Goal: Task Accomplishment & Management: Contribute content

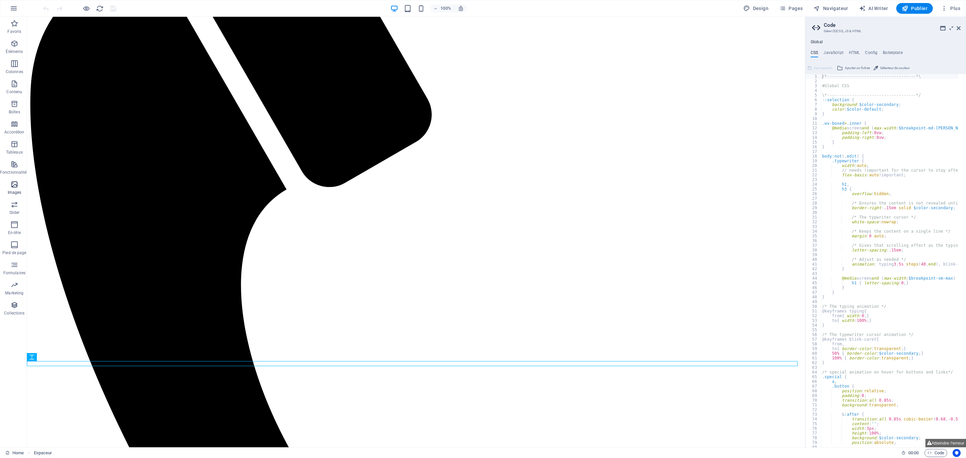
click at [11, 185] on icon "button" at bounding box center [14, 184] width 8 height 8
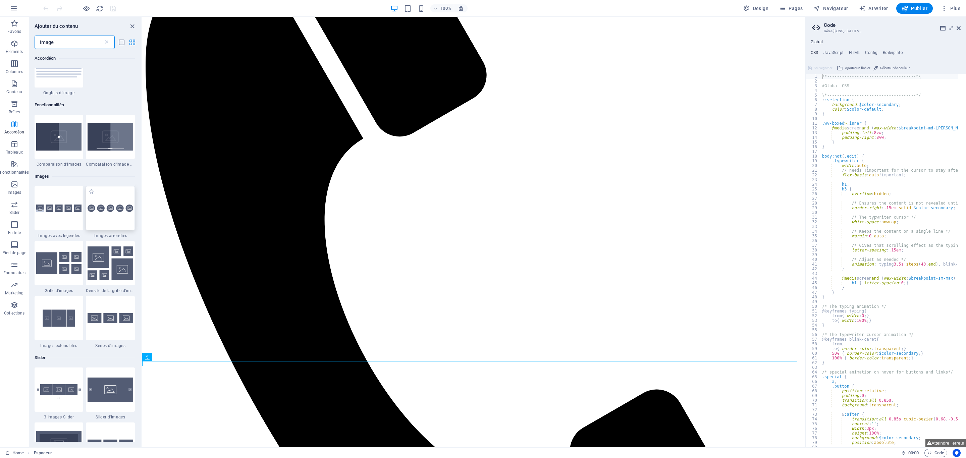
scroll to position [453, 0]
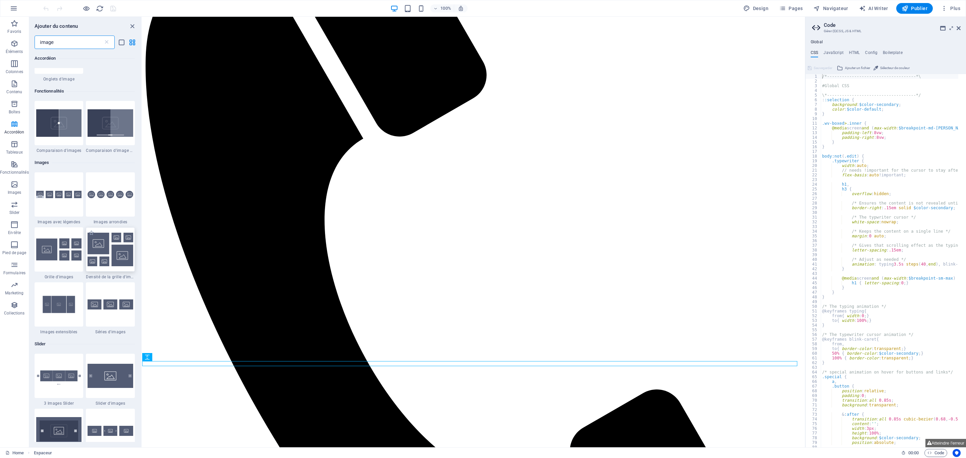
type input "image"
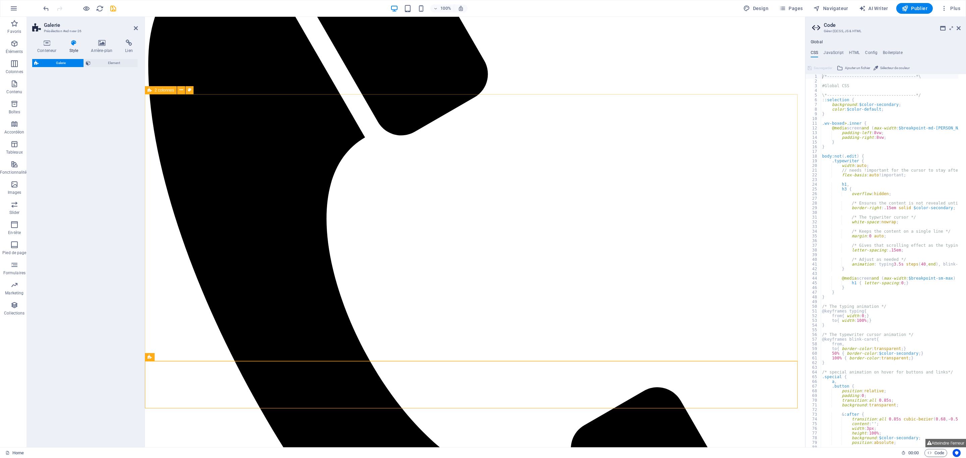
select select "rem"
select select "preset-gallery-v3-grid-dense"
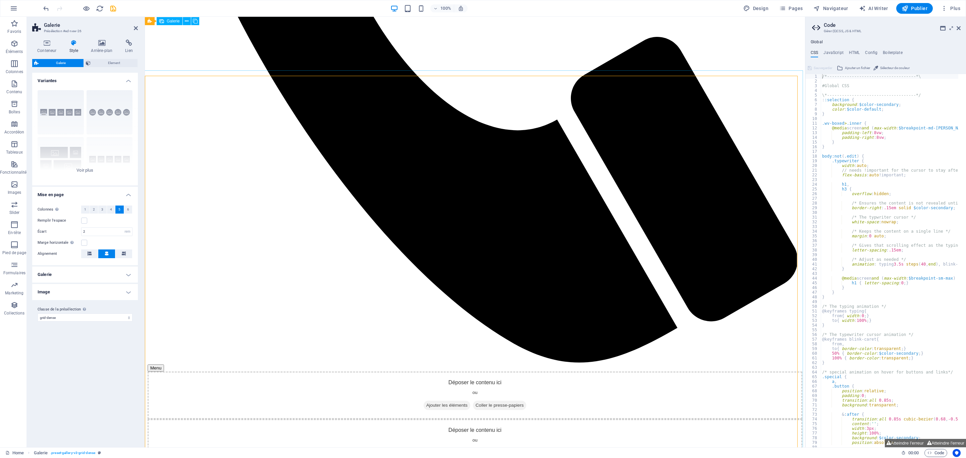
scroll to position [396, 0]
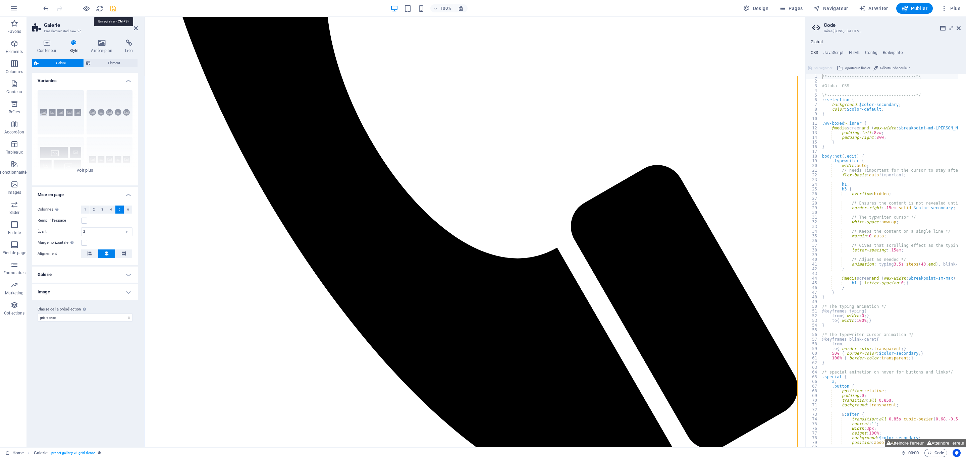
click at [111, 9] on icon "save" at bounding box center [113, 9] width 8 height 8
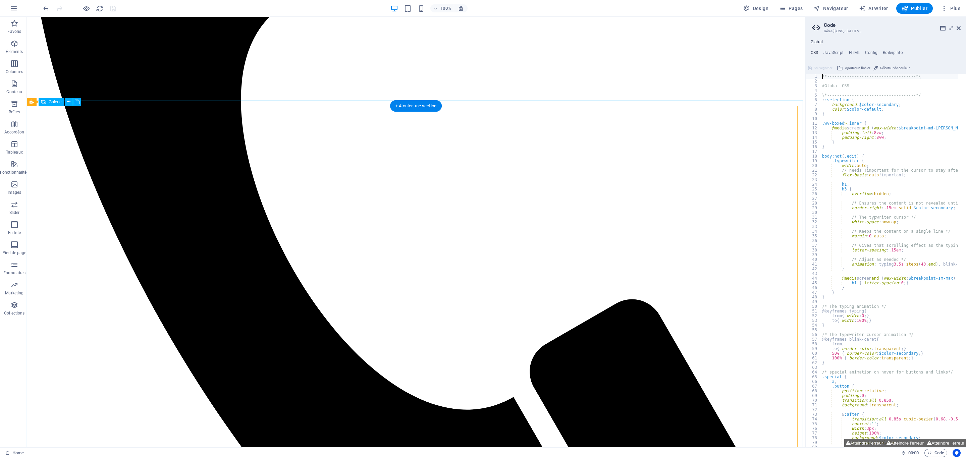
scroll to position [470, 0]
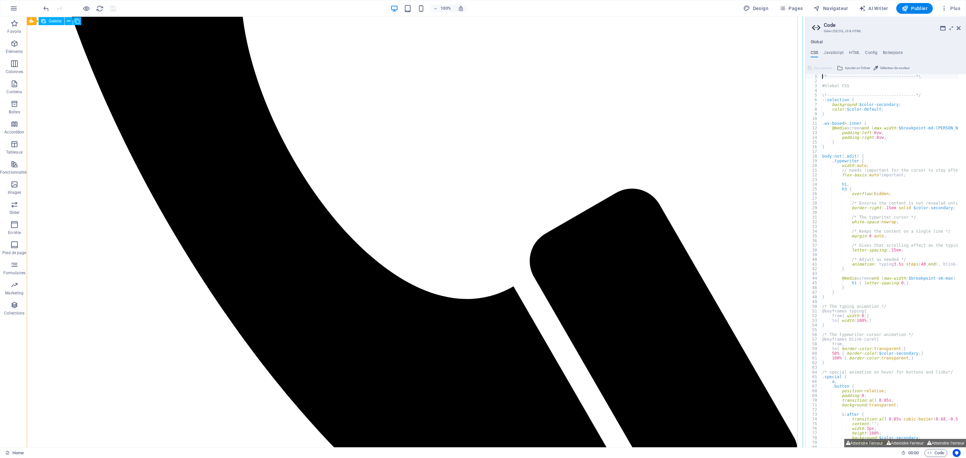
select select "4"
select select "px"
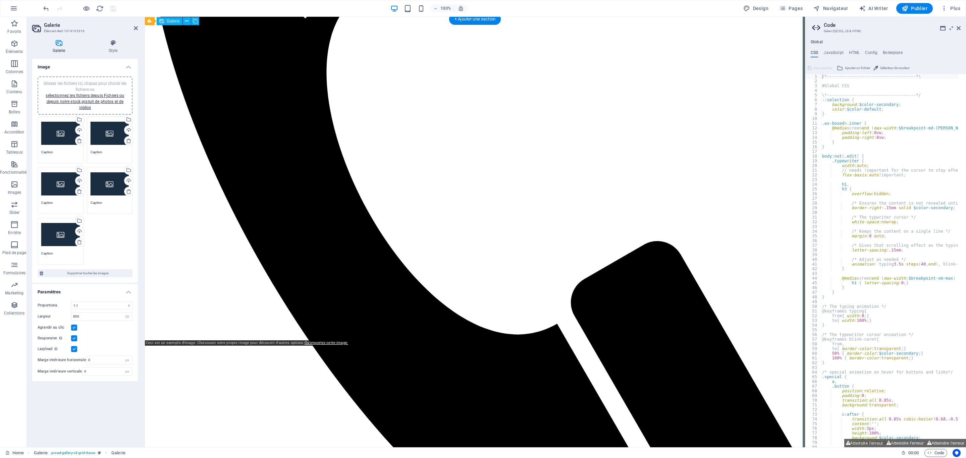
scroll to position [319, 0]
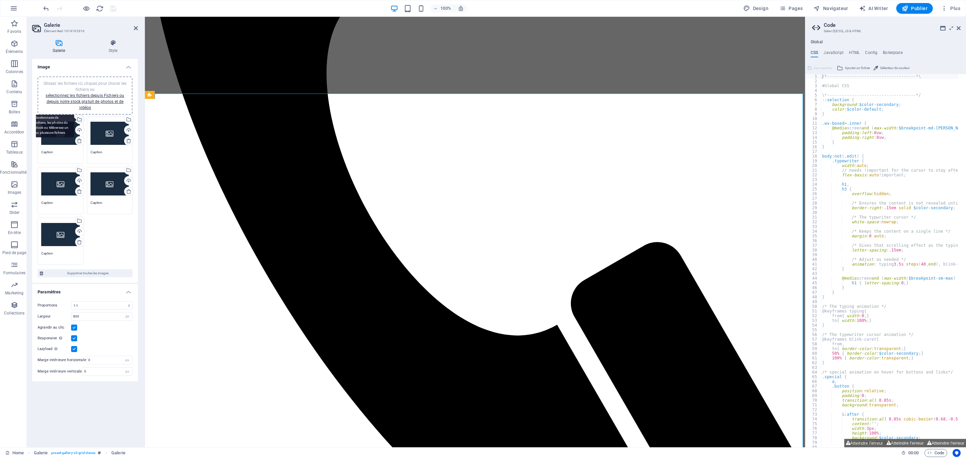
click at [81, 116] on div "Sélectionnez les fichiers depuis le Gestionnaire de fichiers, les photos du sto…" at bounding box center [79, 120] width 10 height 10
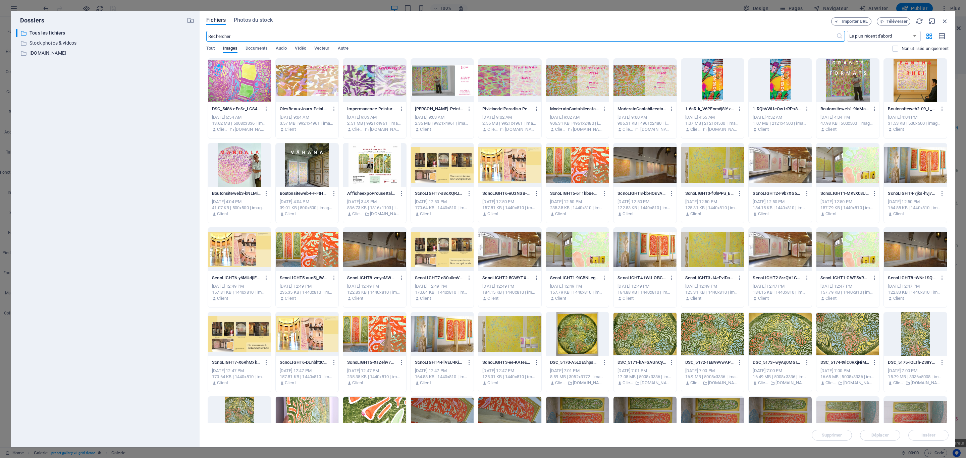
scroll to position [360, 0]
click at [243, 340] on div at bounding box center [239, 334] width 63 height 44
click at [925, 435] on span "Insérer" at bounding box center [928, 435] width 14 height 4
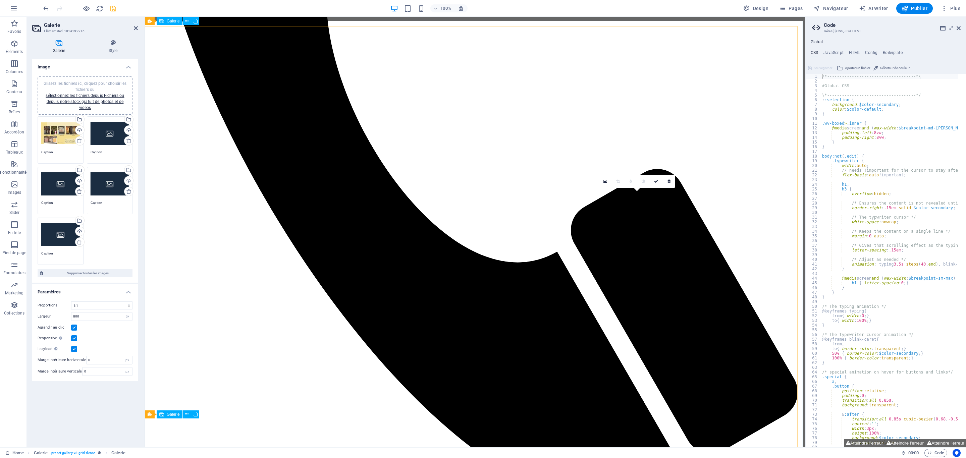
scroll to position [370, 0]
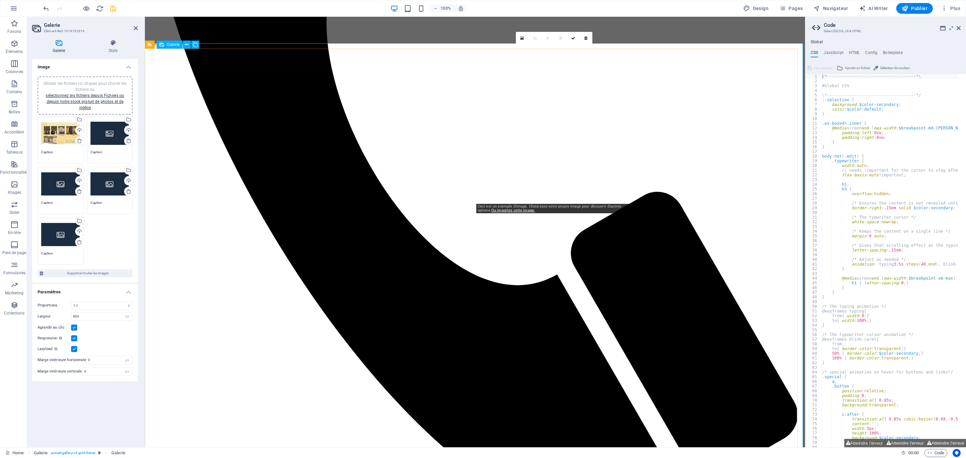
click at [524, 36] on icon at bounding box center [522, 38] width 4 height 5
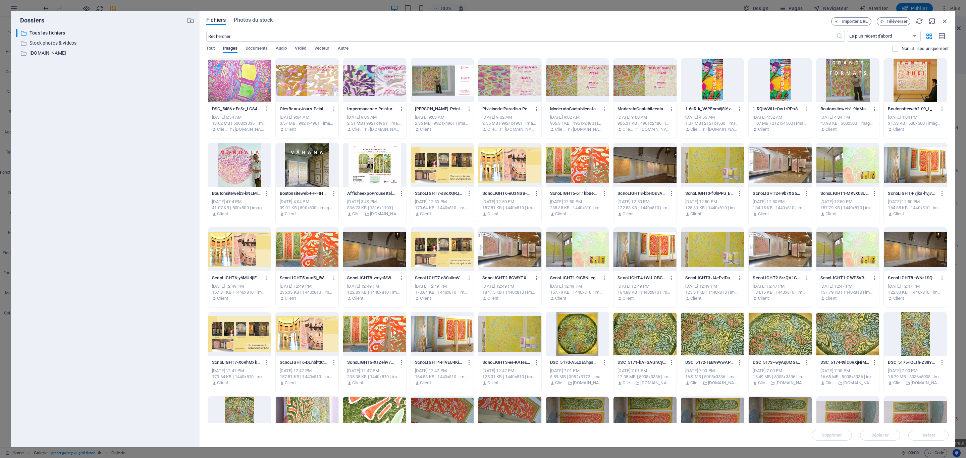
click at [583, 174] on div at bounding box center [577, 165] width 63 height 44
click at [390, 338] on div at bounding box center [374, 334] width 63 height 44
click at [932, 437] on span "Insérer" at bounding box center [928, 435] width 14 height 4
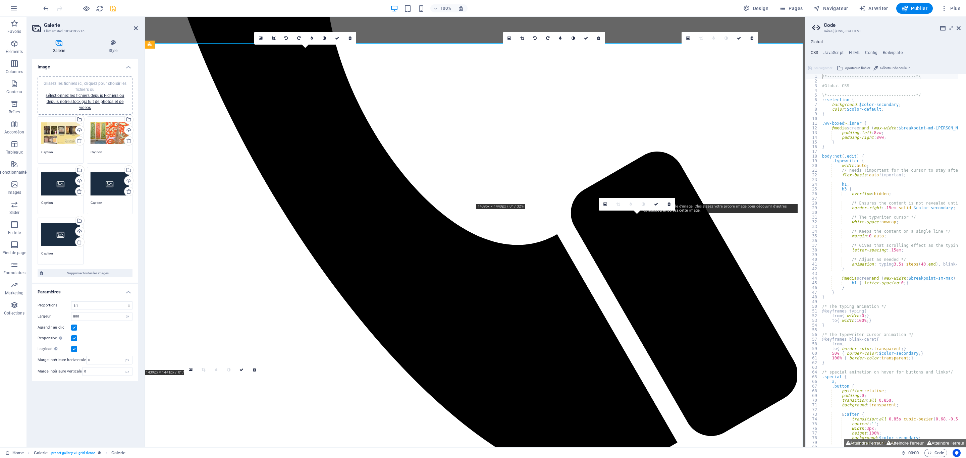
scroll to position [370, 0]
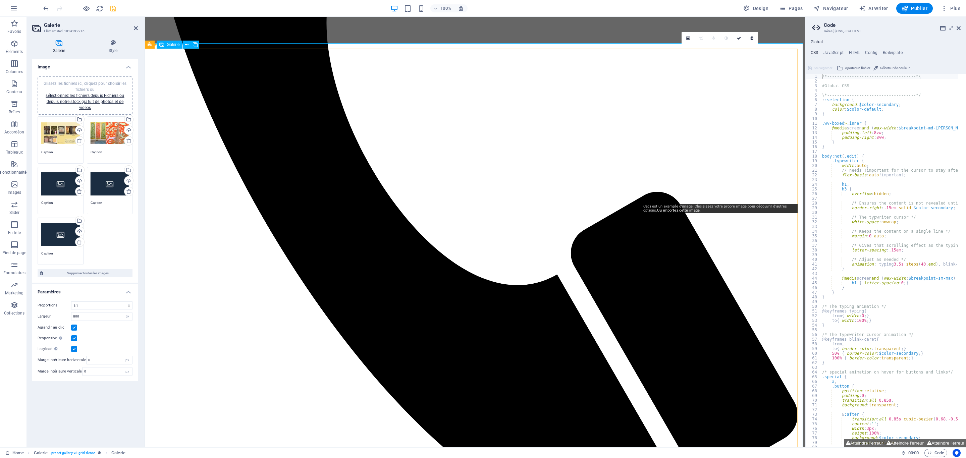
click at [687, 37] on icon at bounding box center [688, 38] width 4 height 5
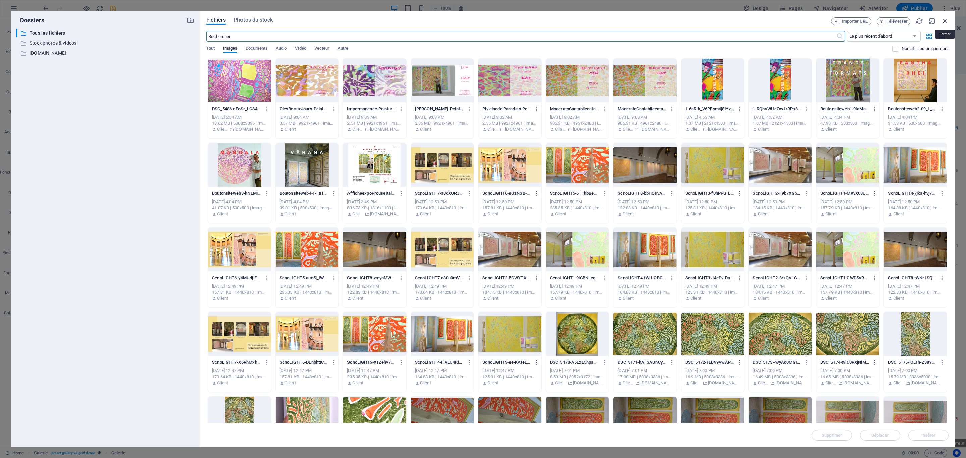
click at [943, 18] on icon "button" at bounding box center [944, 20] width 7 height 7
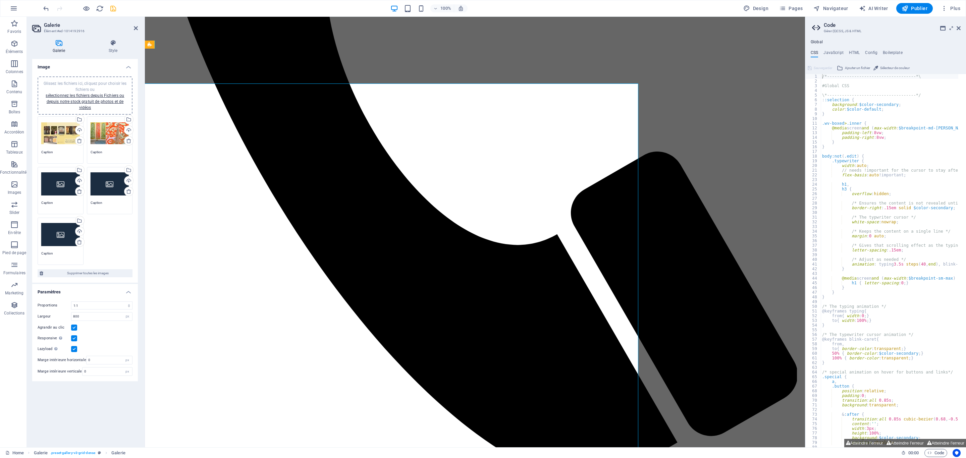
scroll to position [370, 0]
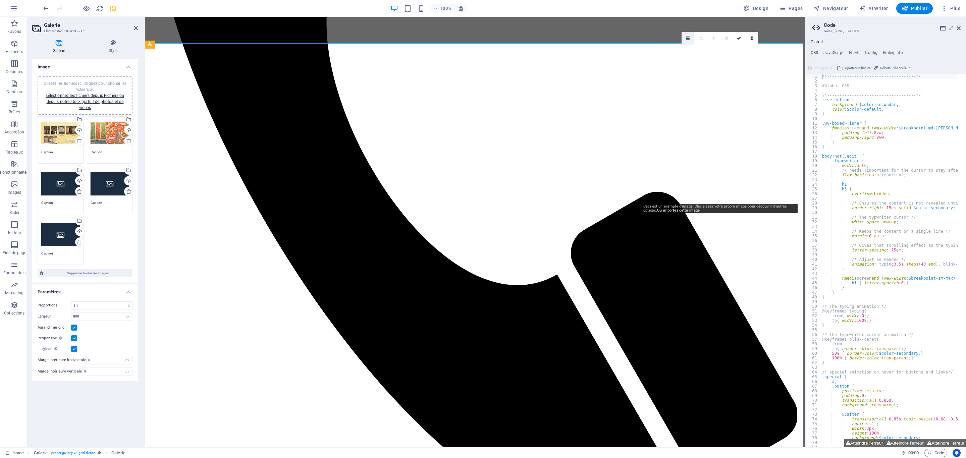
click at [687, 42] on link at bounding box center [688, 38] width 13 height 13
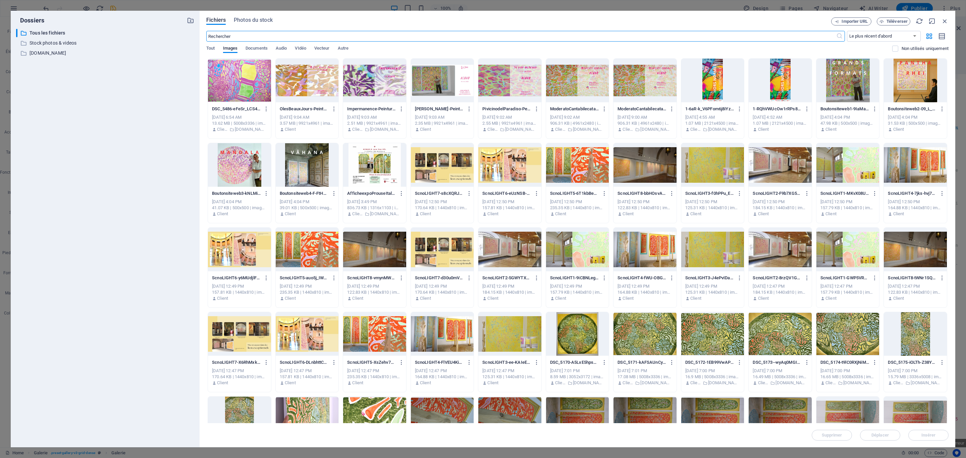
scroll to position [410, 0]
click at [452, 335] on div at bounding box center [442, 334] width 63 height 44
click at [934, 434] on span "Insérer" at bounding box center [928, 435] width 14 height 4
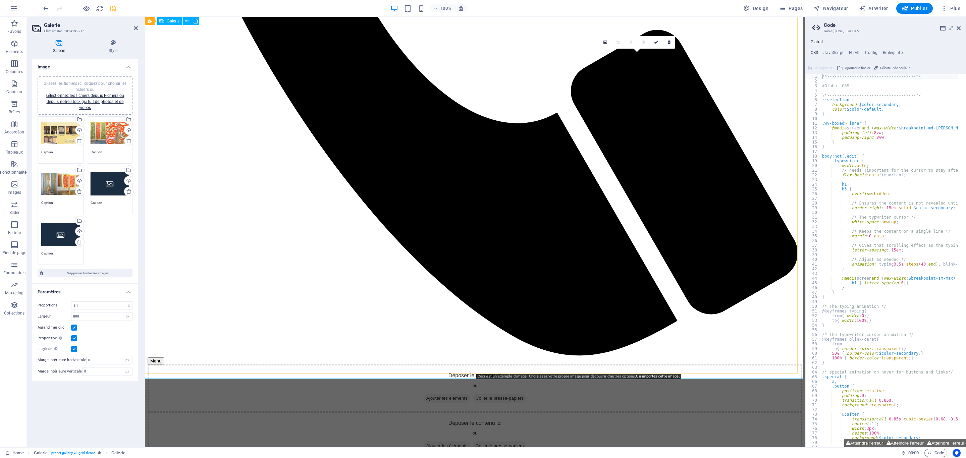
scroll to position [544, 0]
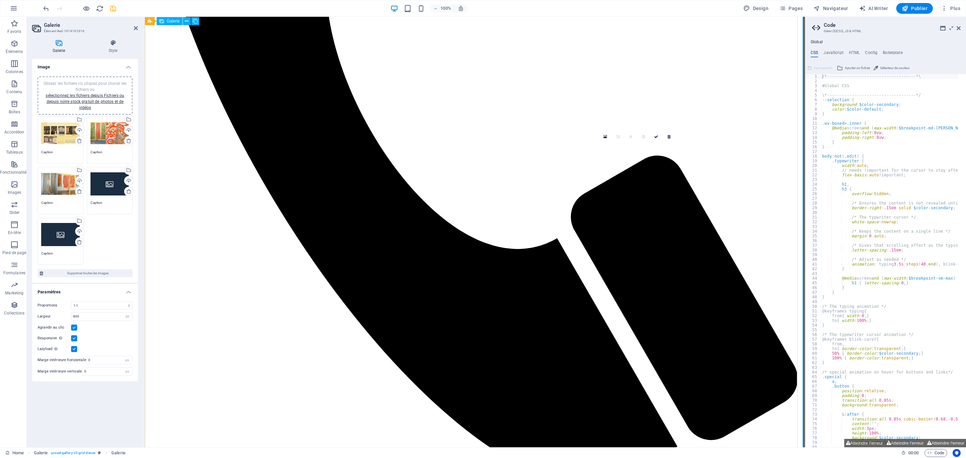
scroll to position [393, 0]
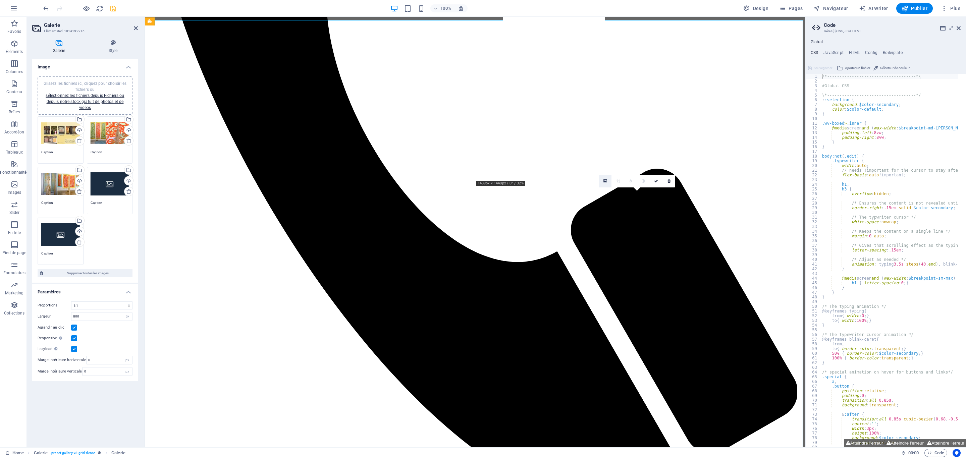
click at [604, 179] on icon at bounding box center [605, 181] width 4 height 5
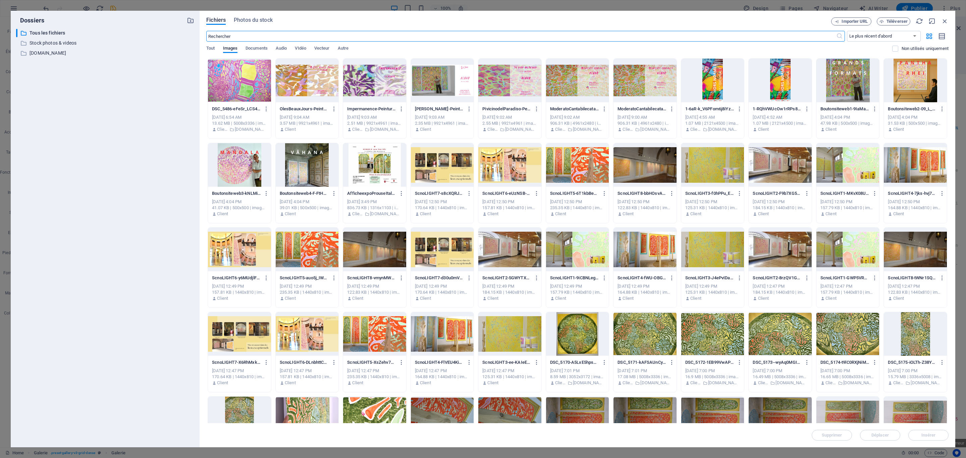
click at [361, 252] on div at bounding box center [374, 250] width 63 height 44
click at [925, 431] on button "Insérer" at bounding box center [928, 435] width 40 height 11
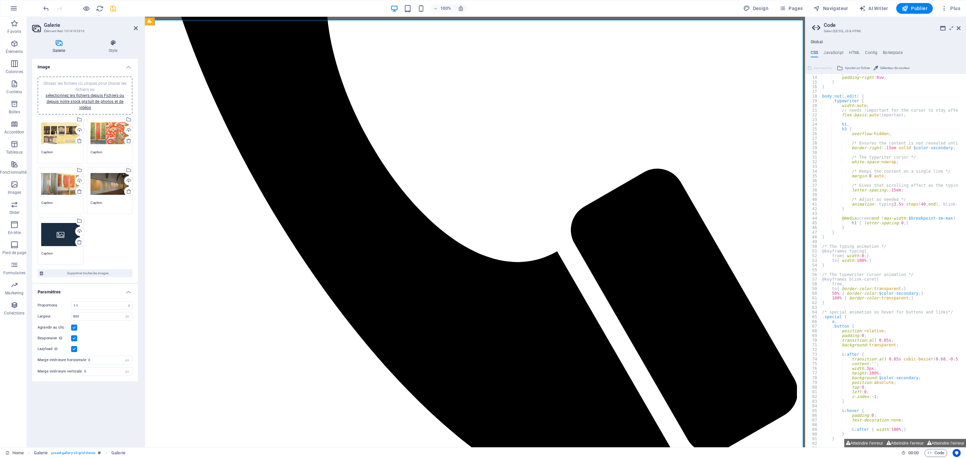
scroll to position [90, 0]
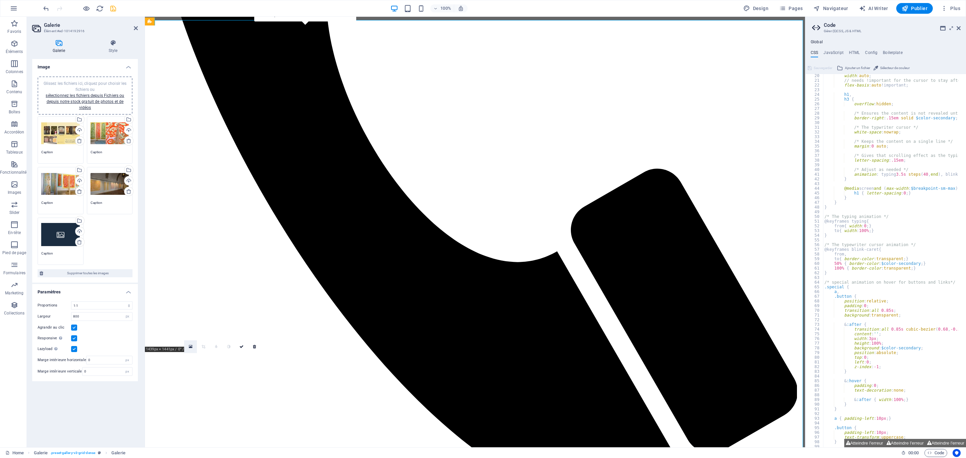
click at [189, 345] on icon at bounding box center [191, 346] width 4 height 5
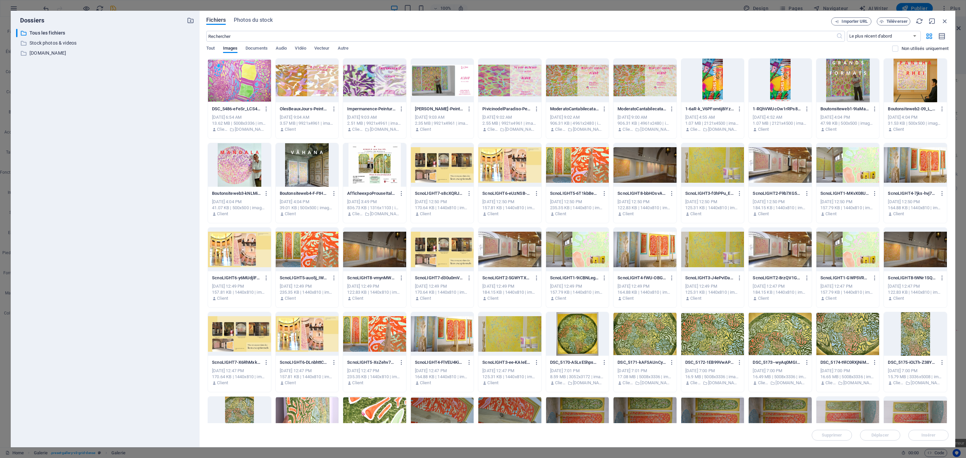
click at [792, 244] on div at bounding box center [780, 250] width 63 height 44
click at [930, 435] on span "Insérer" at bounding box center [928, 435] width 14 height 4
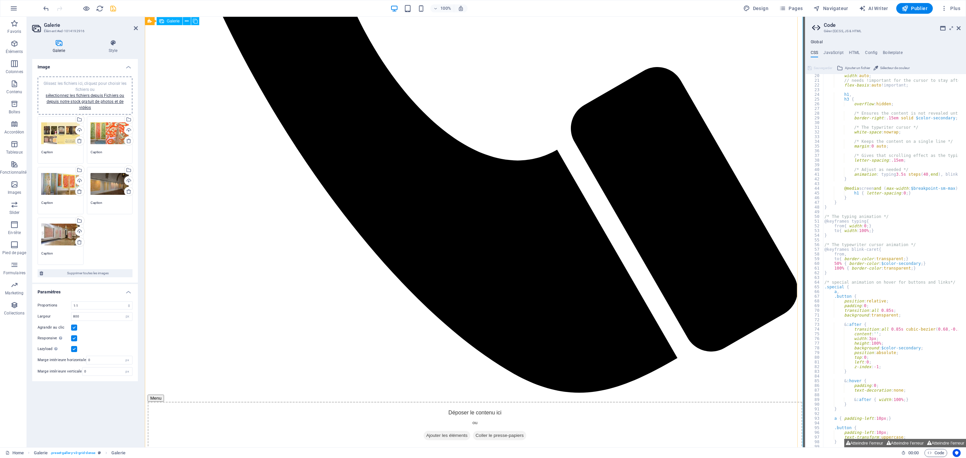
scroll to position [494, 0]
click at [111, 8] on icon "save" at bounding box center [113, 9] width 8 height 8
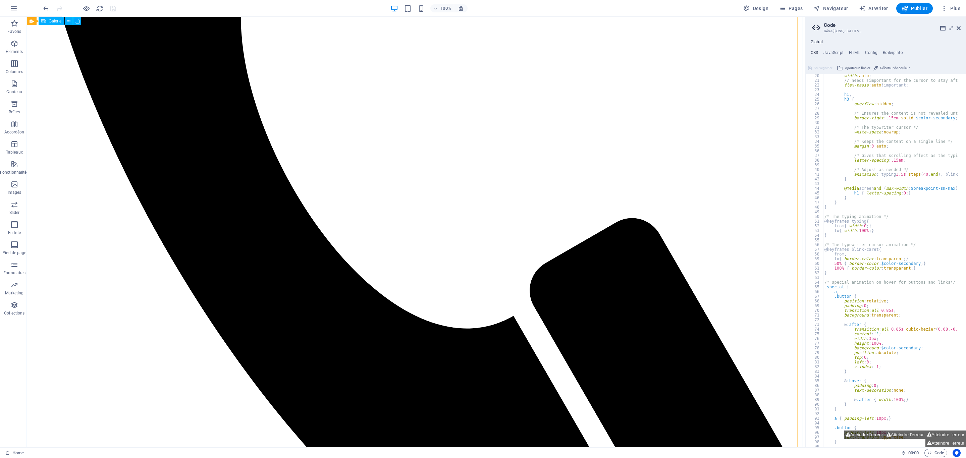
scroll to position [90, 0]
select select "4"
select select "px"
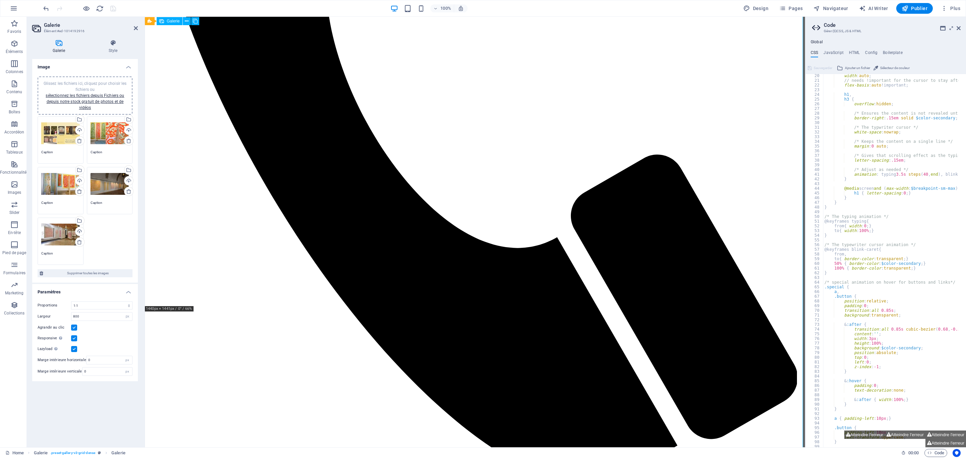
scroll to position [390, 0]
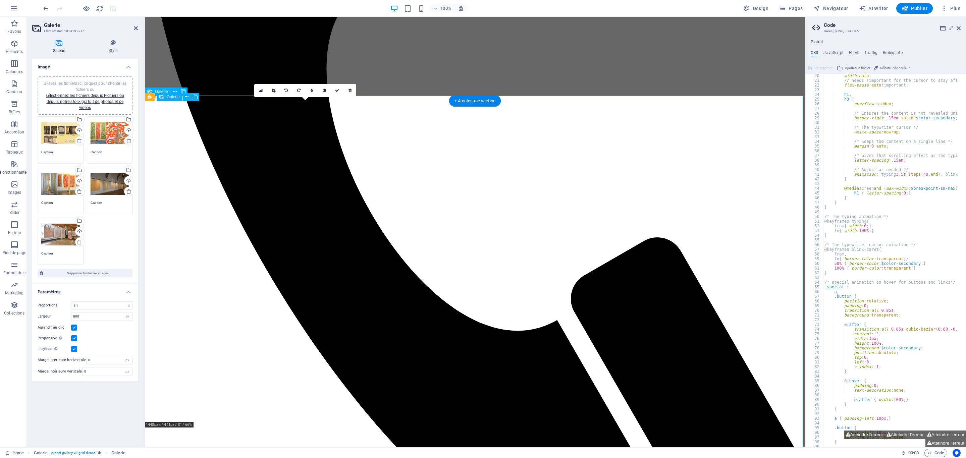
scroll to position [290, 0]
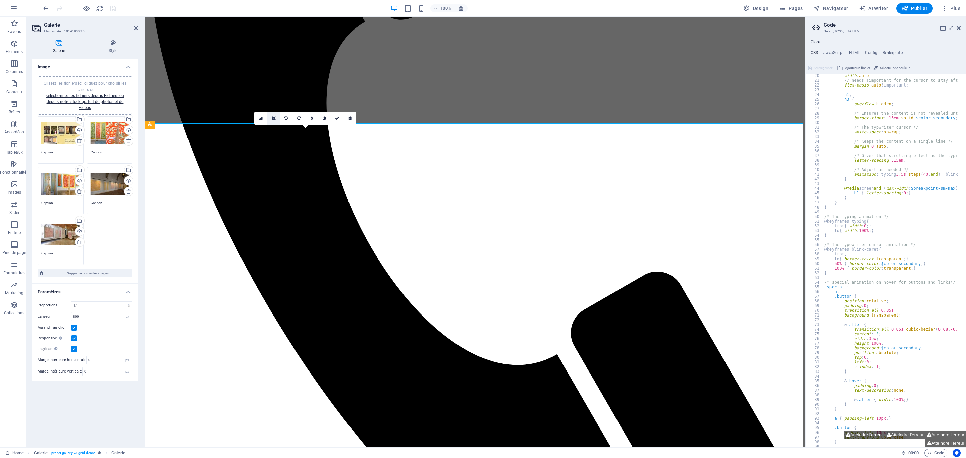
click at [275, 119] on icon at bounding box center [274, 118] width 4 height 4
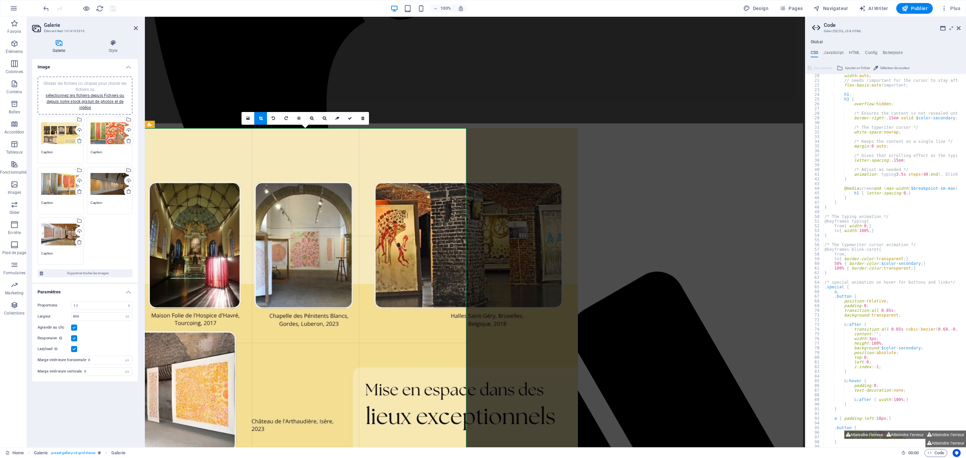
click at [380, 238] on div at bounding box center [290, 290] width 576 height 324
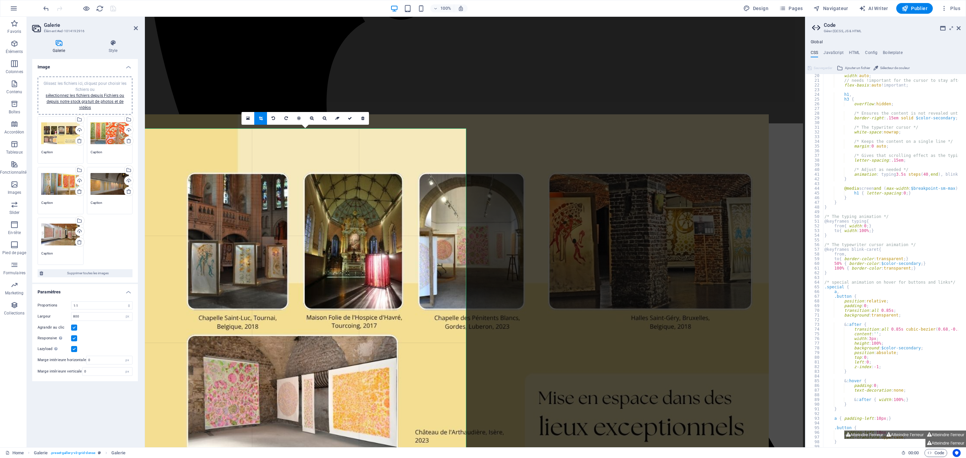
drag, startPoint x: 356, startPoint y: 240, endPoint x: 518, endPoint y: 235, distance: 162.8
click at [518, 235] on div at bounding box center [457, 289] width 624 height 351
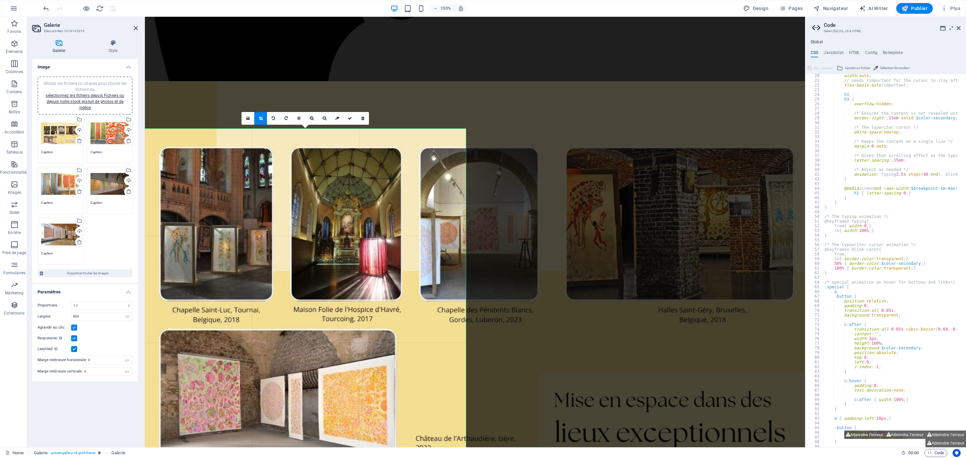
drag, startPoint x: 429, startPoint y: 256, endPoint x: 426, endPoint y: 238, distance: 18.4
click at [426, 238] on div at bounding box center [462, 278] width 701 height 394
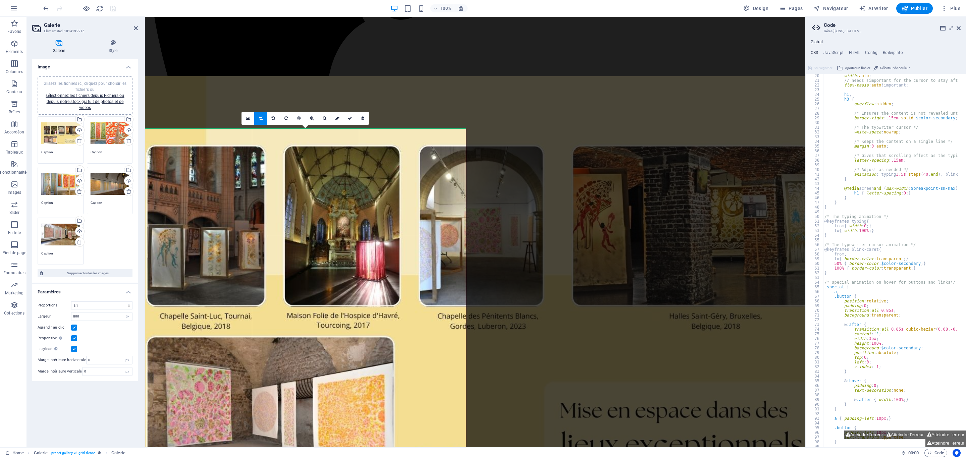
click at [519, 234] on div at bounding box center [464, 282] width 735 height 413
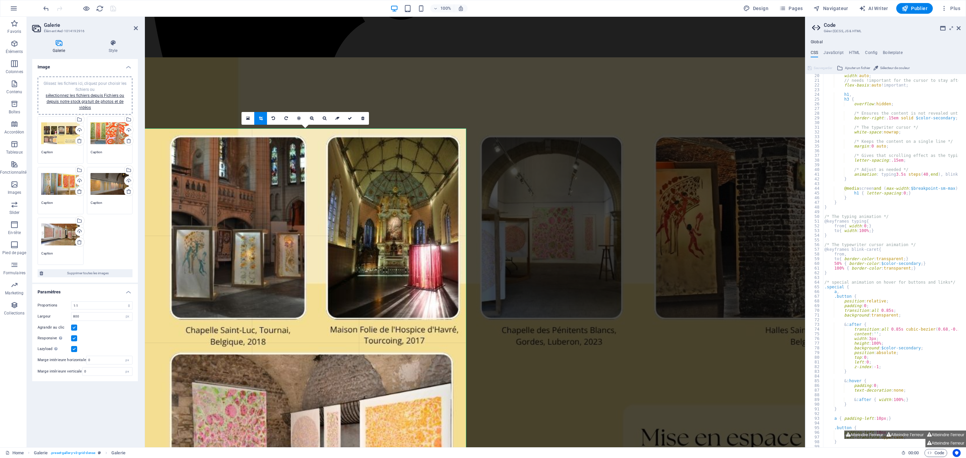
drag, startPoint x: 324, startPoint y: 291, endPoint x: 363, endPoint y: 293, distance: 38.3
click at [363, 293] on div at bounding box center [532, 292] width 836 height 470
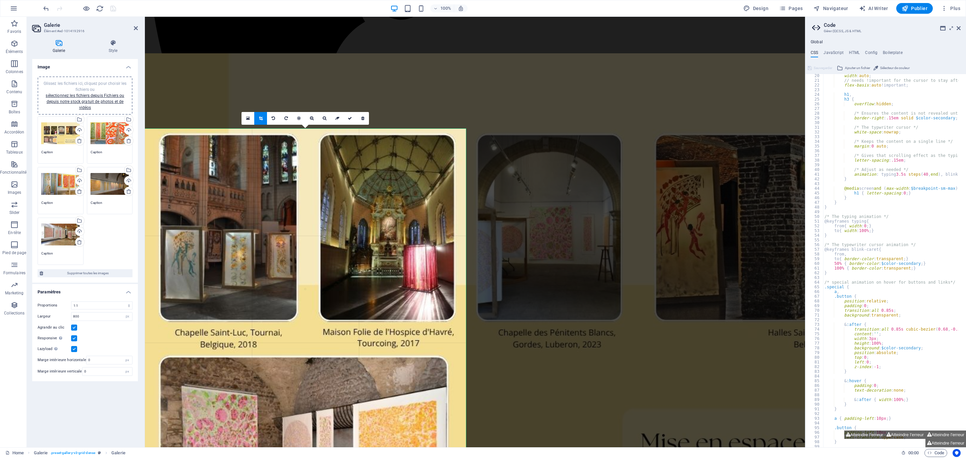
drag, startPoint x: 345, startPoint y: 306, endPoint x: 337, endPoint y: 306, distance: 7.7
click at [337, 306] on div at bounding box center [529, 293] width 856 height 481
click at [348, 122] on link at bounding box center [349, 118] width 13 height 13
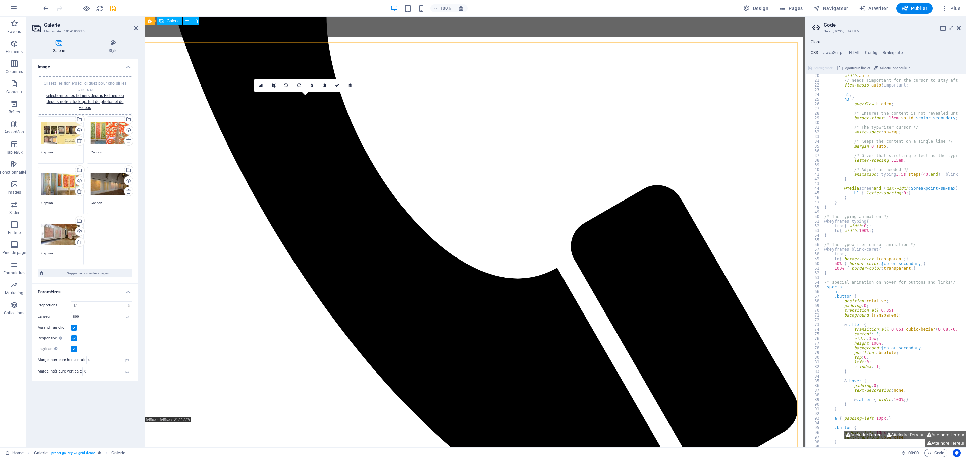
scroll to position [349, 0]
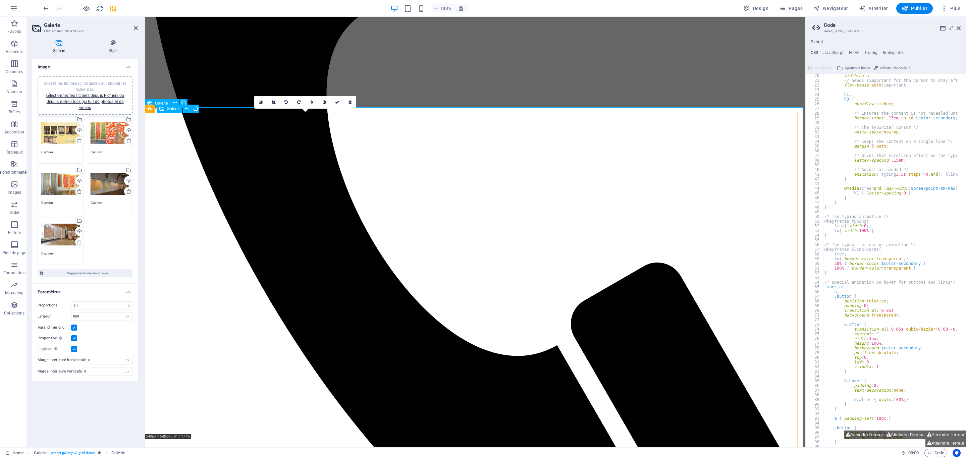
scroll to position [399, 0]
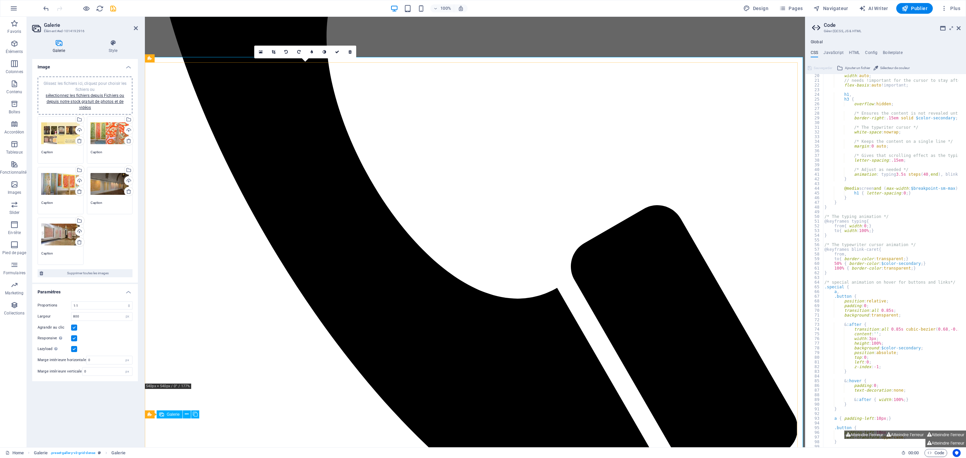
scroll to position [299, 0]
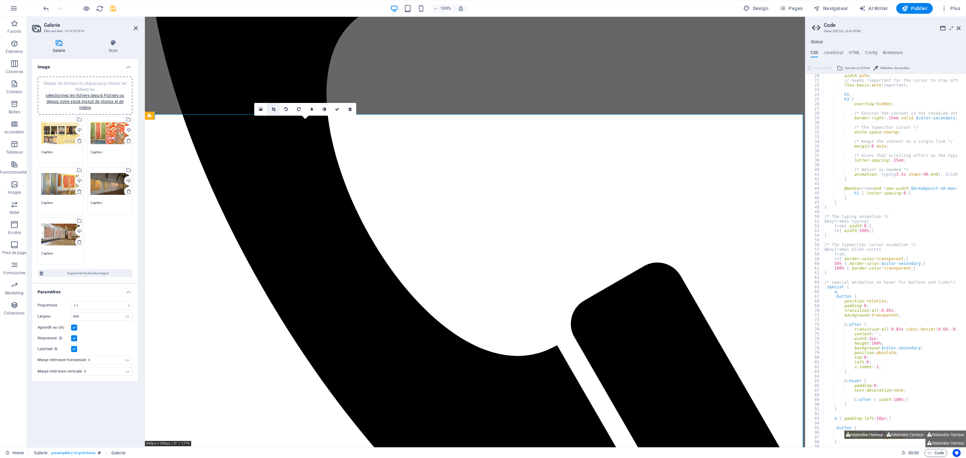
click at [276, 108] on link at bounding box center [273, 109] width 13 height 13
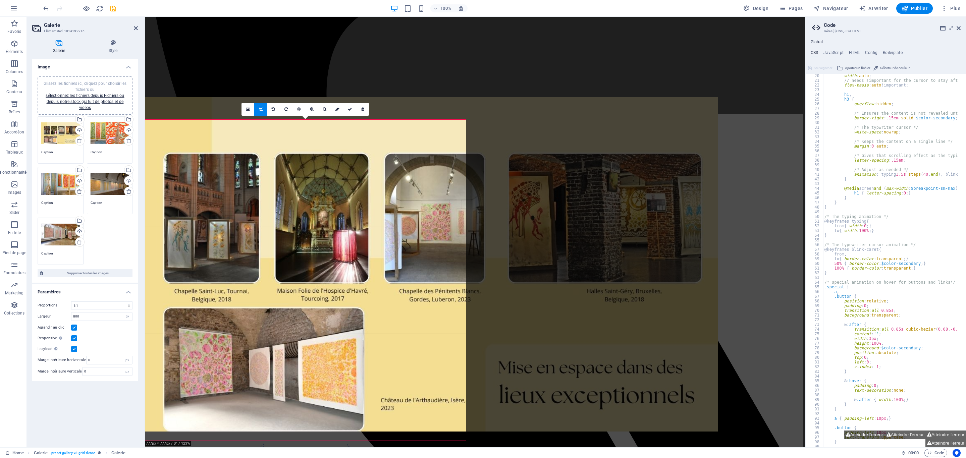
drag, startPoint x: 318, startPoint y: 225, endPoint x: 298, endPoint y: 214, distance: 22.7
click at [297, 215] on div at bounding box center [420, 264] width 595 height 335
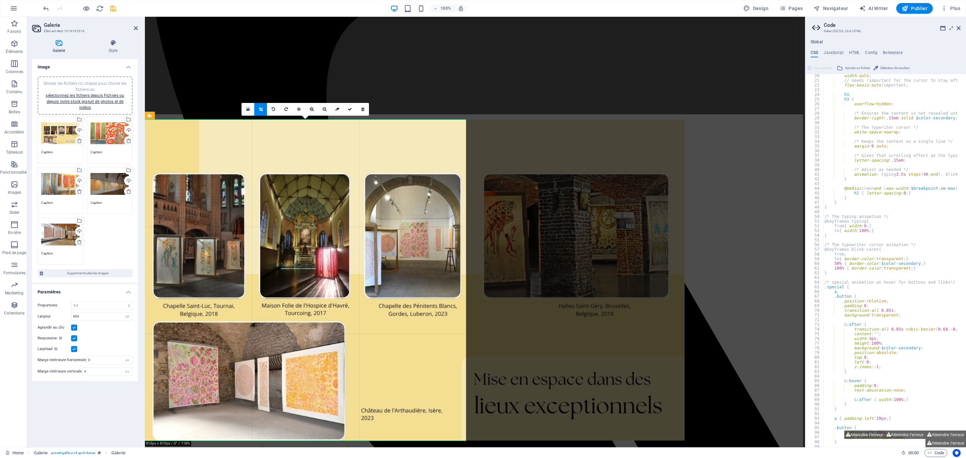
drag, startPoint x: 303, startPoint y: 210, endPoint x: 287, endPoint y: 211, distance: 16.4
click at [287, 211] on div at bounding box center [399, 280] width 571 height 321
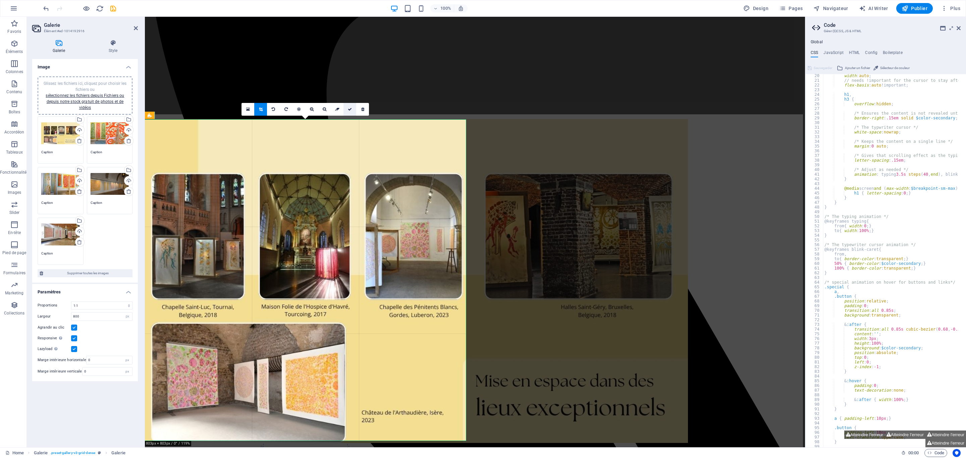
click at [349, 109] on icon at bounding box center [350, 109] width 4 height 4
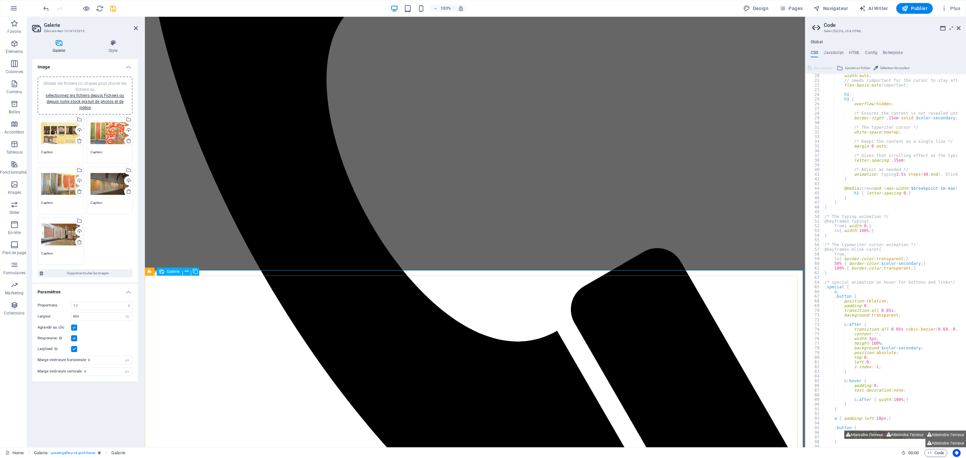
scroll to position [460, 0]
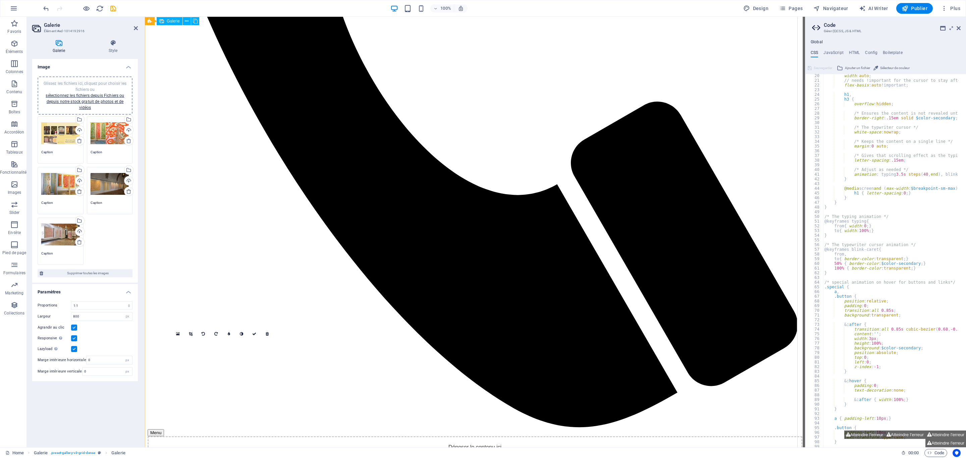
click at [191, 332] on icon at bounding box center [191, 334] width 4 height 4
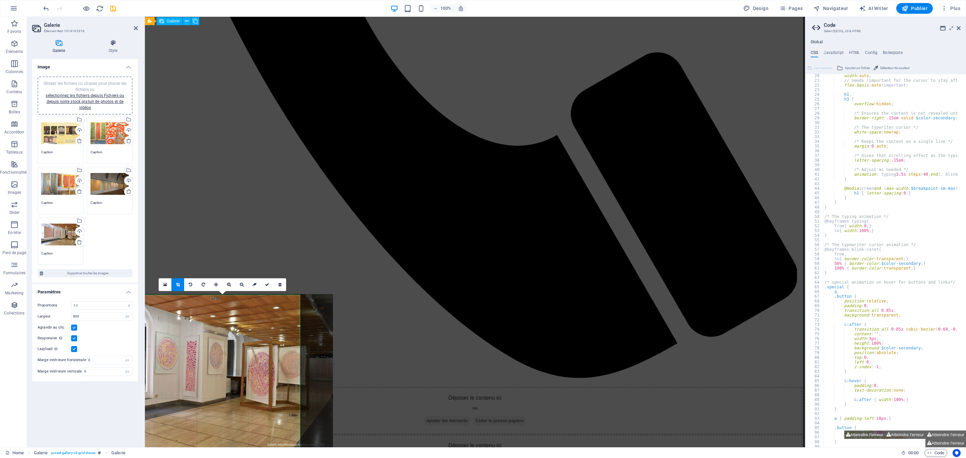
scroll to position [547, 0]
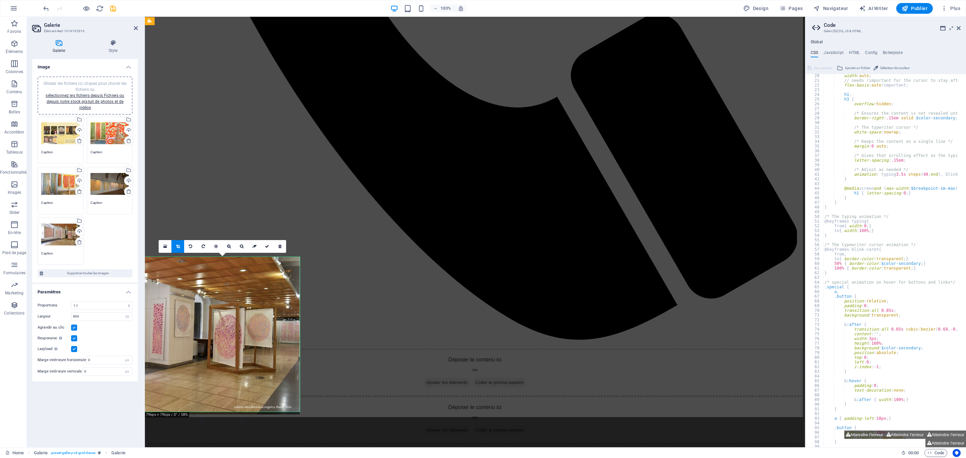
drag, startPoint x: 234, startPoint y: 357, endPoint x: 199, endPoint y: 358, distance: 35.2
click at [199, 358] on div at bounding box center [159, 336] width 280 height 158
click at [267, 249] on link at bounding box center [267, 246] width 13 height 13
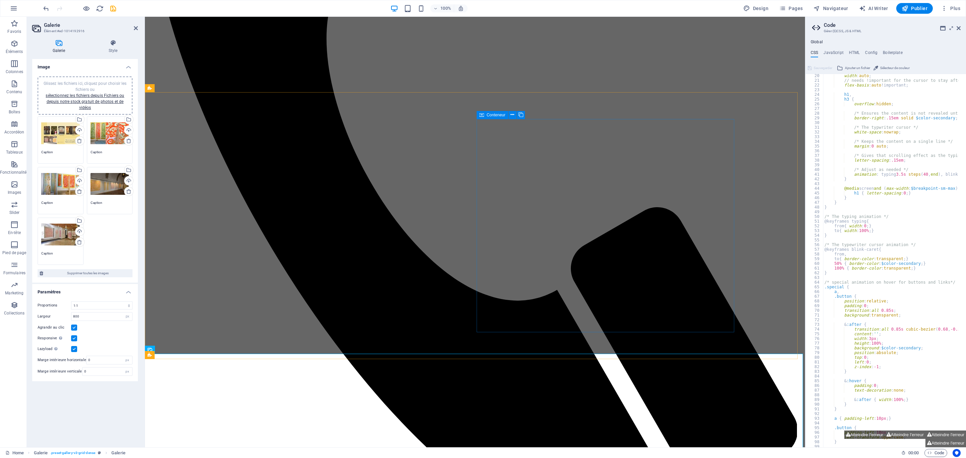
scroll to position [359, 0]
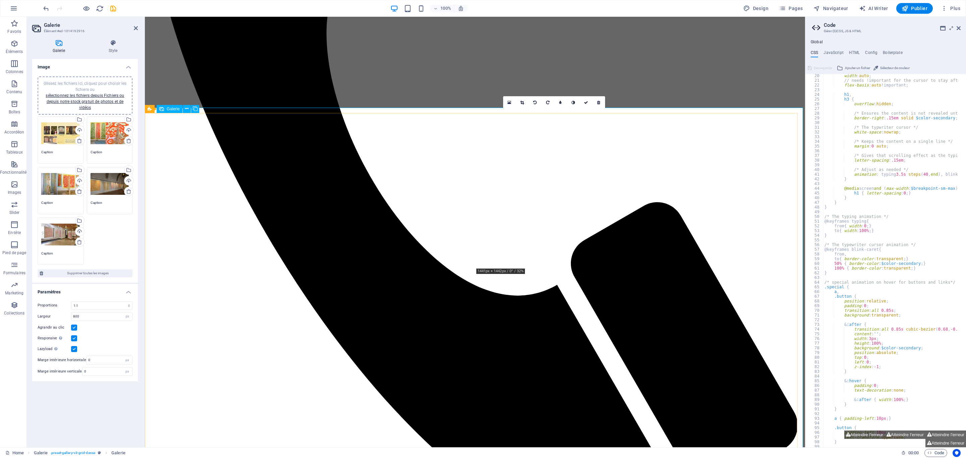
click at [521, 101] on icon at bounding box center [522, 103] width 4 height 4
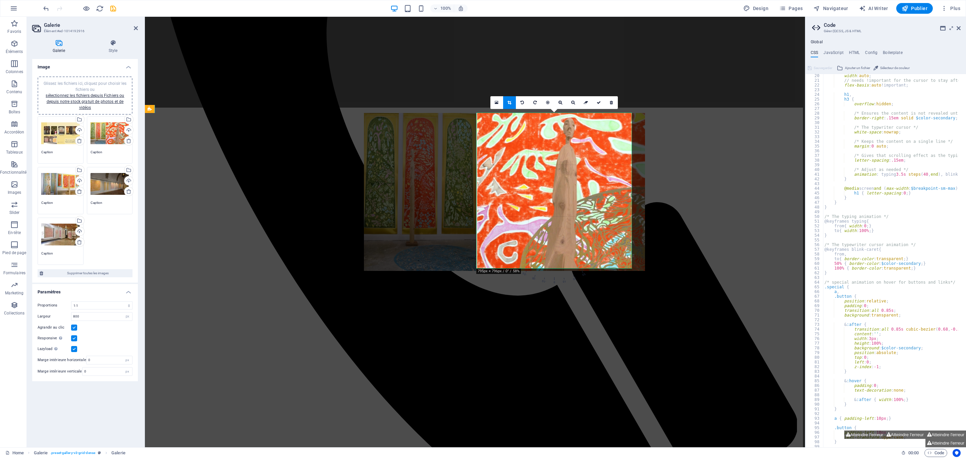
drag, startPoint x: 588, startPoint y: 183, endPoint x: 572, endPoint y: 185, distance: 16.5
click at [572, 185] on div at bounding box center [504, 192] width 281 height 158
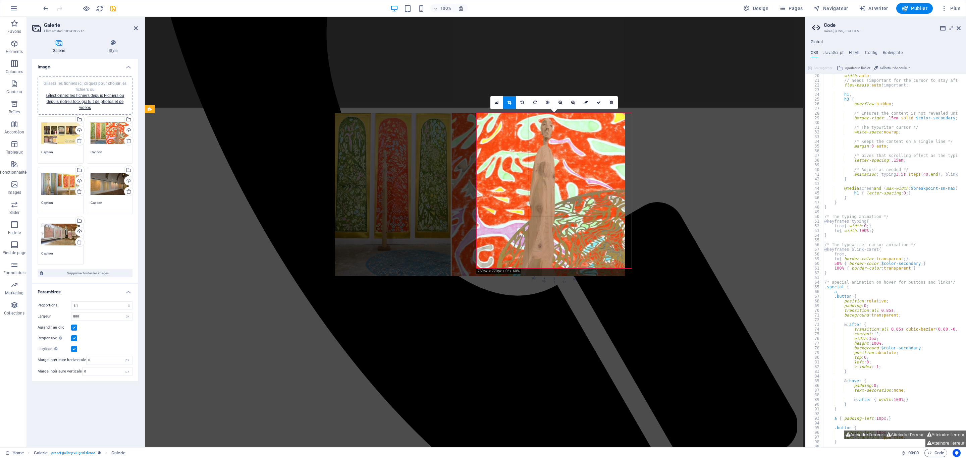
drag, startPoint x: 581, startPoint y: 185, endPoint x: 555, endPoint y: 187, distance: 26.2
click at [555, 187] on div at bounding box center [480, 194] width 290 height 163
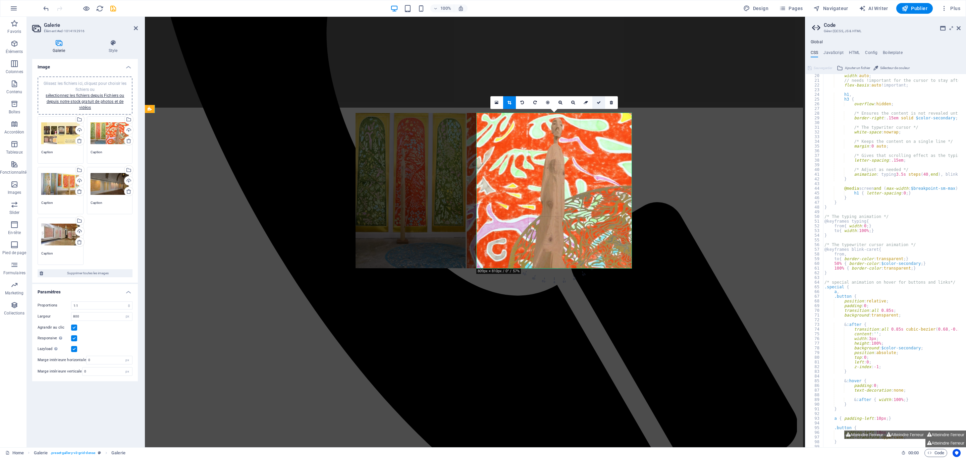
click at [600, 101] on icon at bounding box center [599, 103] width 4 height 4
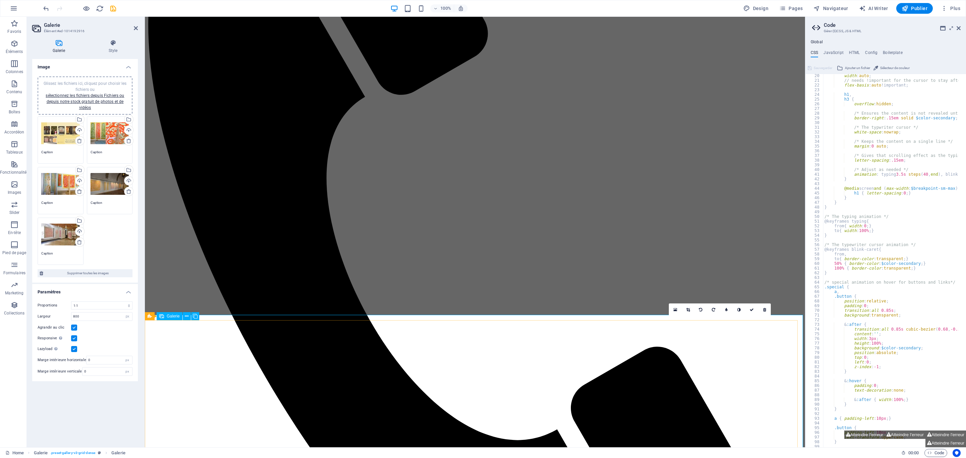
scroll to position [319, 0]
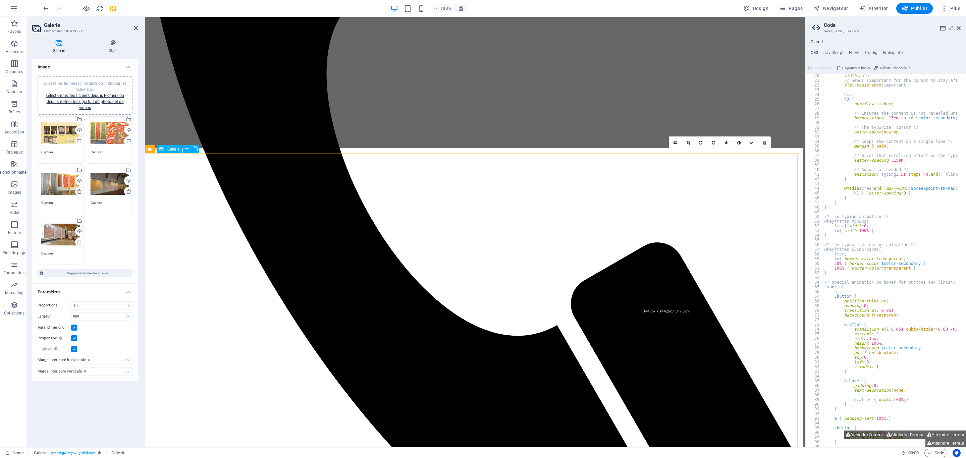
click at [687, 143] on icon at bounding box center [688, 143] width 4 height 4
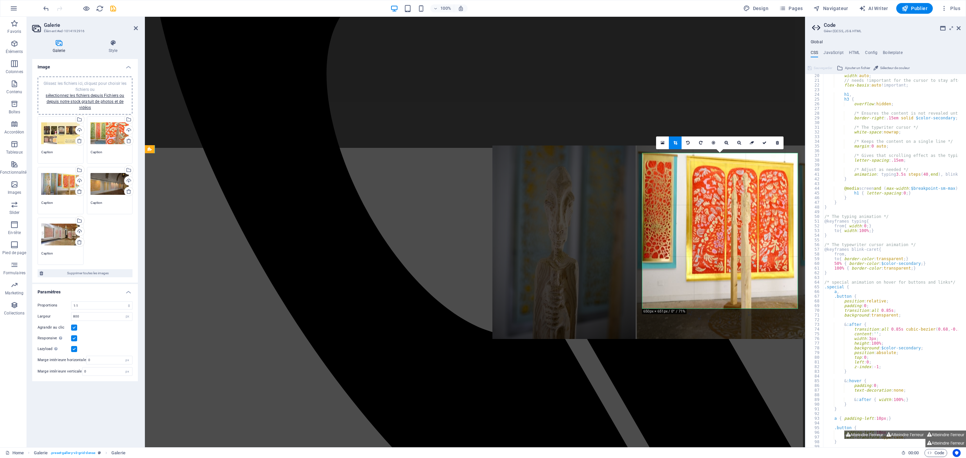
drag, startPoint x: 733, startPoint y: 199, endPoint x: 665, endPoint y: 205, distance: 67.7
click at [665, 205] on div at bounding box center [664, 243] width 344 height 194
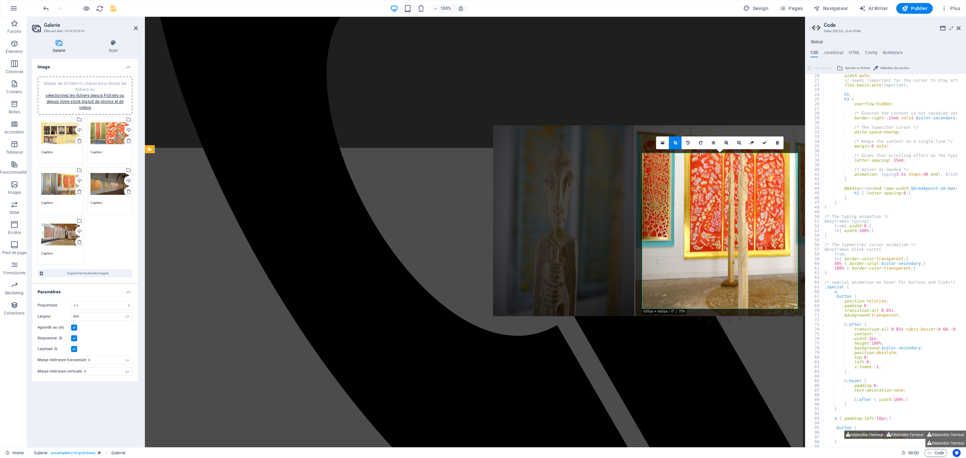
drag, startPoint x: 701, startPoint y: 204, endPoint x: 700, endPoint y: 183, distance: 20.8
click at [700, 183] on div at bounding box center [662, 220] width 339 height 191
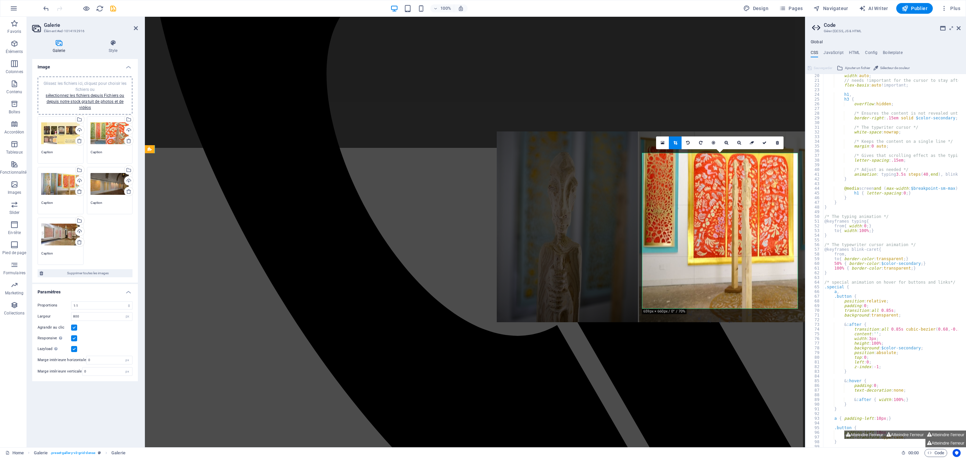
drag, startPoint x: 700, startPoint y: 183, endPoint x: 703, endPoint y: 189, distance: 7.1
click at [703, 189] on div at bounding box center [666, 226] width 339 height 191
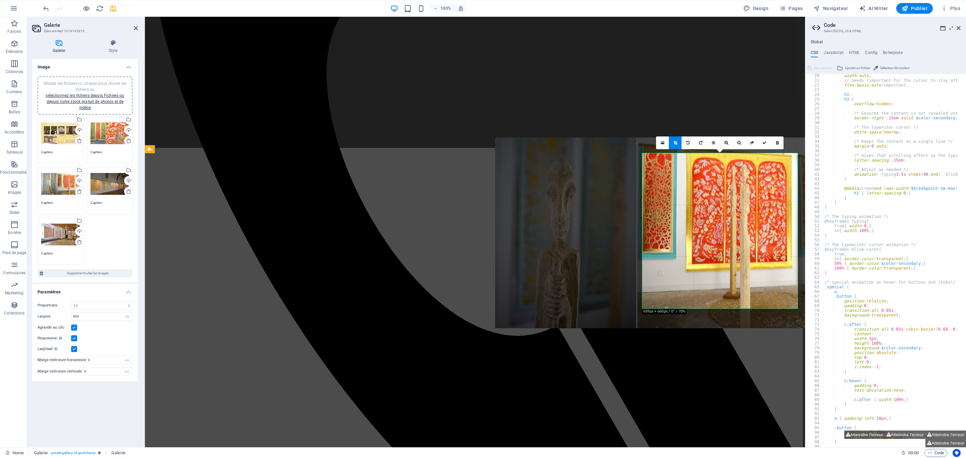
drag, startPoint x: 703, startPoint y: 189, endPoint x: 702, endPoint y: 195, distance: 6.3
click at [702, 195] on div at bounding box center [664, 233] width 339 height 191
click at [765, 140] on link at bounding box center [764, 143] width 13 height 13
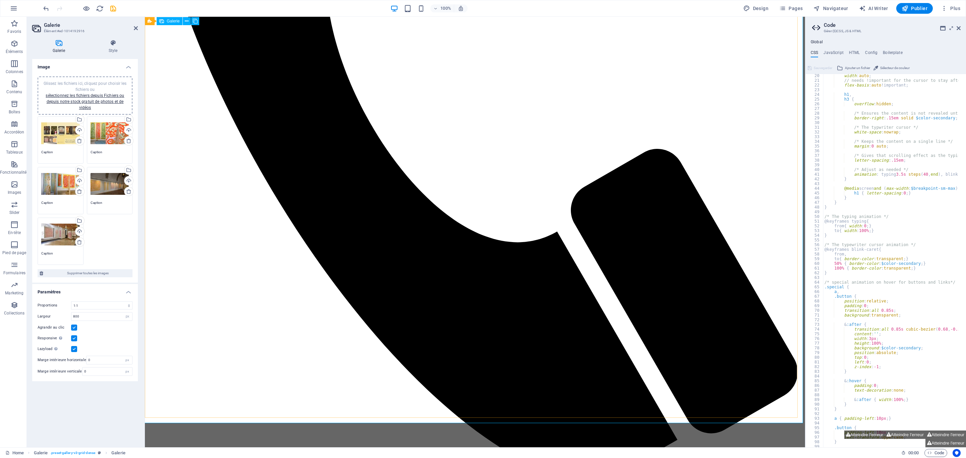
scroll to position [598, 0]
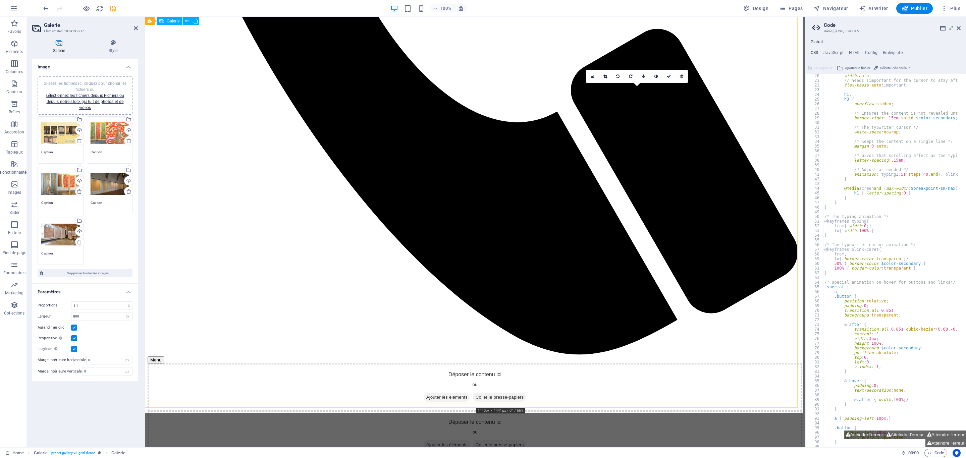
scroll to position [447, 0]
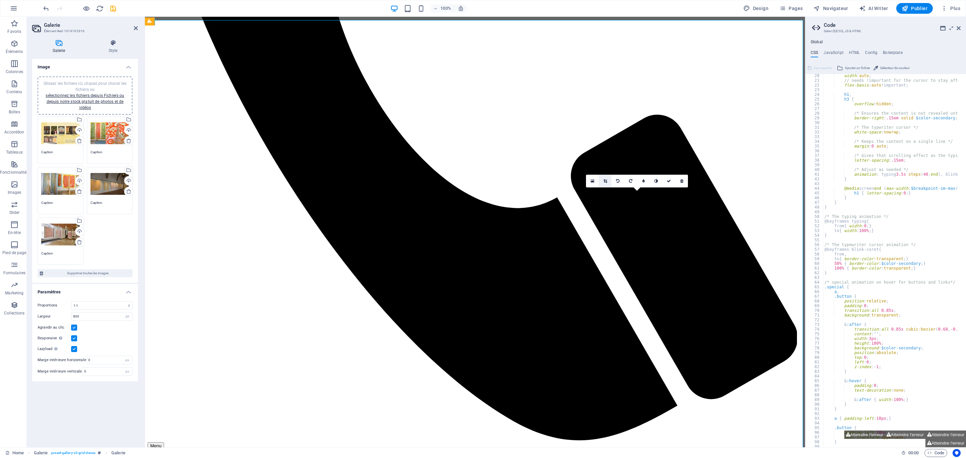
click at [604, 180] on icon at bounding box center [605, 181] width 4 height 4
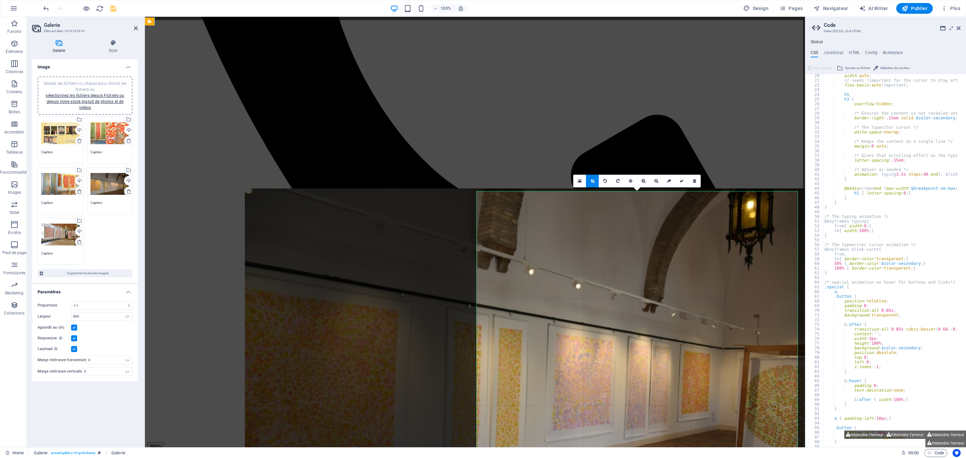
drag, startPoint x: 616, startPoint y: 298, endPoint x: 497, endPoint y: 297, distance: 118.7
click at [497, 297] on div at bounding box center [537, 353] width 585 height 329
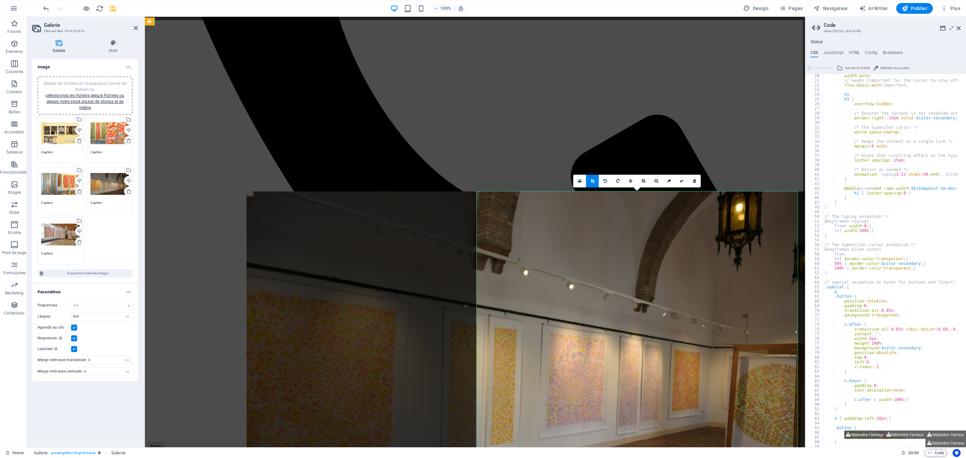
click at [570, 288] on div at bounding box center [532, 352] width 571 height 321
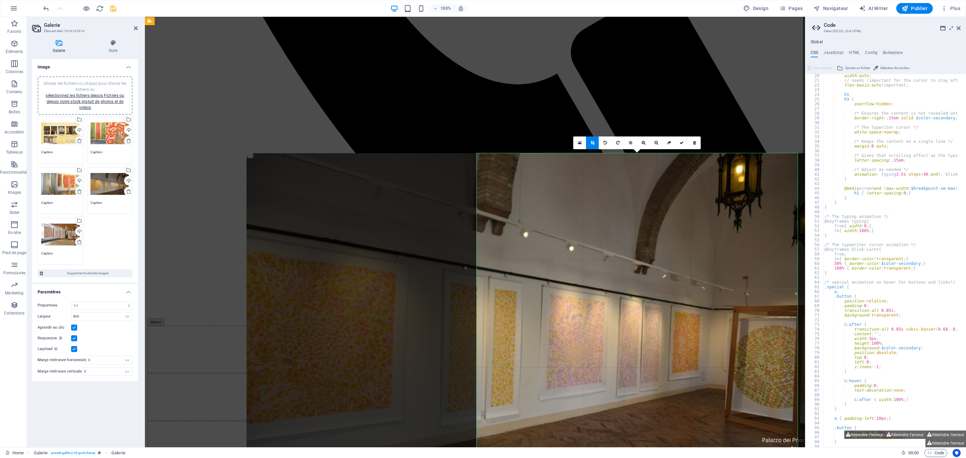
scroll to position [598, 0]
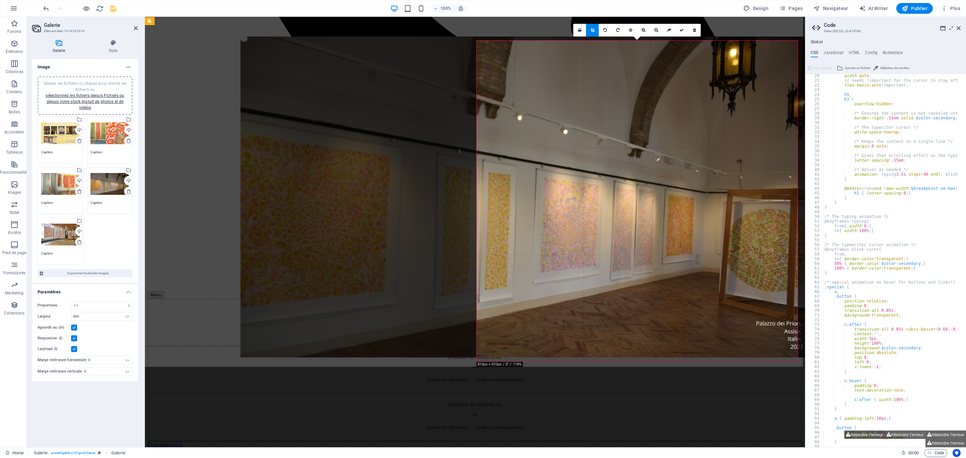
drag, startPoint x: 590, startPoint y: 235, endPoint x: 584, endPoint y: 231, distance: 7.3
click at [584, 231] on div at bounding box center [525, 197] width 571 height 321
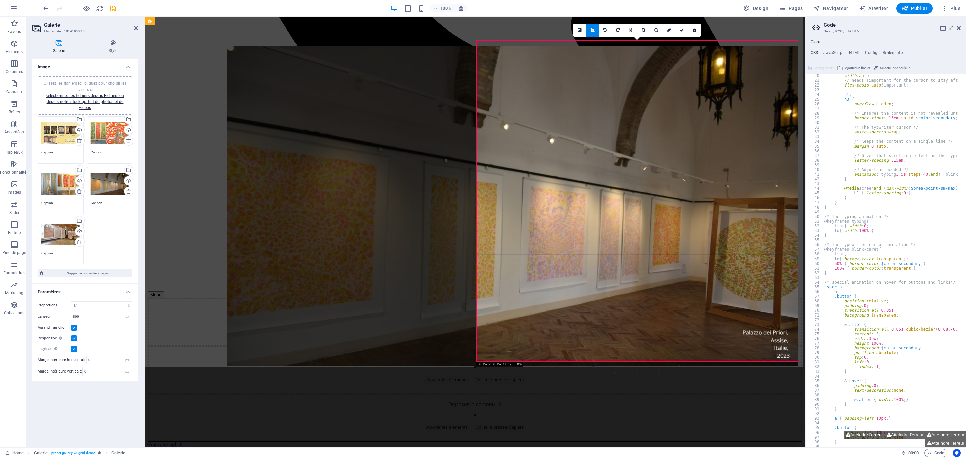
drag, startPoint x: 600, startPoint y: 226, endPoint x: 585, endPoint y: 231, distance: 15.9
click at [585, 231] on div at bounding box center [512, 206] width 571 height 321
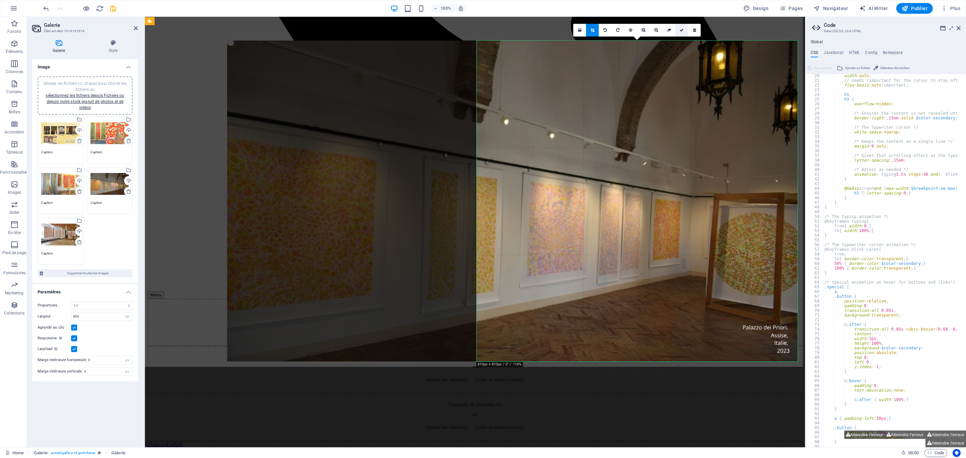
click at [682, 35] on link at bounding box center [681, 30] width 13 height 13
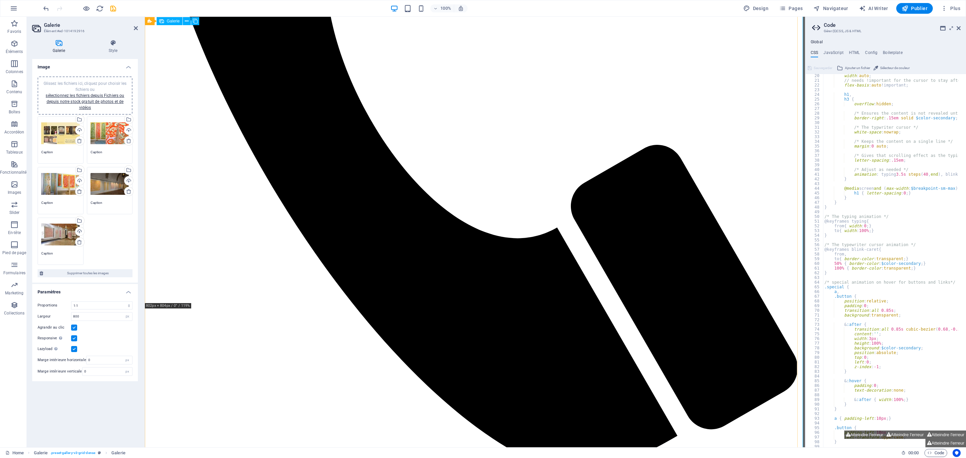
scroll to position [410, 0]
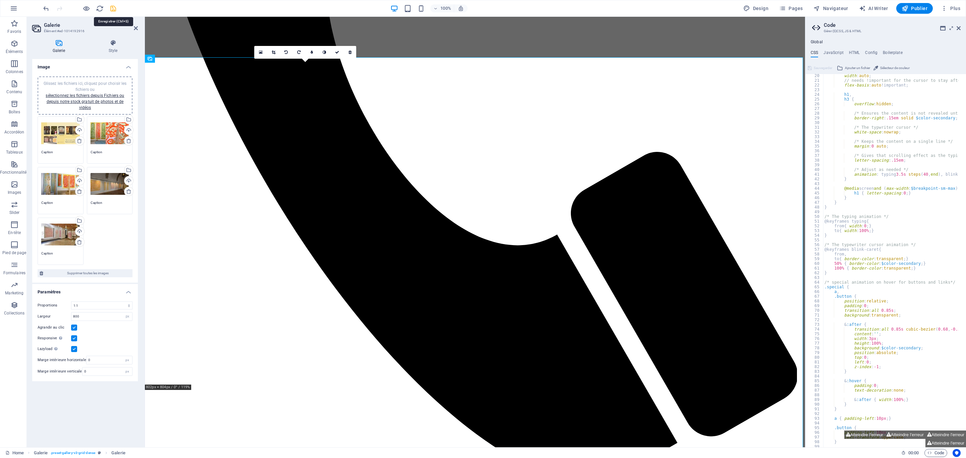
click at [111, 7] on icon "save" at bounding box center [113, 9] width 8 height 8
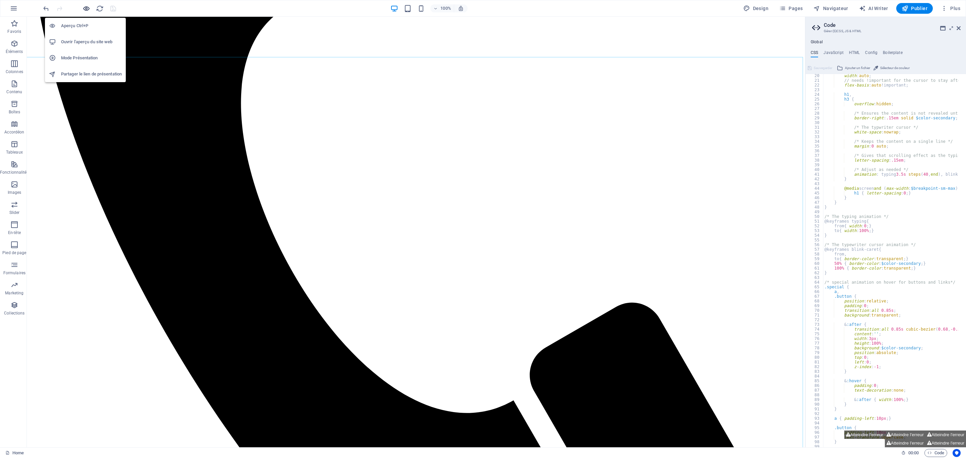
click at [86, 11] on icon "button" at bounding box center [87, 9] width 8 height 8
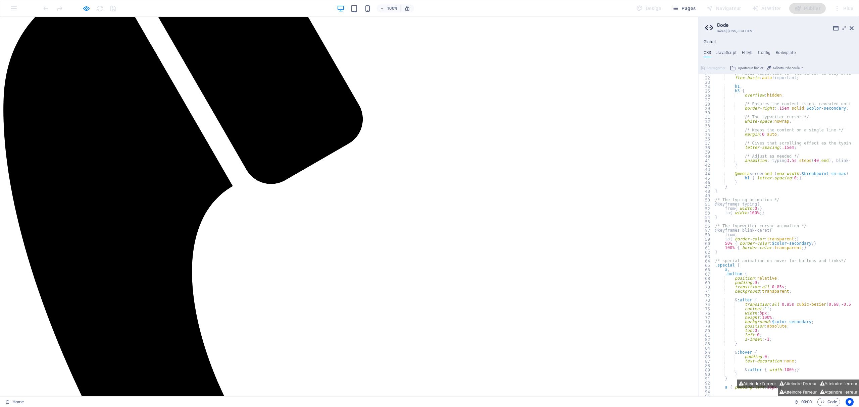
scroll to position [142, 0]
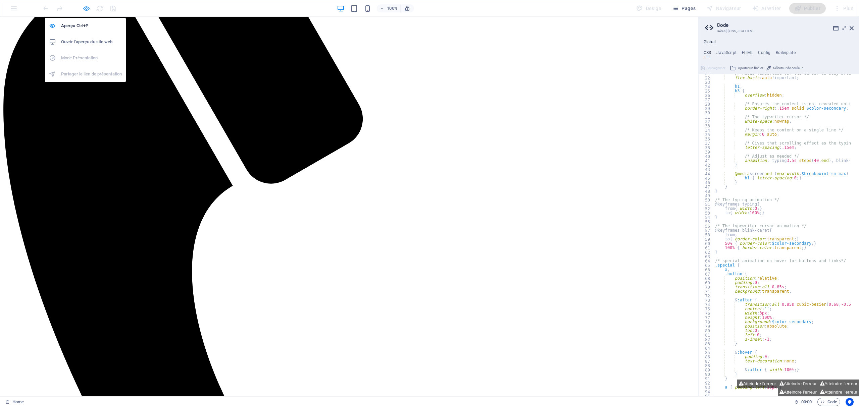
click at [85, 6] on icon "button" at bounding box center [87, 9] width 8 height 8
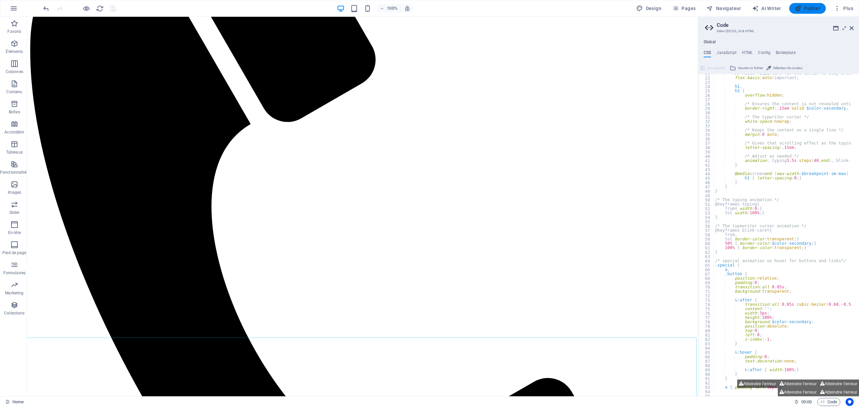
click at [807, 7] on span "Publier" at bounding box center [807, 8] width 26 height 7
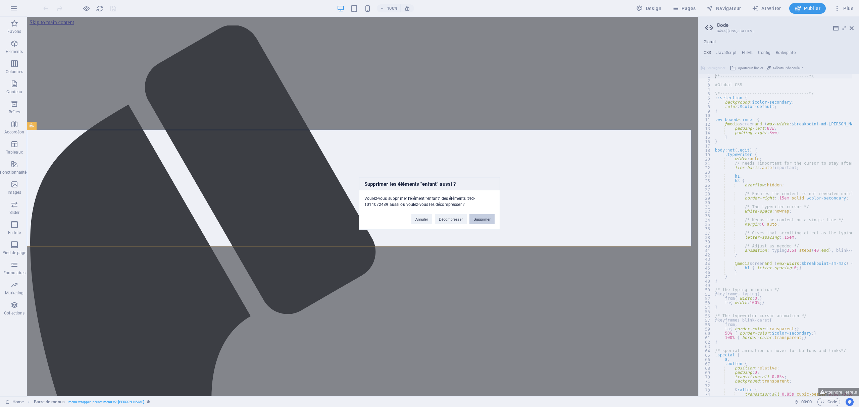
click at [486, 222] on button "Supprimer" at bounding box center [481, 219] width 25 height 10
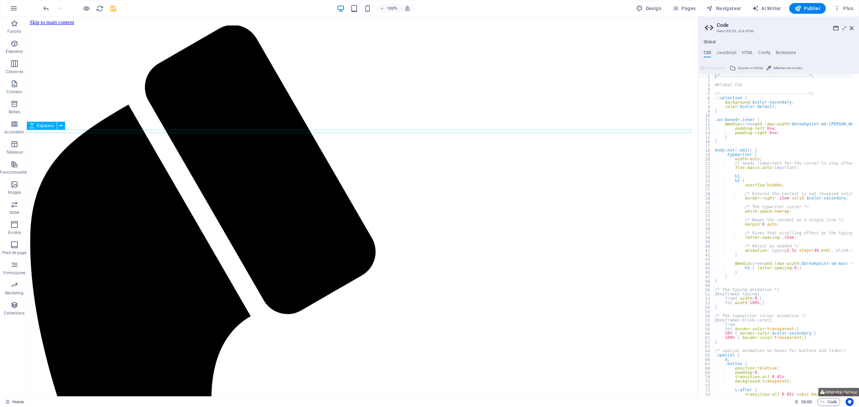
click at [117, 9] on icon "save" at bounding box center [113, 9] width 8 height 8
drag, startPoint x: 41, startPoint y: 246, endPoint x: 153, endPoint y: 131, distance: 160.8
click at [16, 229] on span "En-tête" at bounding box center [14, 229] width 29 height 16
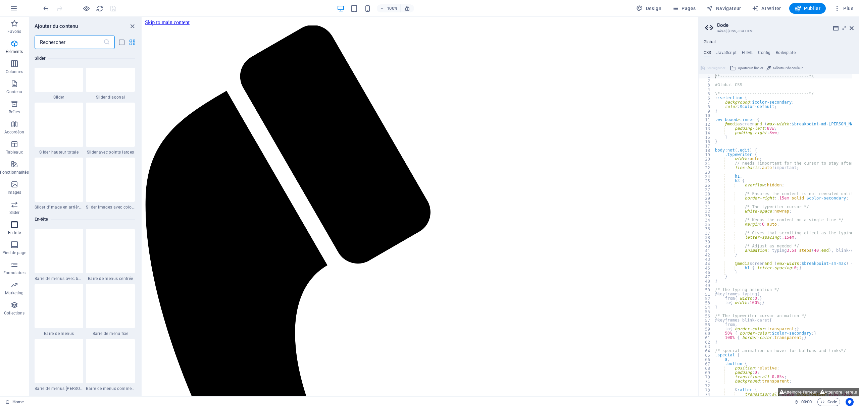
scroll to position [4039, 0]
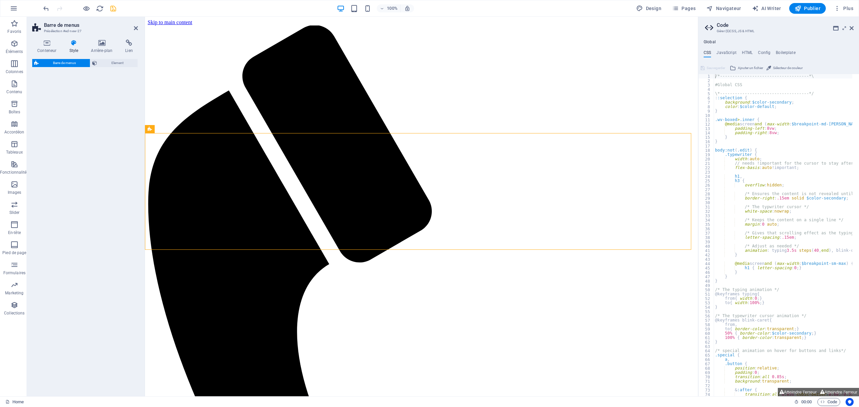
select select "rem"
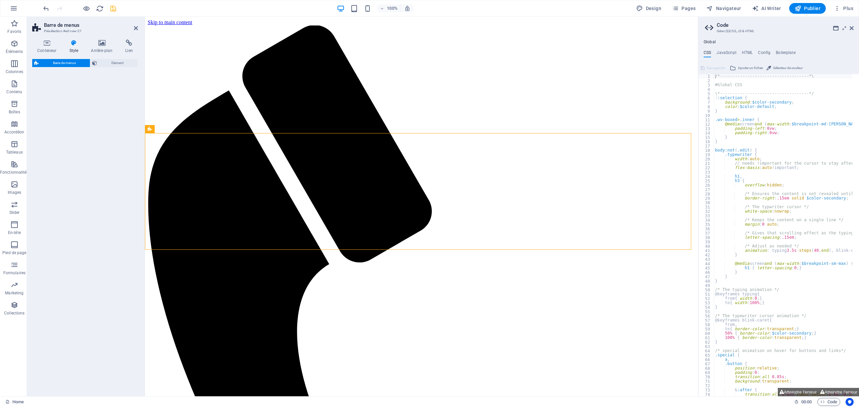
select select "rem"
select select "preset-menu-v2-loki"
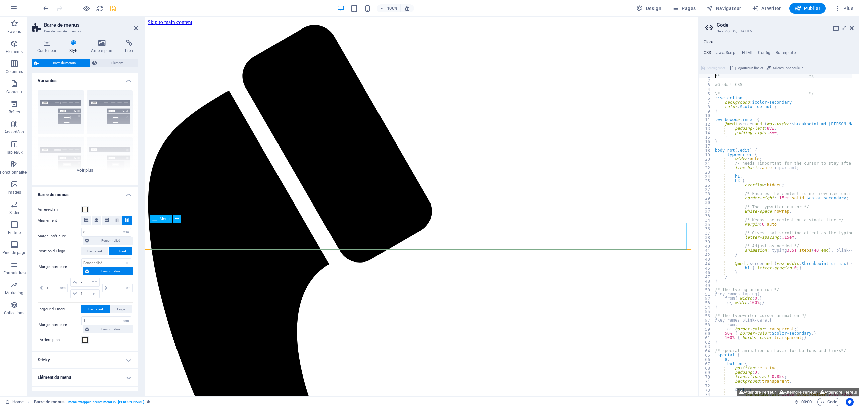
select select
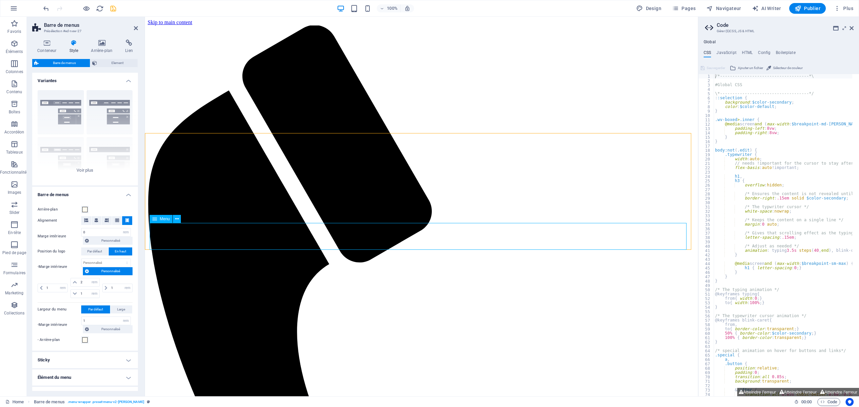
select select
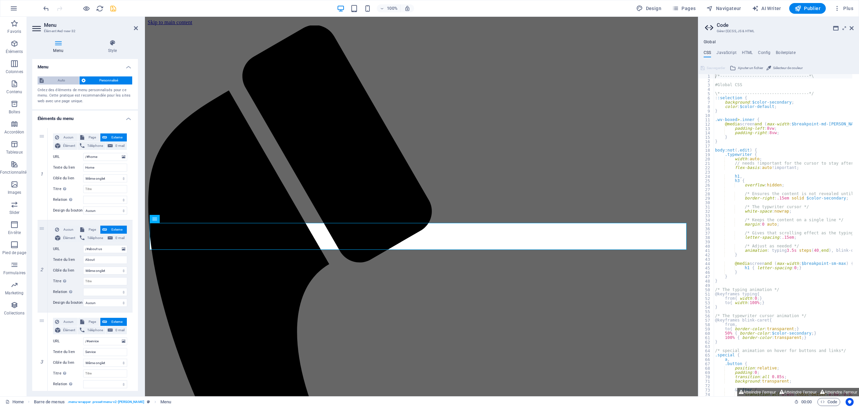
click at [59, 79] on span "Auto" at bounding box center [62, 80] width 32 height 8
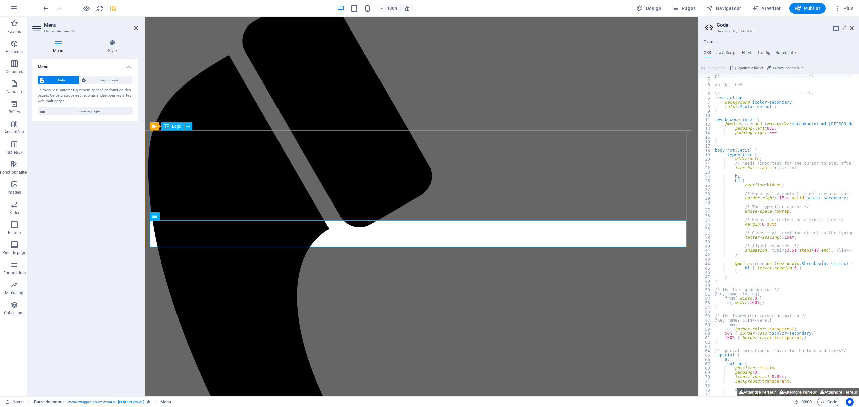
scroll to position [89, 0]
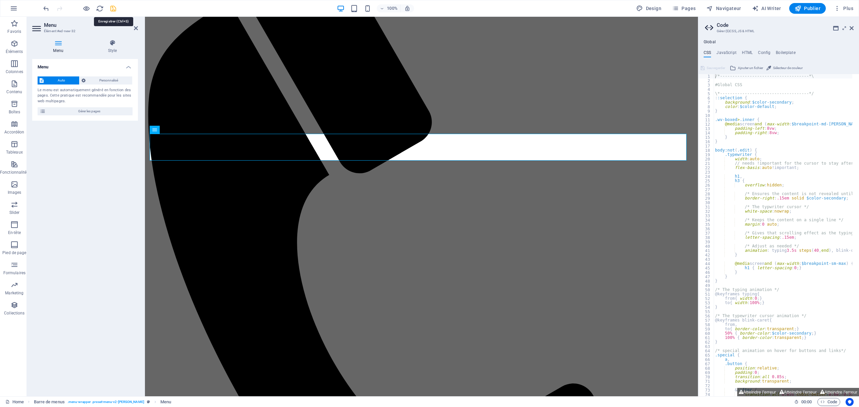
click at [115, 9] on icon "save" at bounding box center [113, 9] width 8 height 8
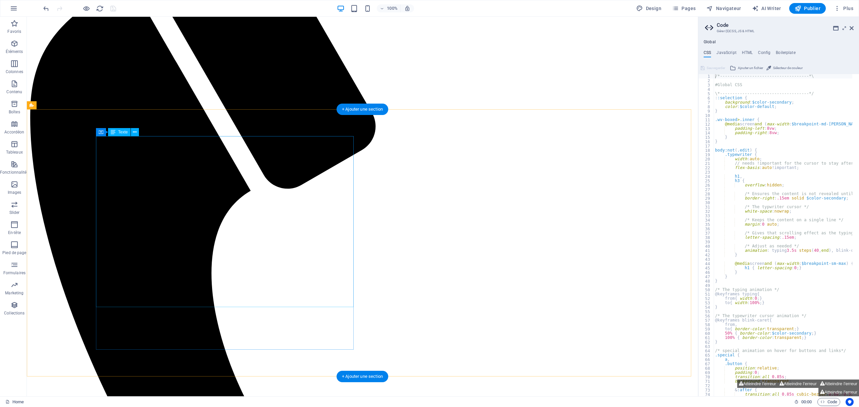
scroll to position [159, 0]
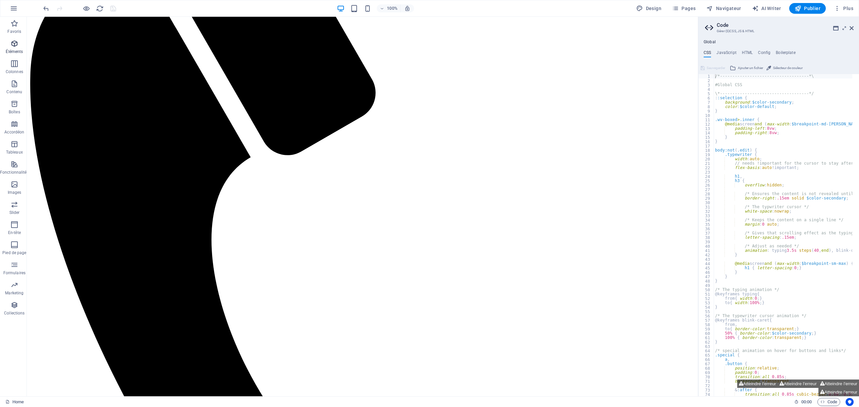
click at [17, 49] on p "Éléments" at bounding box center [14, 51] width 17 height 5
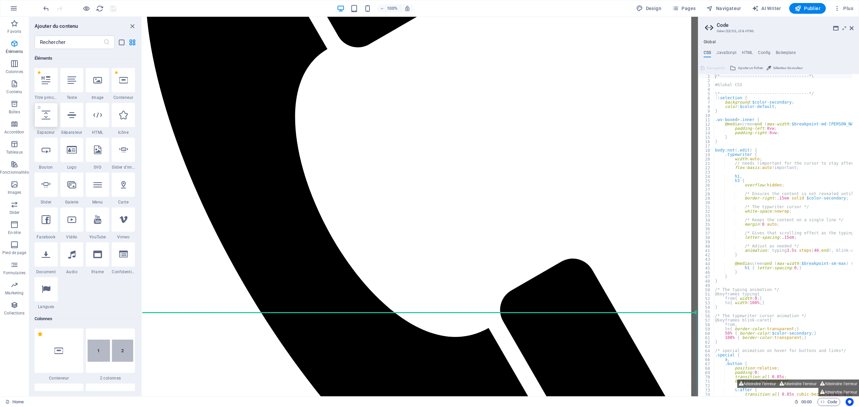
scroll to position [217, 0]
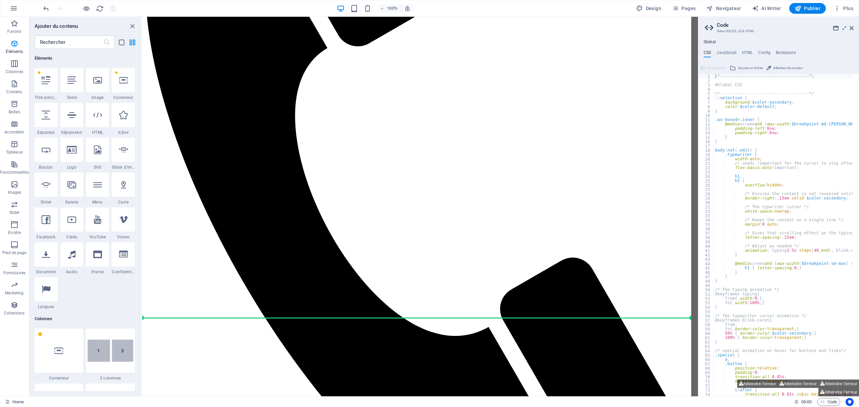
select select "px"
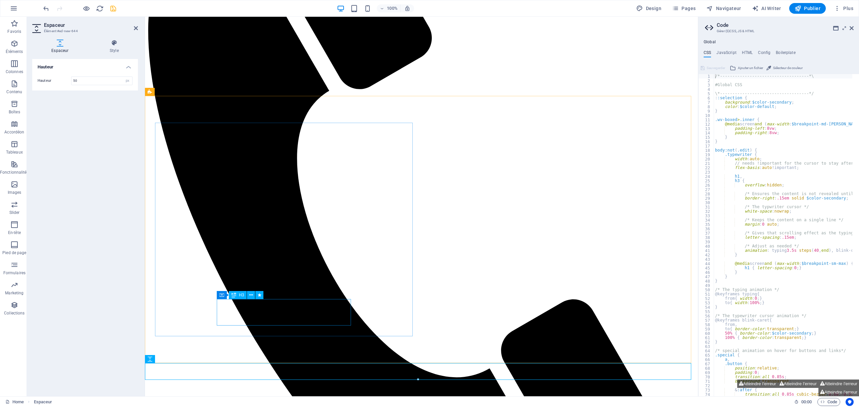
scroll to position [174, 0]
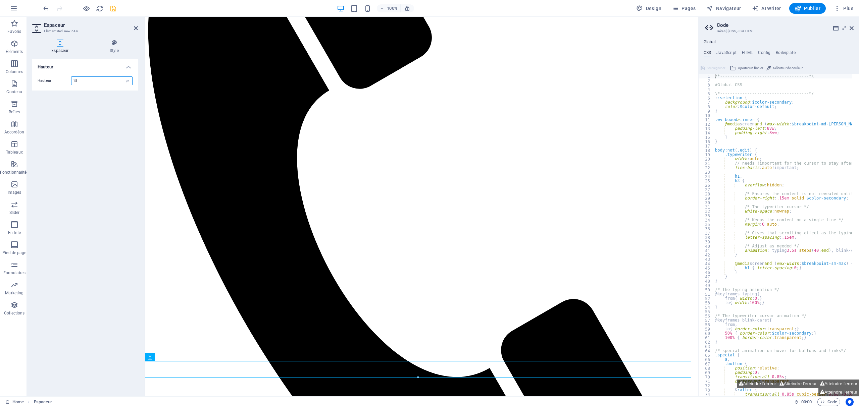
type input "15"
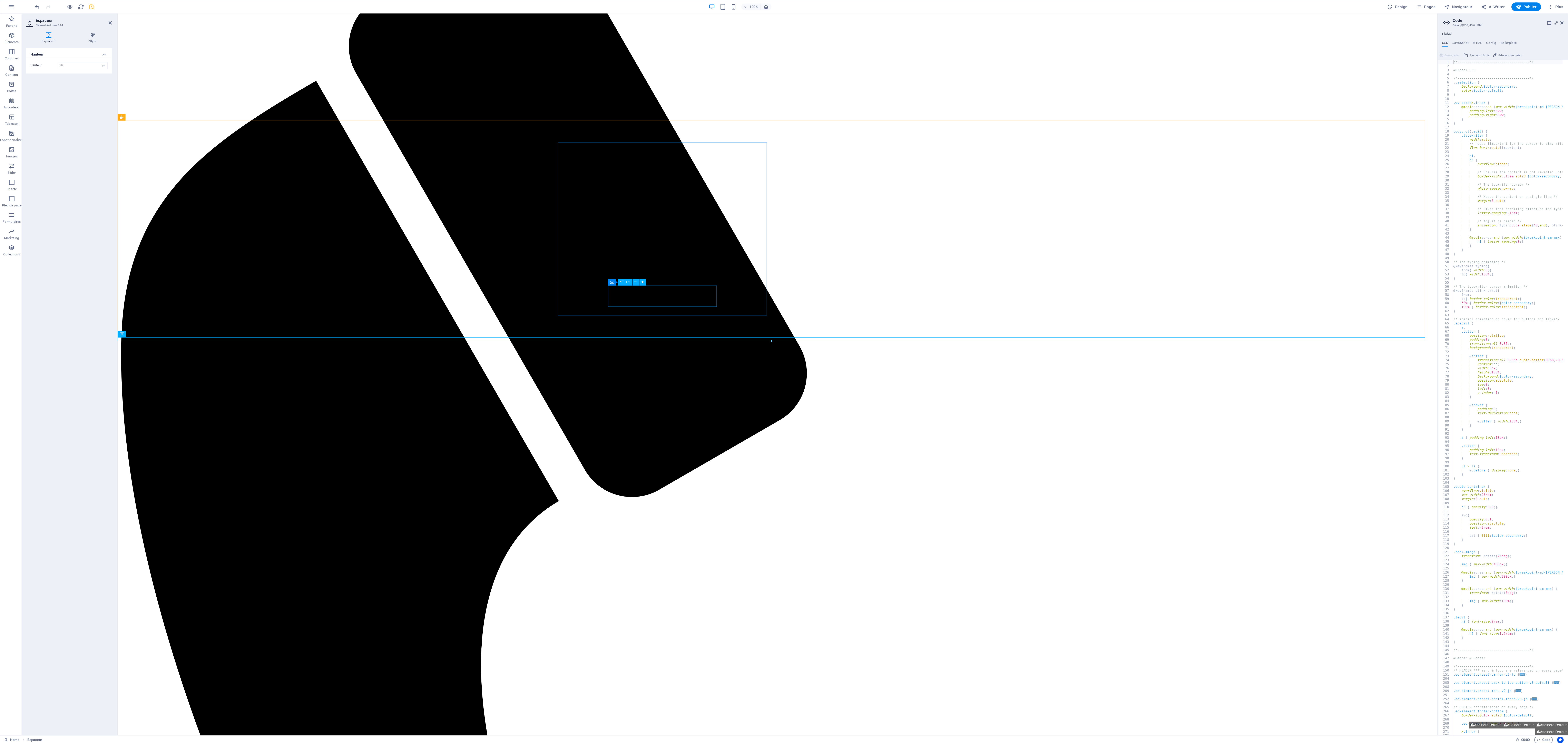
scroll to position [72, 0]
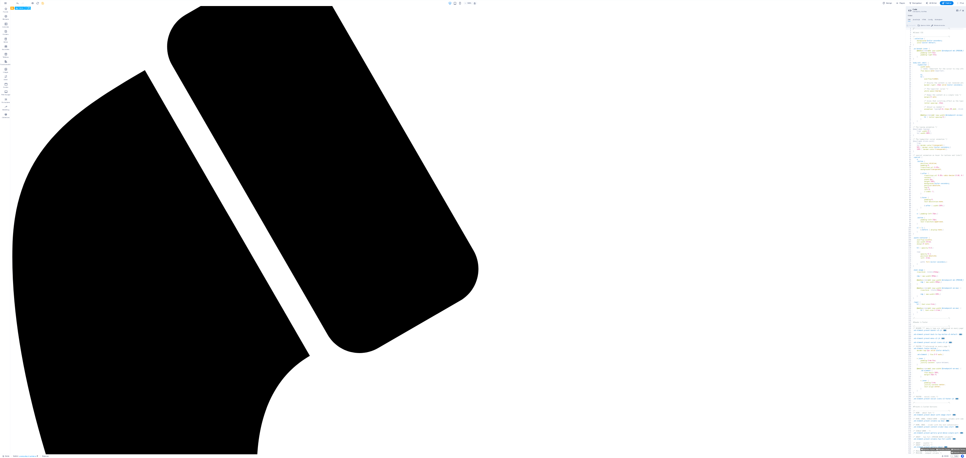
scroll to position [0, 0]
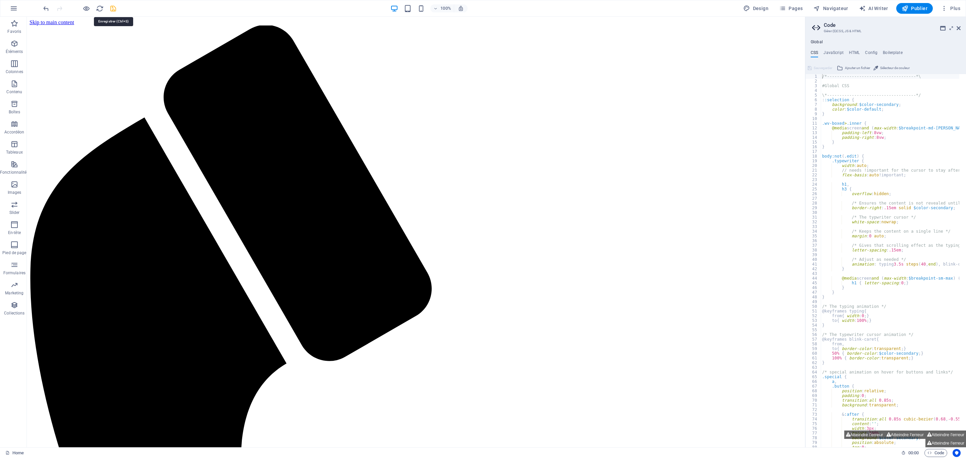
click at [113, 11] on icon "save" at bounding box center [113, 9] width 8 height 8
click at [858, 9] on span "Publier" at bounding box center [915, 8] width 26 height 7
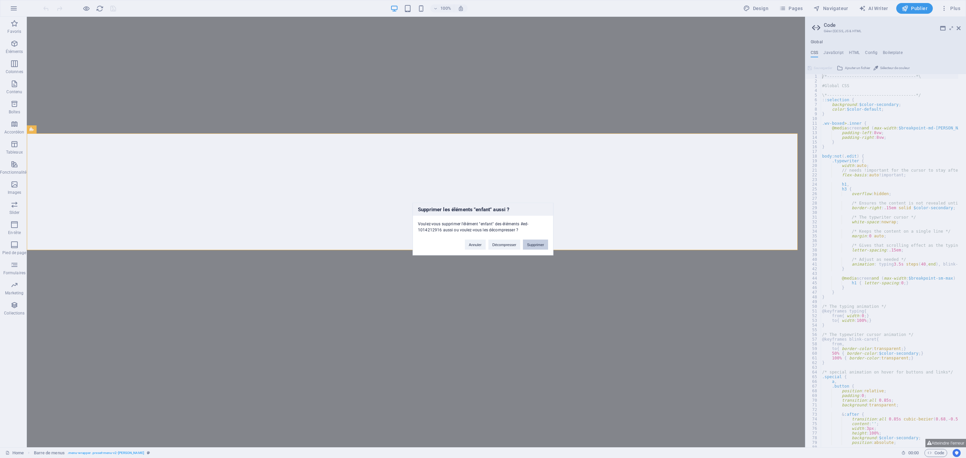
click at [538, 245] on button "Supprimer" at bounding box center [535, 245] width 25 height 10
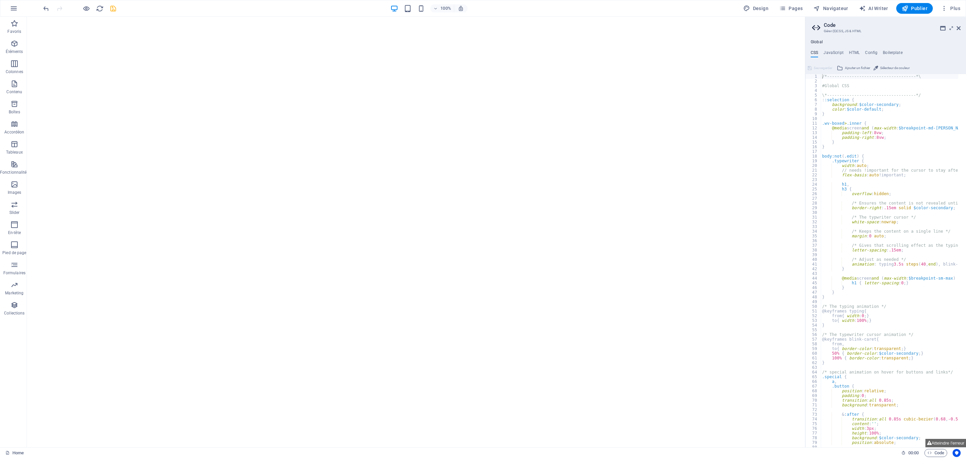
click at [115, 8] on icon "save" at bounding box center [113, 9] width 8 height 8
click at [13, 229] on span "En-tête" at bounding box center [14, 229] width 29 height 16
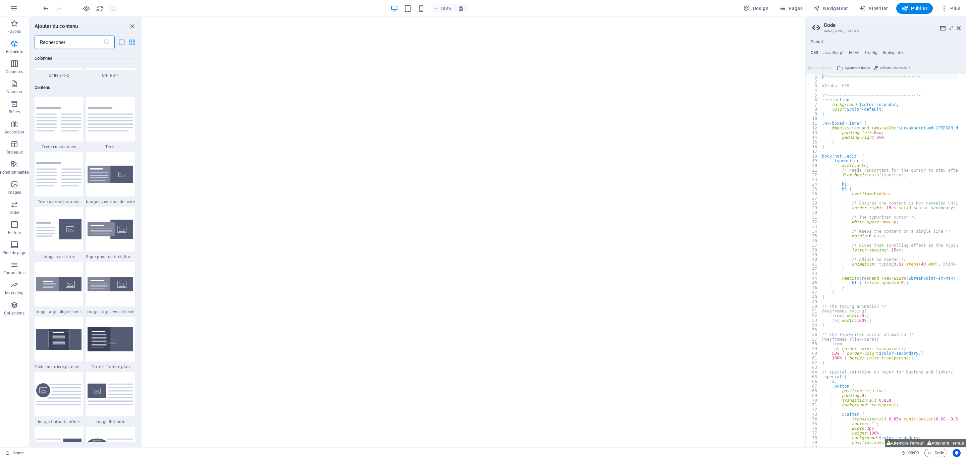
scroll to position [4038, 0]
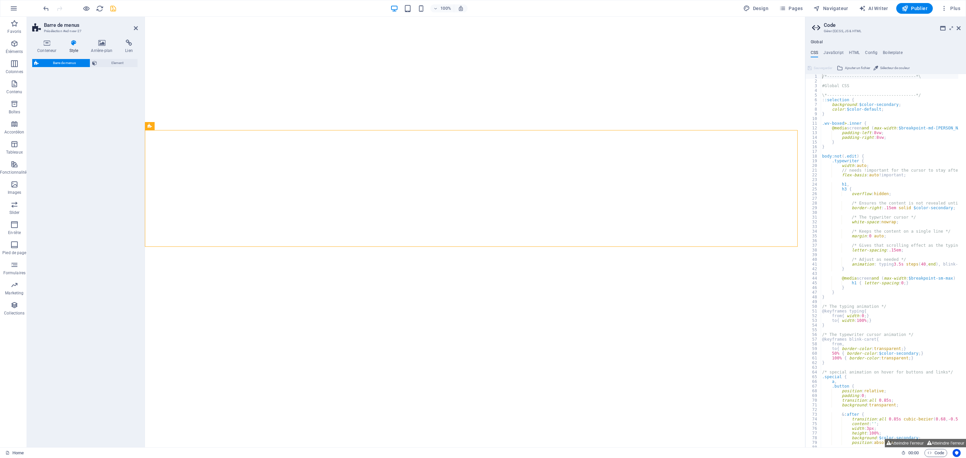
select select "rem"
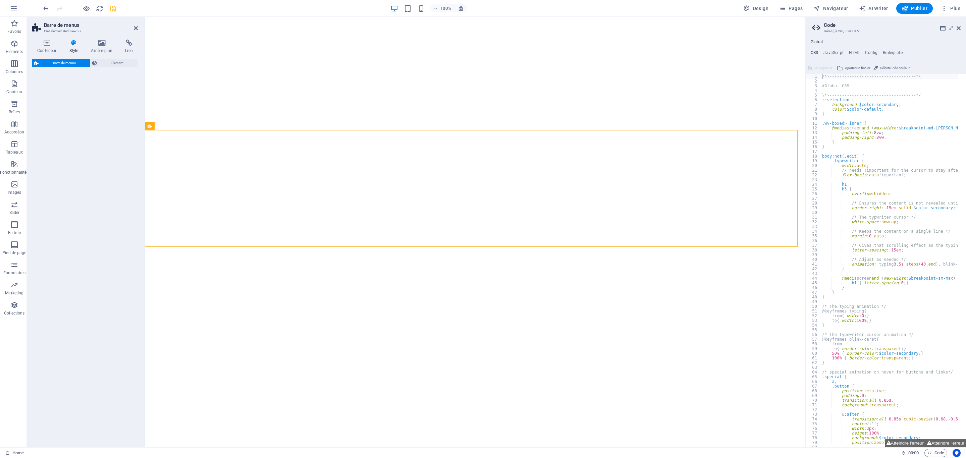
select select "rem"
select select "preset-menu-v2-loki"
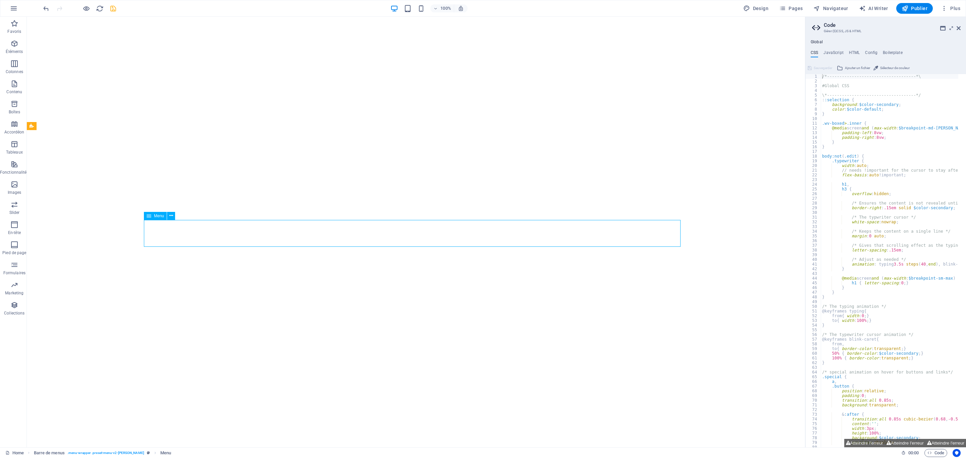
select select
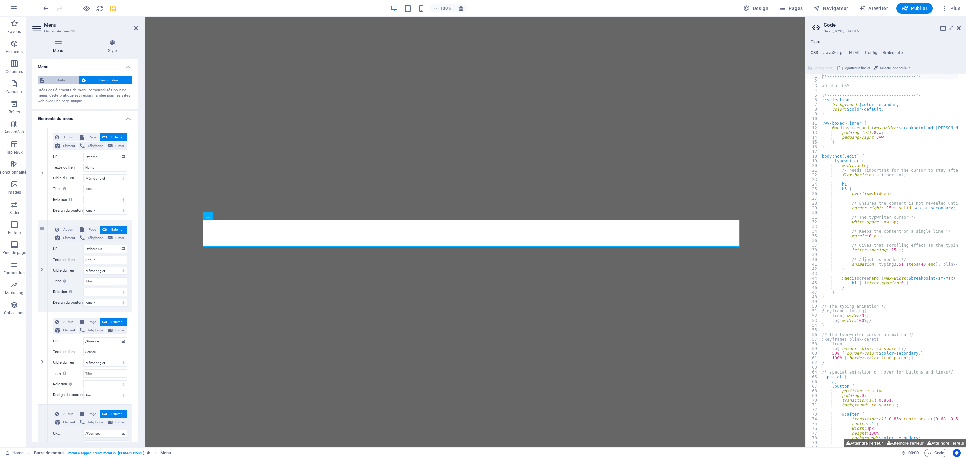
click at [62, 80] on span "Auto" at bounding box center [62, 80] width 32 height 8
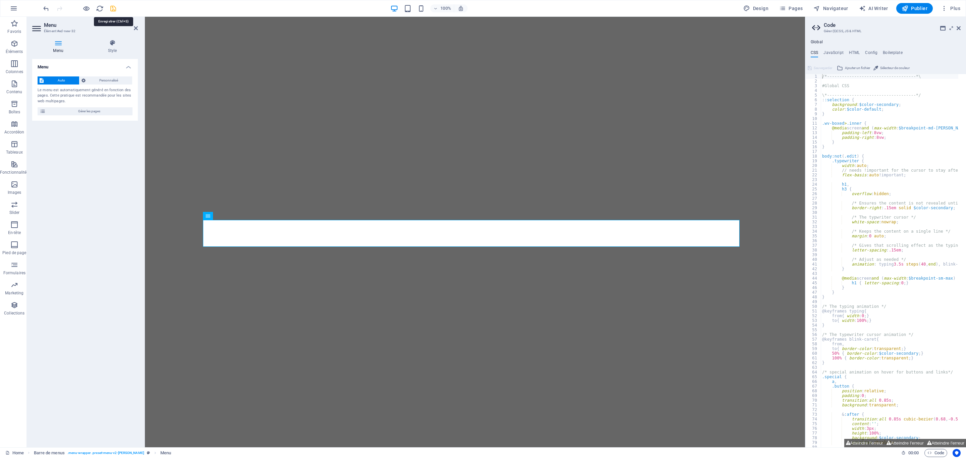
click at [113, 10] on icon "save" at bounding box center [113, 9] width 8 height 8
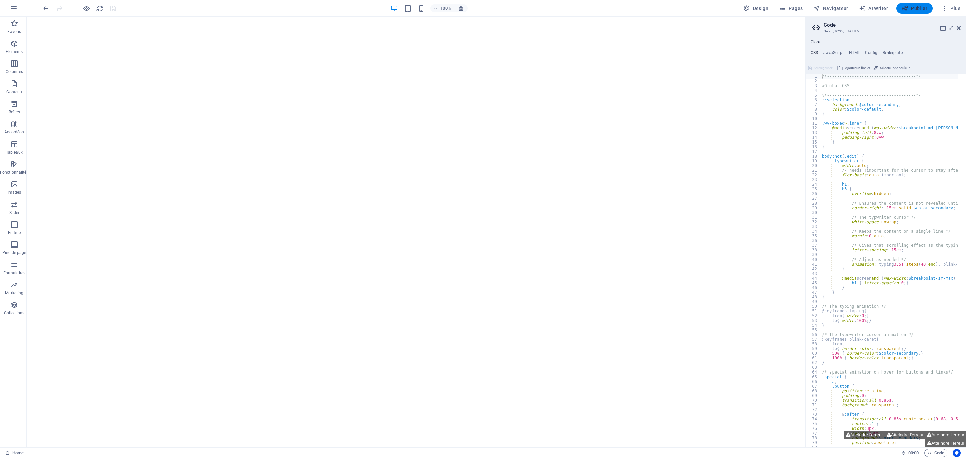
click at [919, 9] on span "Publier" at bounding box center [915, 8] width 26 height 7
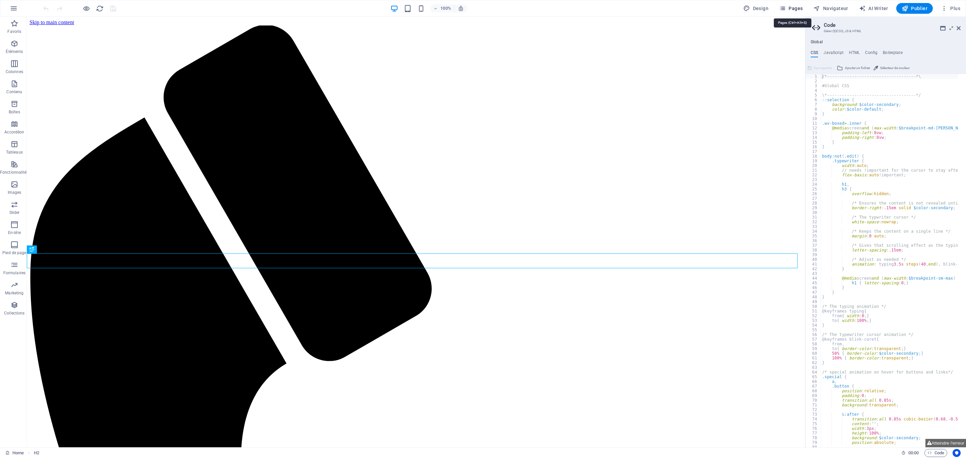
click at [801, 9] on span "Pages" at bounding box center [790, 8] width 23 height 7
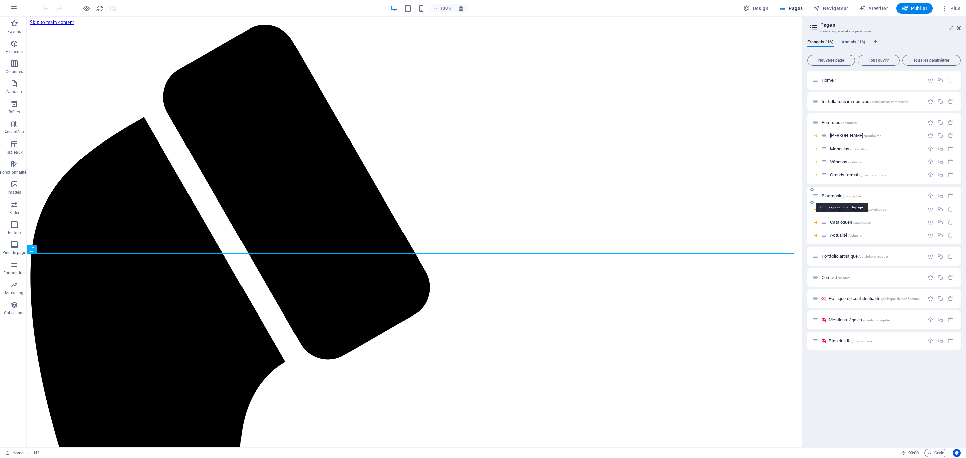
click at [841, 197] on span "Biographie /biographie" at bounding box center [841, 196] width 39 height 5
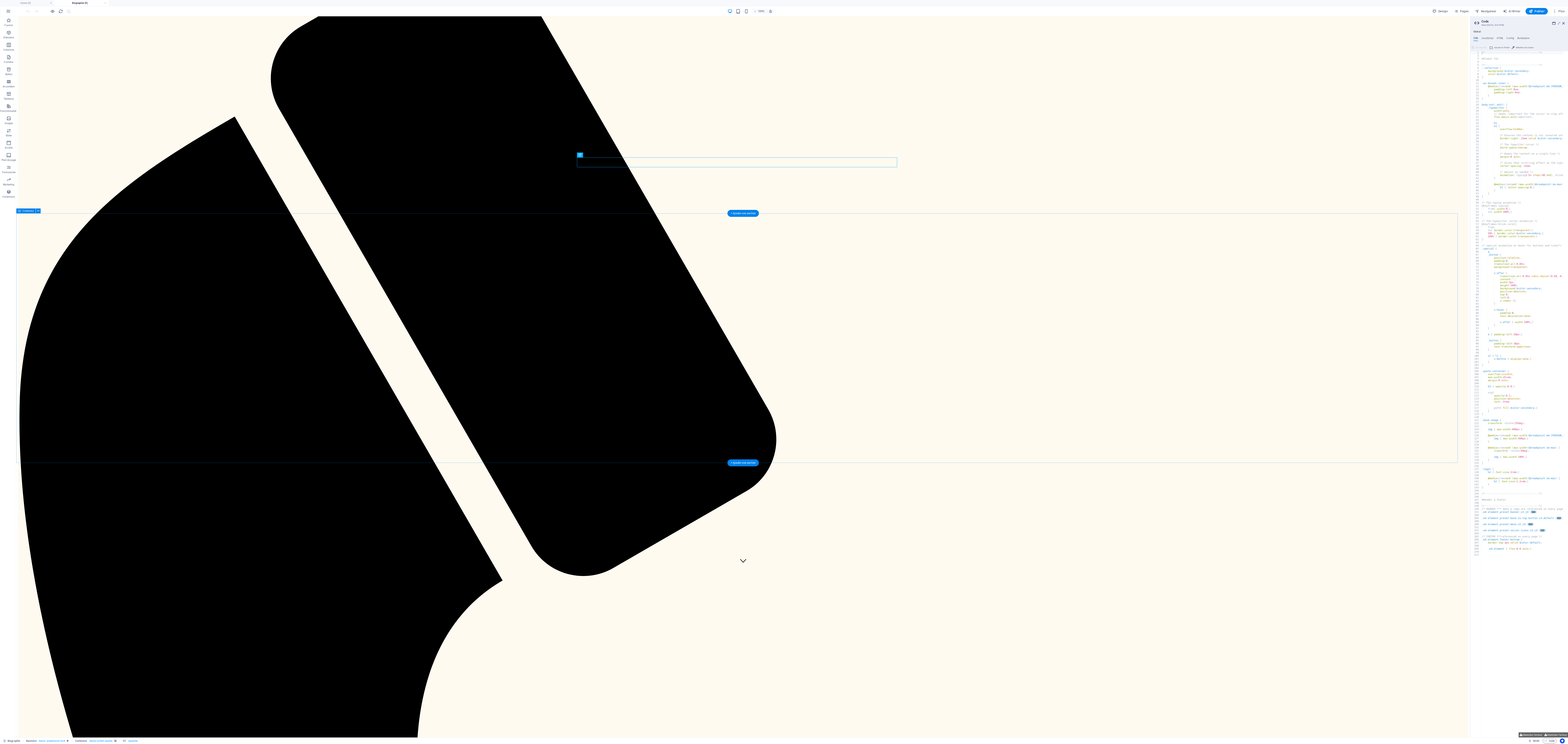
scroll to position [77, 0]
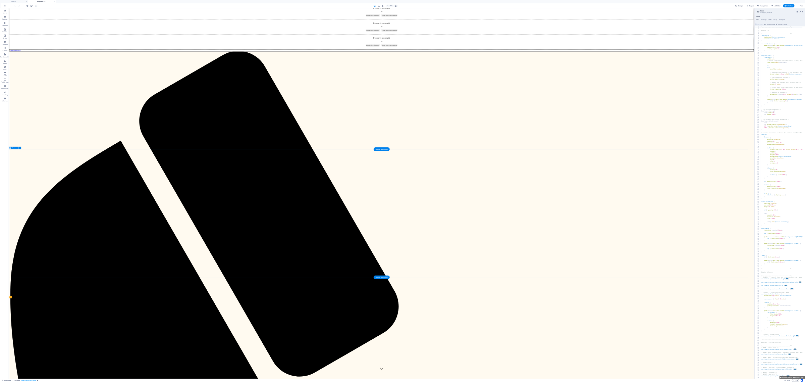
scroll to position [0, 0]
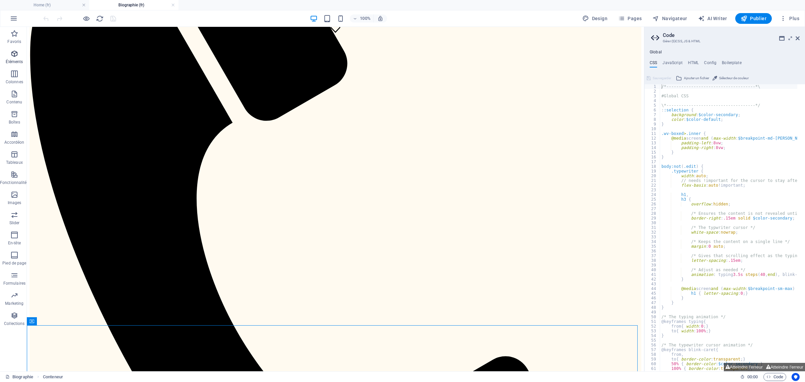
scroll to position [151, 0]
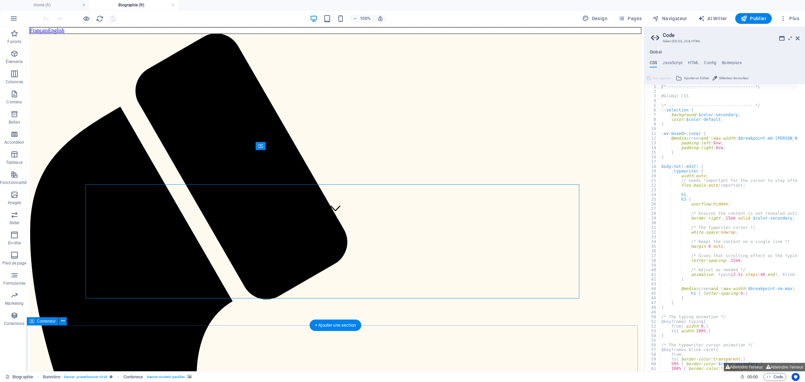
click at [79, 317] on div "H1" at bounding box center [78, 321] width 18 height 8
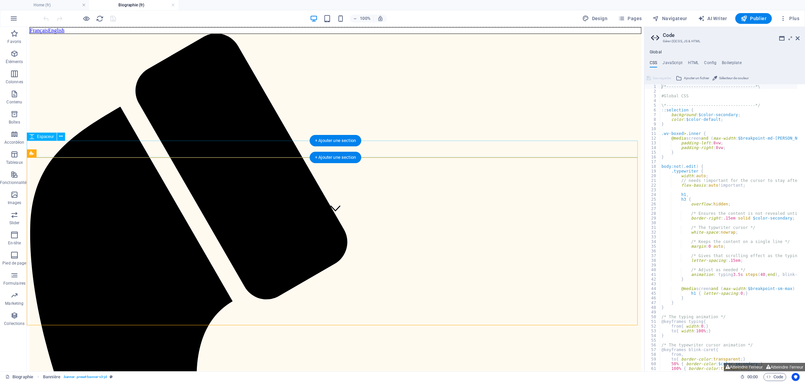
select select "px"
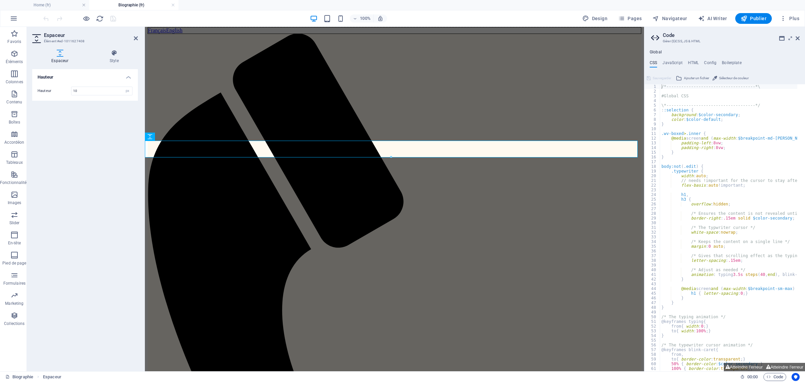
type input "10"
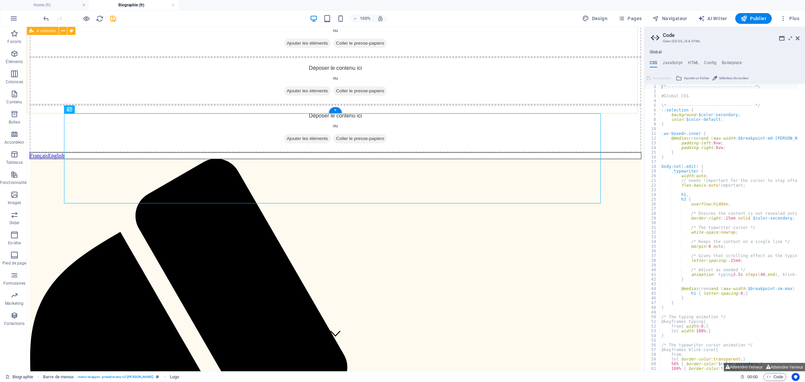
scroll to position [25, 0]
click at [308, 97] on div "Déposer le contenu ici ou Ajouter les éléments Coller le presse-papiers Déposer…" at bounding box center [336, 85] width 612 height 150
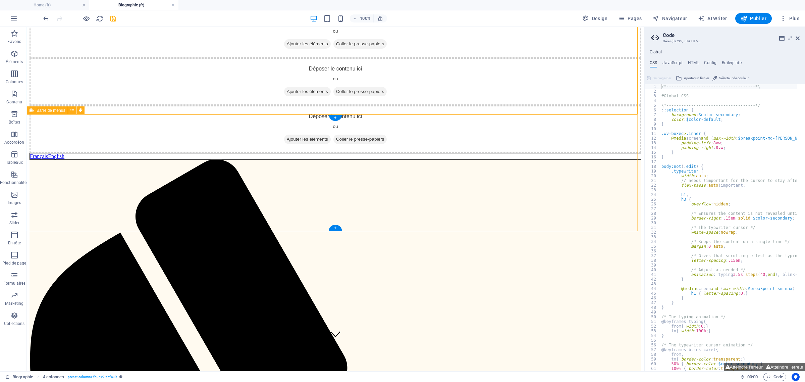
click at [12, 58] on span "Éléments" at bounding box center [14, 58] width 29 height 16
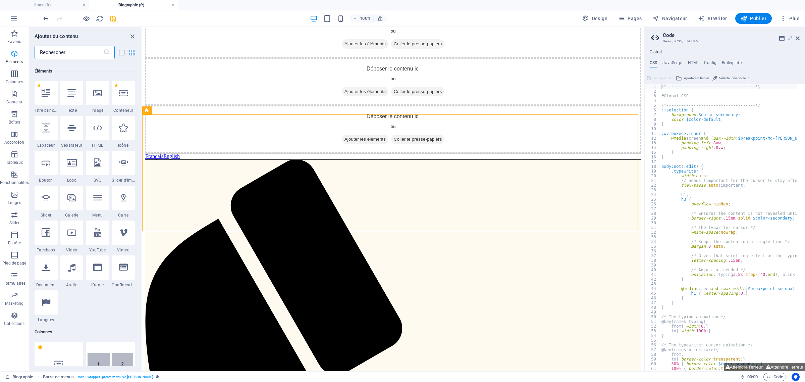
scroll to position [71, 0]
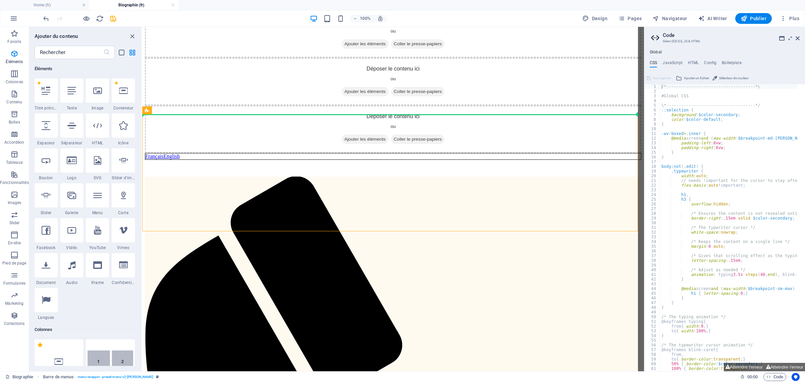
select select "px"
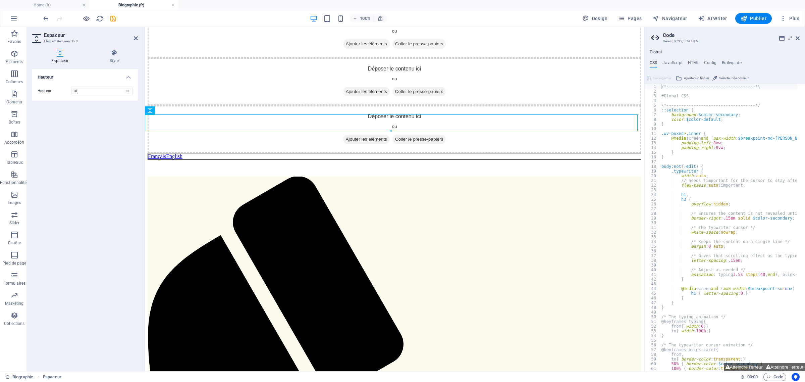
type input "10"
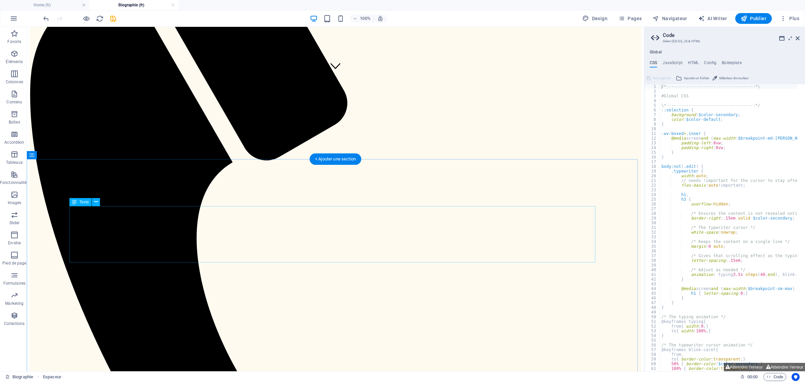
scroll to position [277, 0]
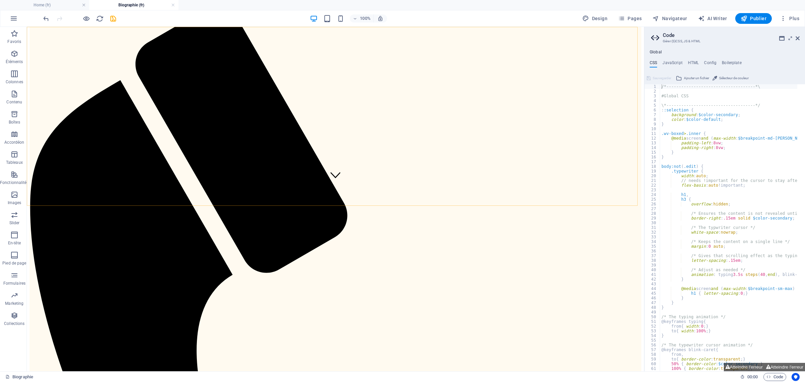
scroll to position [0, 0]
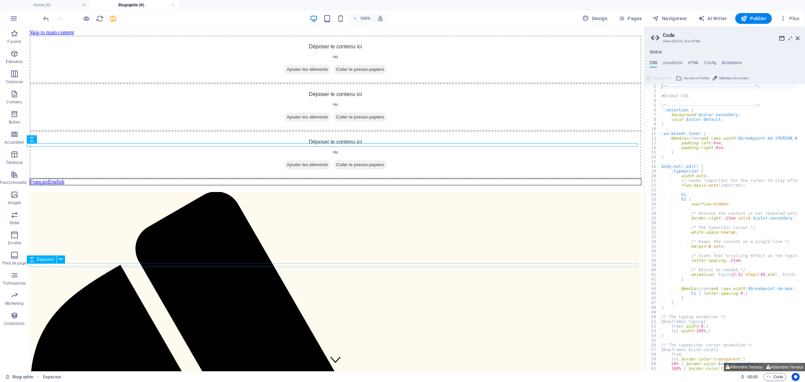
drag, startPoint x: 205, startPoint y: 145, endPoint x: 178, endPoint y: 264, distance: 122.3
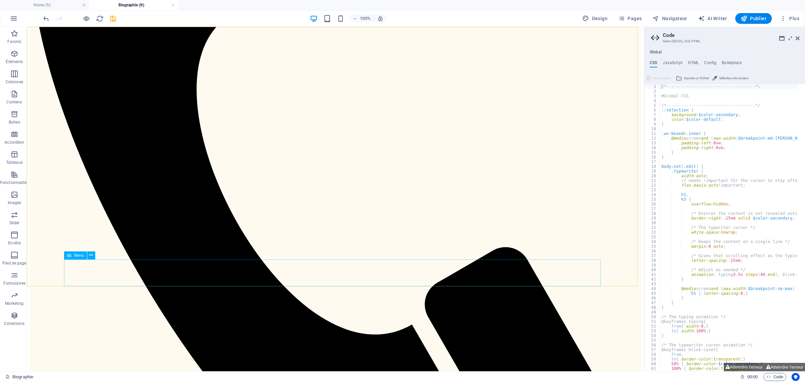
scroll to position [267, 0]
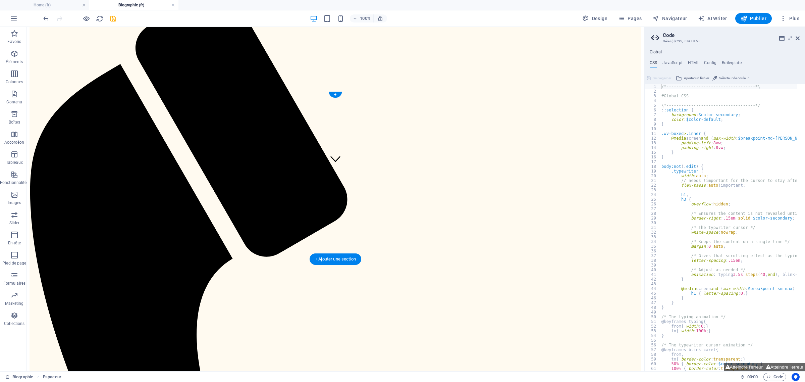
scroll to position [168, 0]
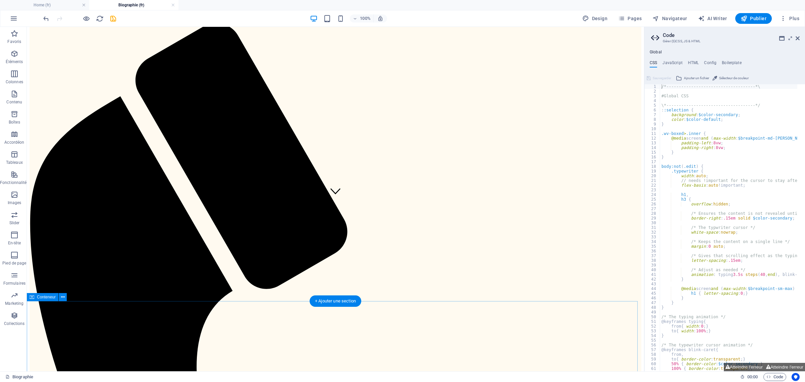
drag, startPoint x: 125, startPoint y: 132, endPoint x: 82, endPoint y: 301, distance: 174.5
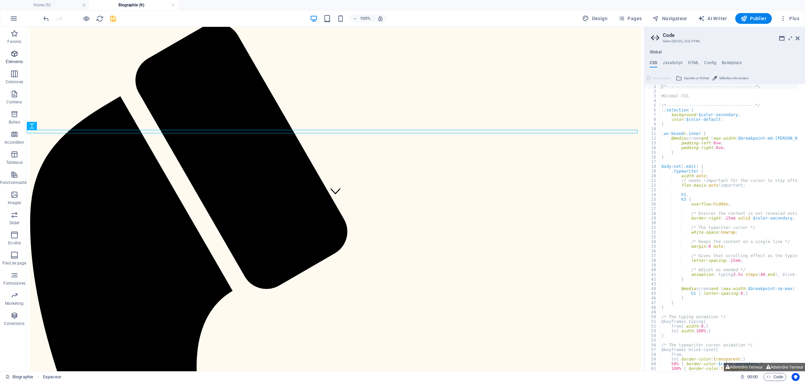
click at [8, 52] on span "Éléments" at bounding box center [14, 58] width 29 height 16
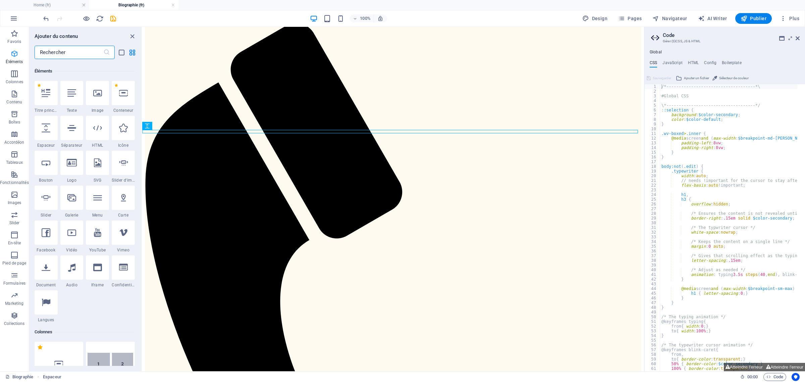
scroll to position [71, 0]
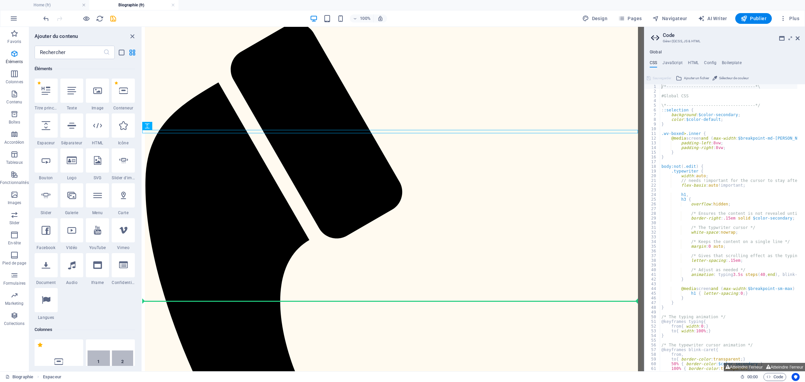
select select "px"
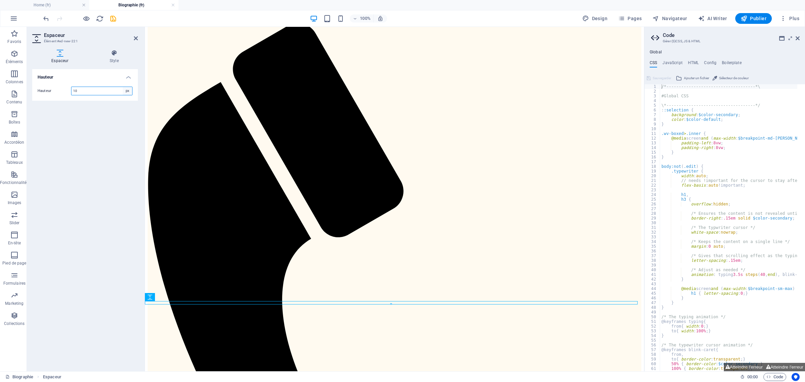
type input "10"
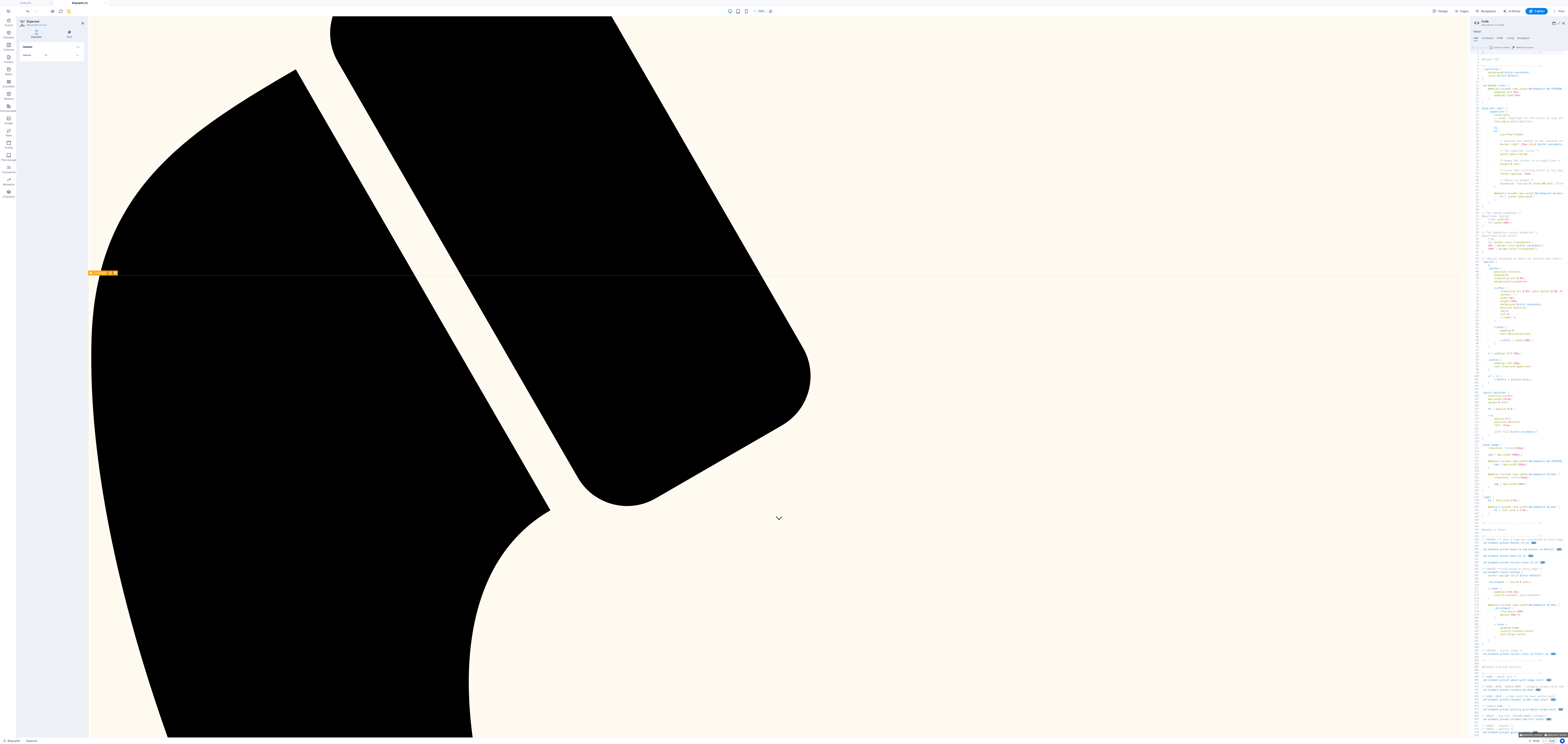
scroll to position [0, 0]
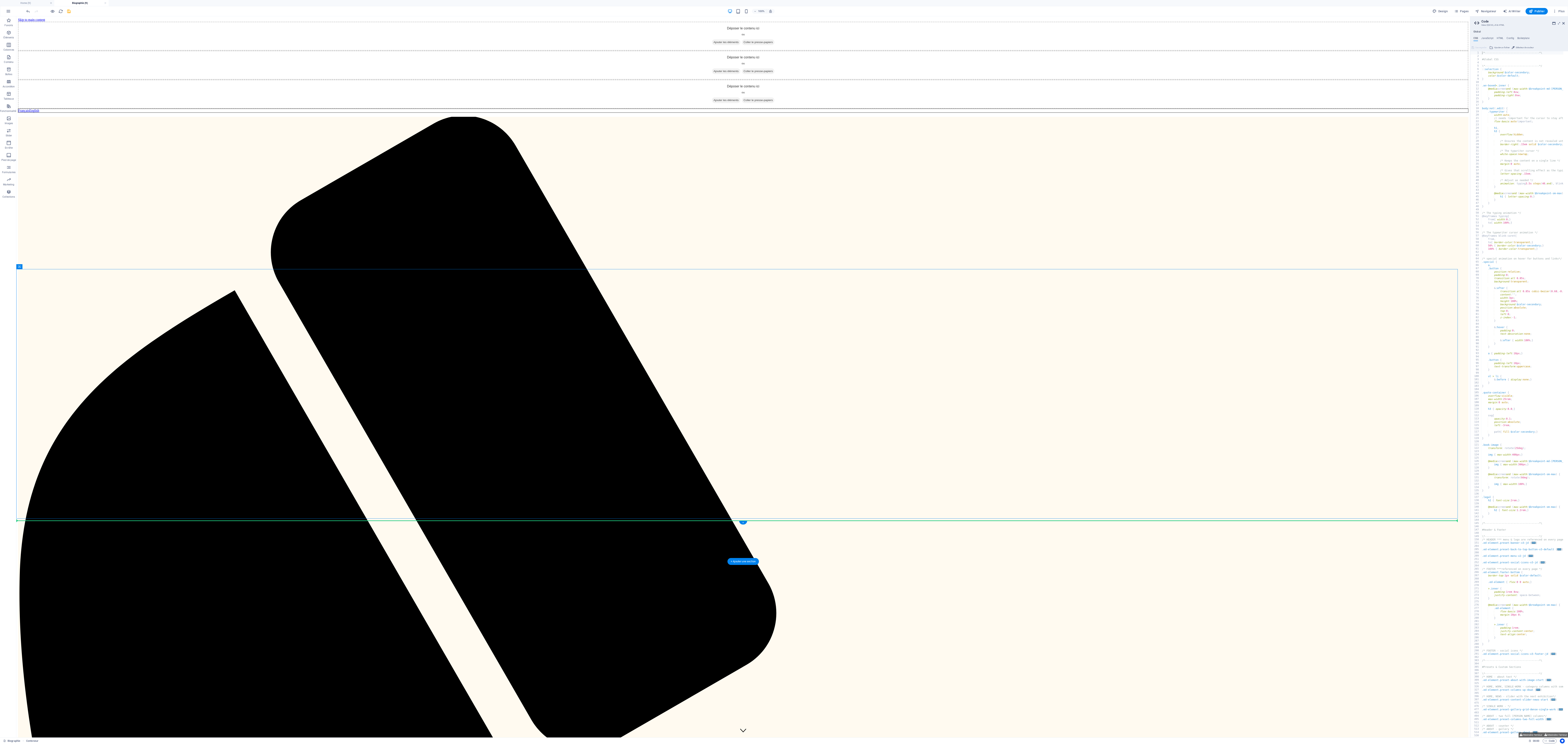
drag, startPoint x: 310, startPoint y: 271, endPoint x: 354, endPoint y: 524, distance: 256.8
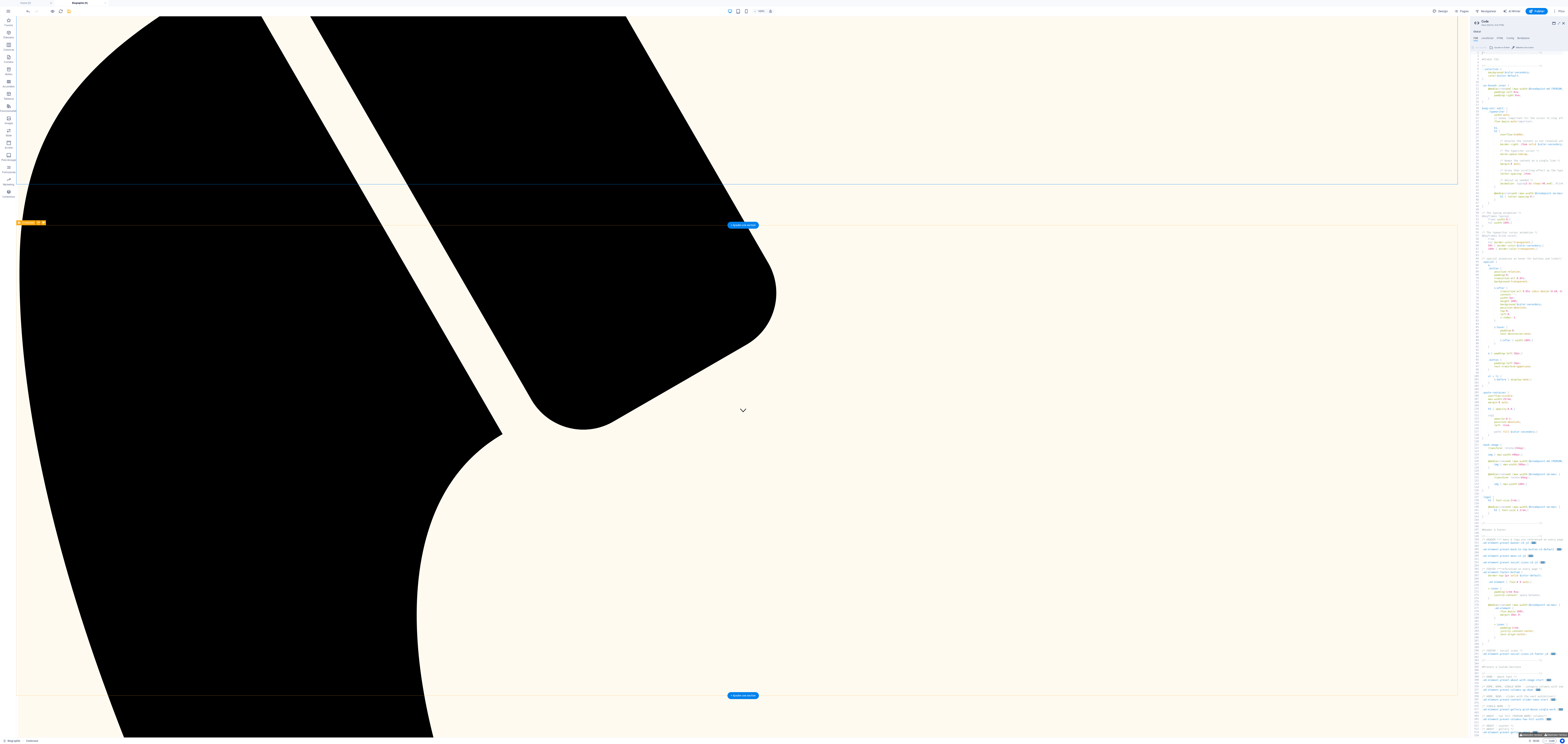
scroll to position [162, 0]
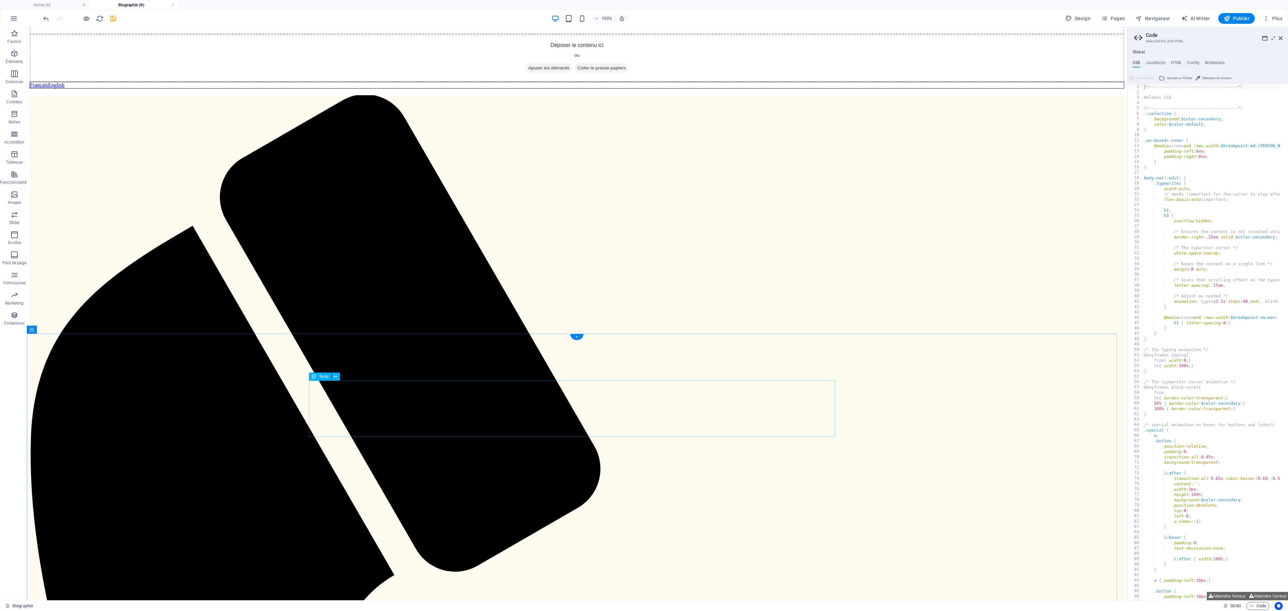
scroll to position [15, 0]
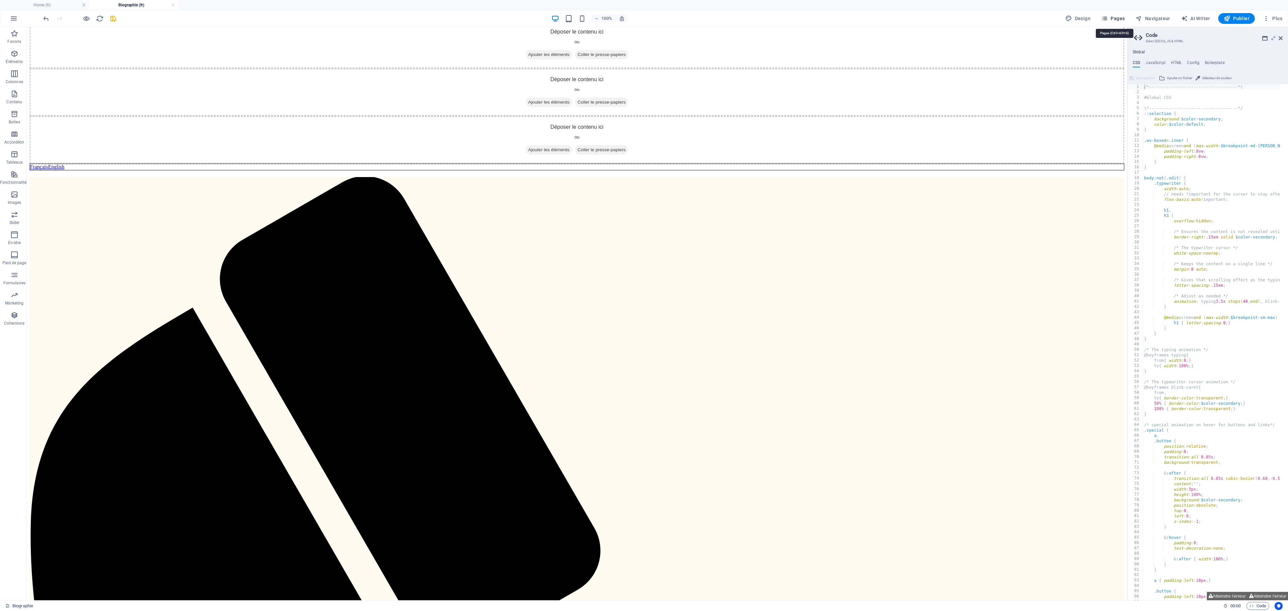
click at [966, 14] on button "Pages" at bounding box center [1112, 18] width 29 height 11
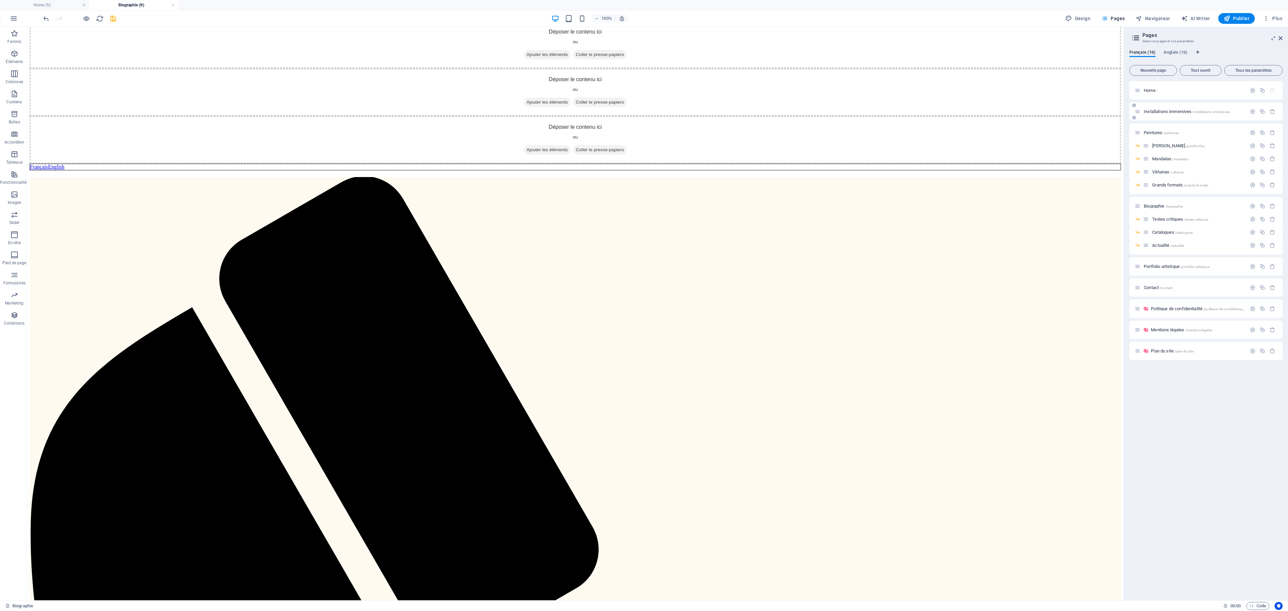
click at [966, 108] on div "Installations immersives /installations-immersives" at bounding box center [1191, 112] width 112 height 8
click at [966, 110] on span "Installations immersives /installations-immersives" at bounding box center [1187, 111] width 86 height 5
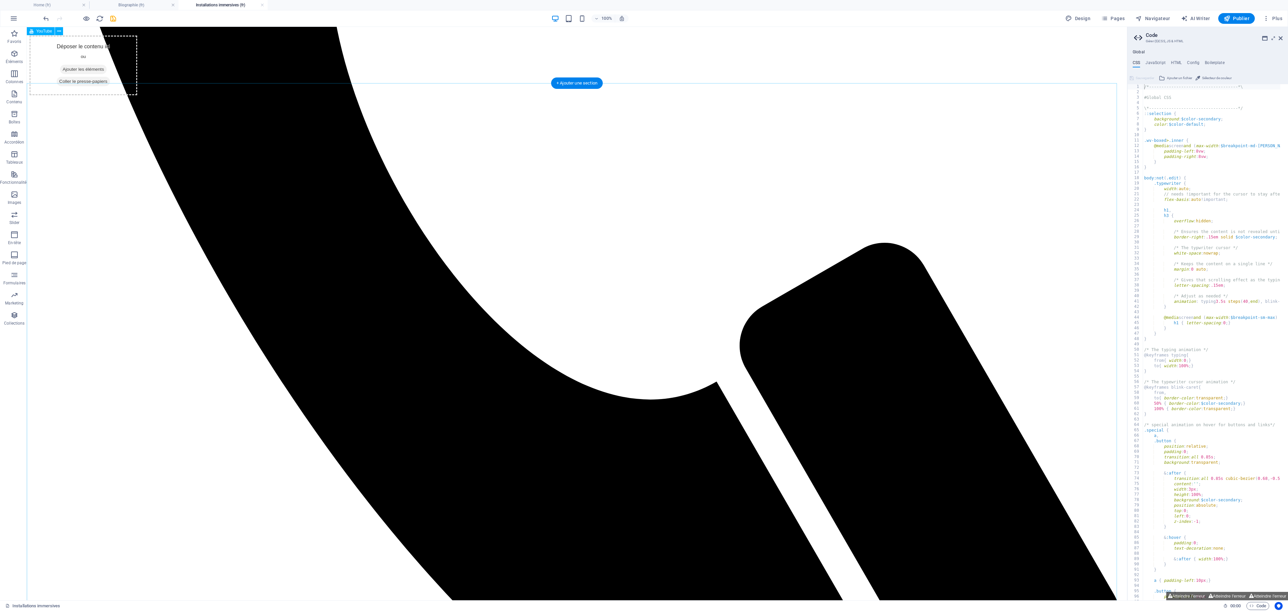
scroll to position [2672, 0]
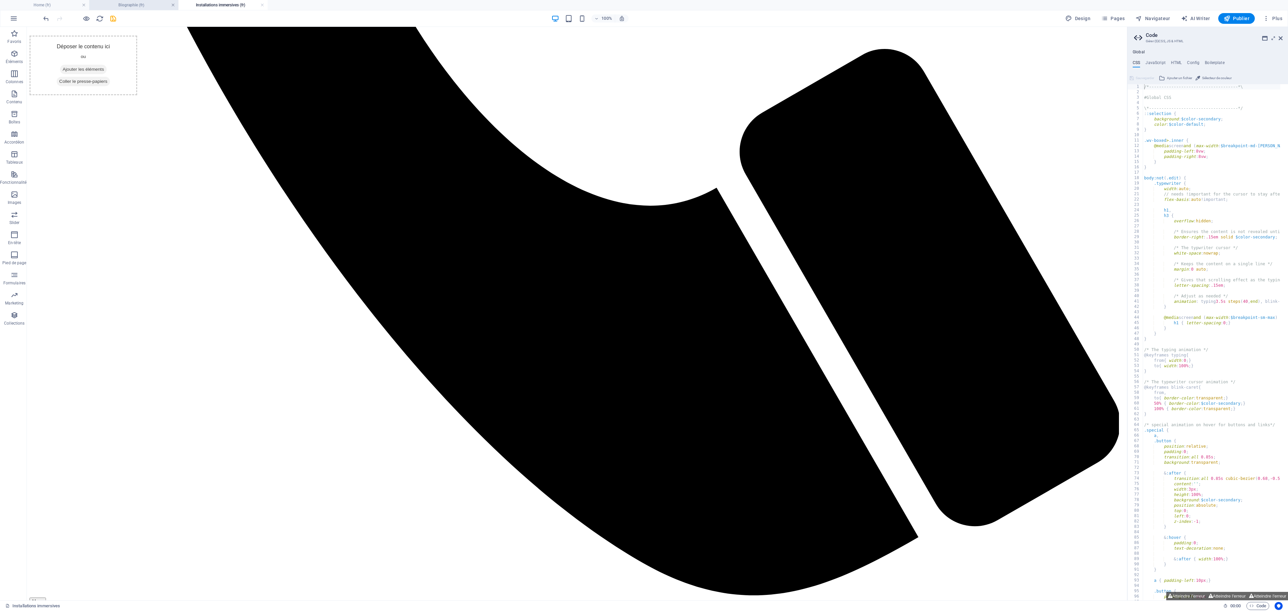
click at [171, 7] on link at bounding box center [173, 5] width 4 height 6
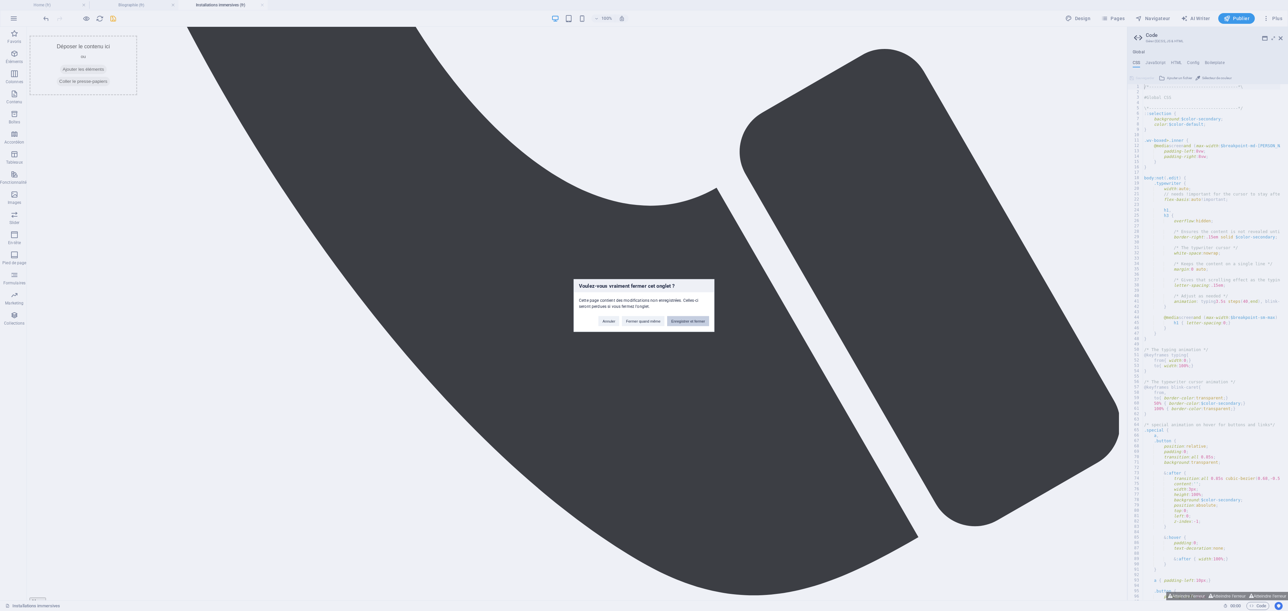
click at [692, 324] on button "Enregistrer et fermer" at bounding box center [688, 321] width 42 height 10
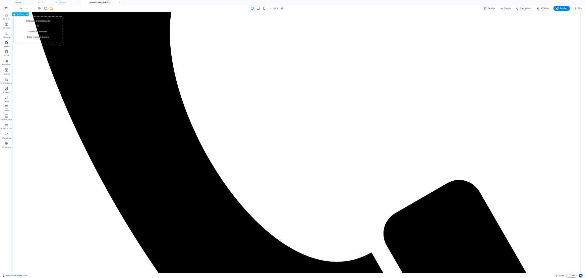
scroll to position [2779, 0]
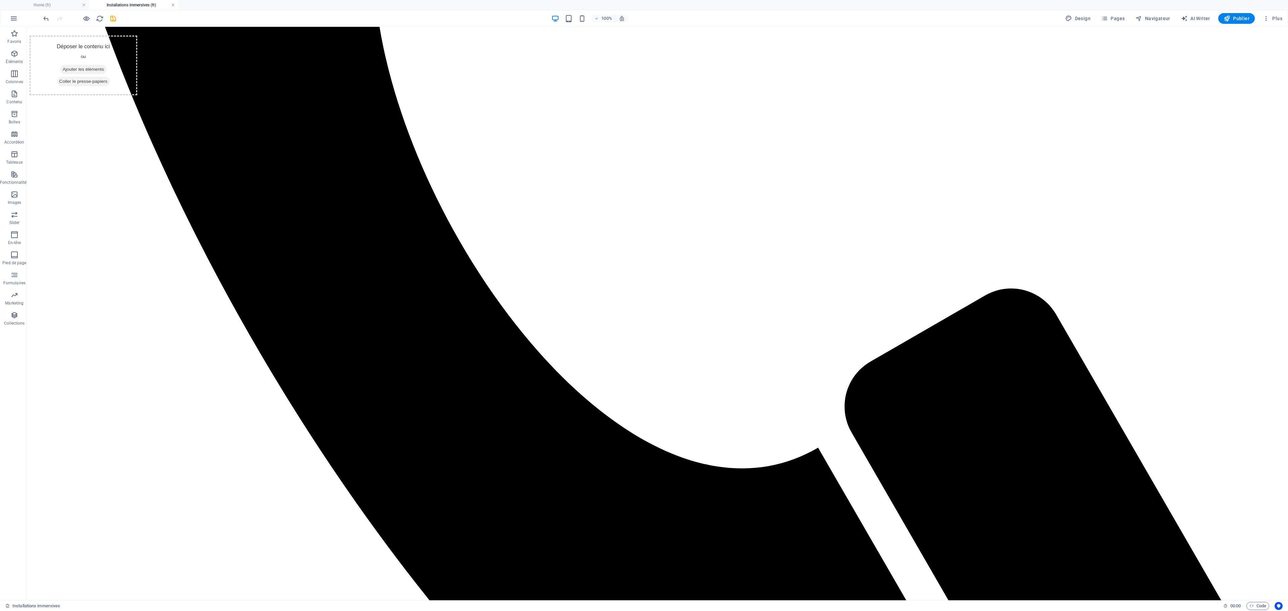
click at [173, 4] on link at bounding box center [173, 5] width 4 height 6
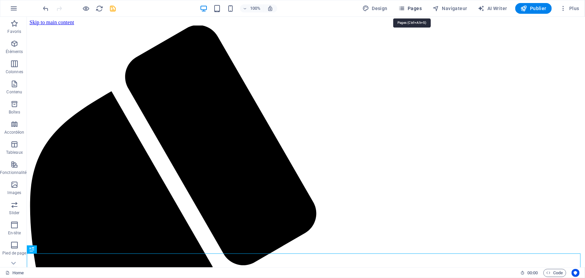
click at [422, 8] on span "Pages" at bounding box center [409, 8] width 23 height 7
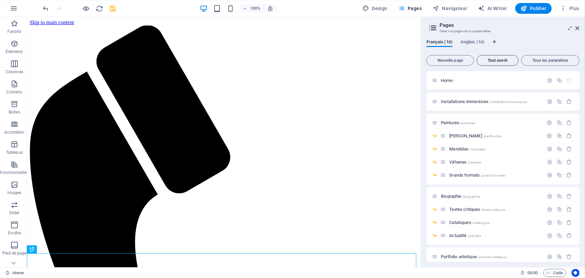
click at [500, 59] on span "Tout ouvrir" at bounding box center [498, 60] width 36 height 4
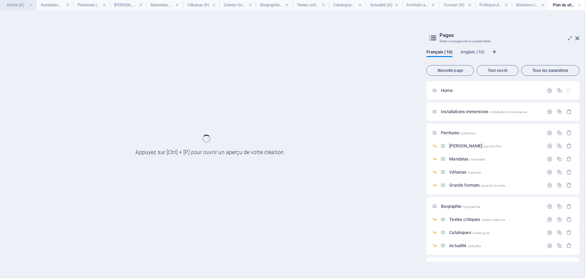
click at [13, 5] on h4 "Home (fr)" at bounding box center [18, 4] width 37 height 7
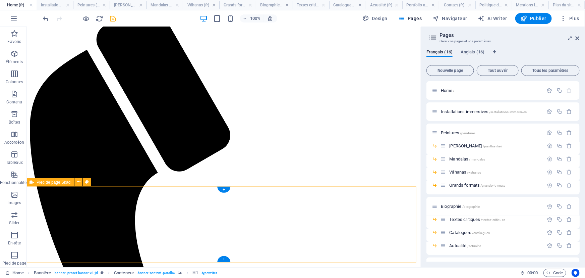
scroll to position [628, 0]
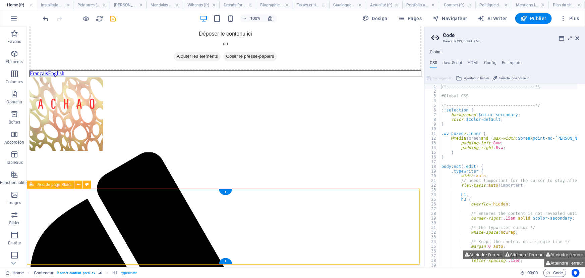
scroll to position [631, 0]
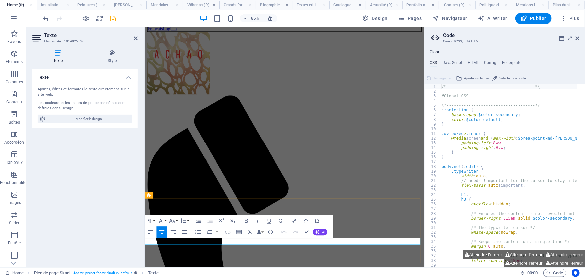
drag, startPoint x: 269, startPoint y: 277, endPoint x: 236, endPoint y: 279, distance: 32.9
drag, startPoint x: 270, startPoint y: 279, endPoint x: 226, endPoint y: 279, distance: 43.9
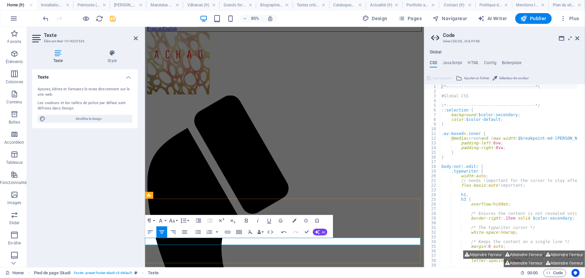
drag, startPoint x: 255, startPoint y: 276, endPoint x: 390, endPoint y: 265, distance: 136.4
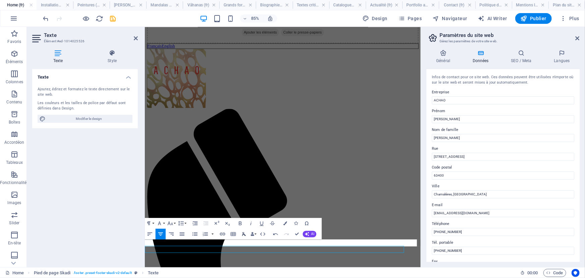
scroll to position [558, 0]
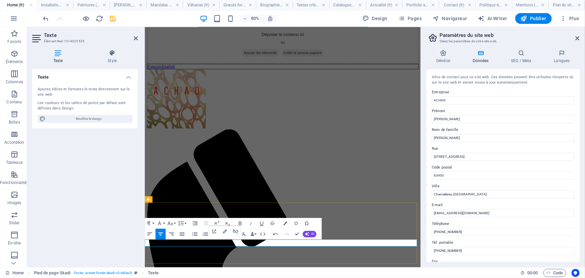
drag, startPoint x: 269, startPoint y: 294, endPoint x: 241, endPoint y: 294, distance: 27.2
click at [220, 232] on icon "button" at bounding box center [222, 233] width 6 height 6
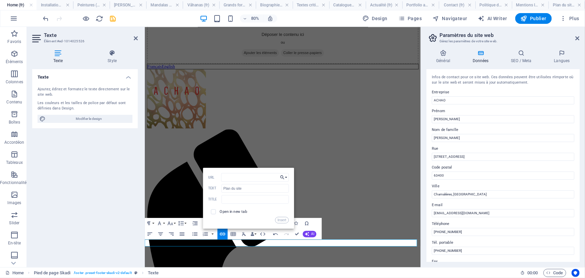
click at [285, 176] on button "Choose Link" at bounding box center [284, 177] width 10 height 9
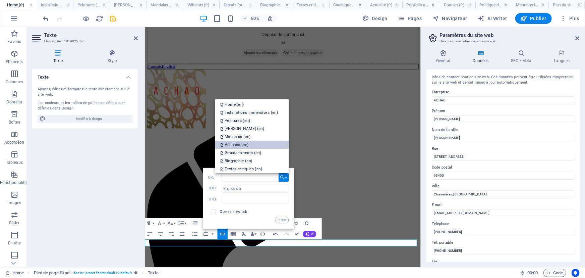
scroll to position [152, 0]
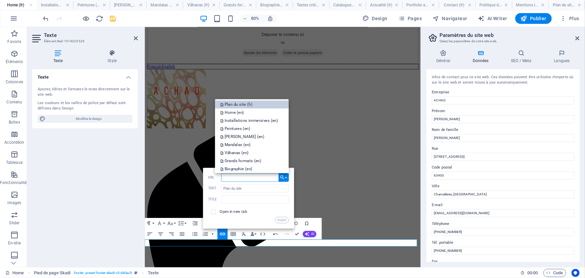
click at [260, 103] on link "Plan du site (fr)" at bounding box center [252, 104] width 74 height 8
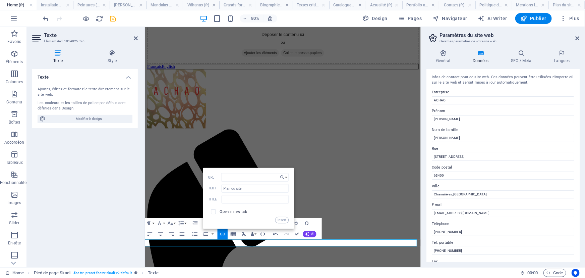
click at [216, 209] on span at bounding box center [213, 211] width 10 height 10
click at [214, 211] on input "checkbox" at bounding box center [212, 210] width 5 height 5
checkbox input "true"
click at [285, 220] on button "Insert" at bounding box center [281, 220] width 13 height 6
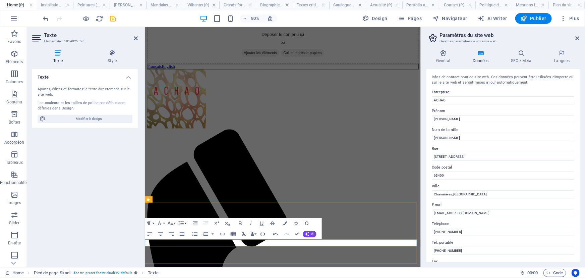
drag, startPoint x: 317, startPoint y: 294, endPoint x: 274, endPoint y: 295, distance: 42.6
type input "/legal-notice"
type input "Mentions légales"
click at [223, 233] on icon "button" at bounding box center [222, 233] width 6 height 6
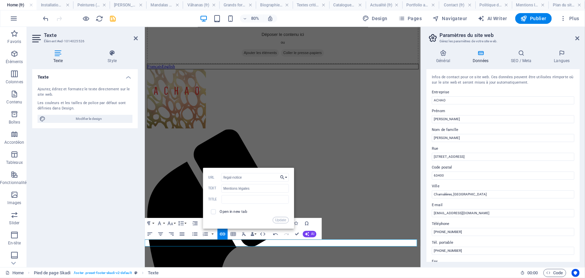
click at [285, 176] on button "Choose Link" at bounding box center [284, 177] width 10 height 9
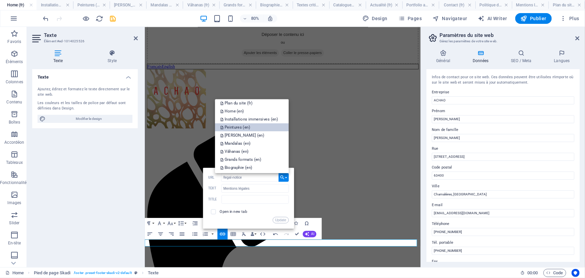
scroll to position [123, 0]
click at [265, 121] on link "Mentions légales (fr)" at bounding box center [252, 119] width 74 height 8
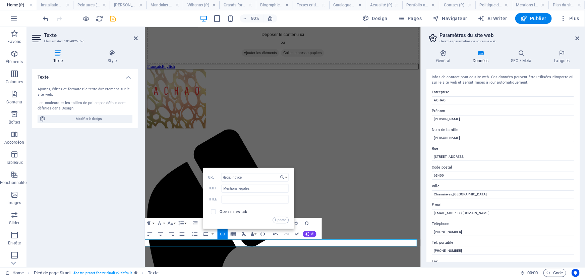
click at [215, 211] on span at bounding box center [213, 211] width 5 height 5
click at [216, 212] on span at bounding box center [213, 211] width 10 height 10
click at [213, 212] on input "checkbox" at bounding box center [212, 210] width 5 height 5
checkbox input "true"
click at [284, 221] on button "Update" at bounding box center [281, 220] width 16 height 6
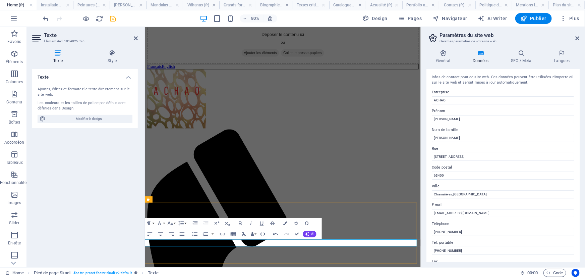
drag, startPoint x: 393, startPoint y: 296, endPoint x: 323, endPoint y: 295, distance: 70.4
type input "/privacy"
type input "Politique de confidentialité"
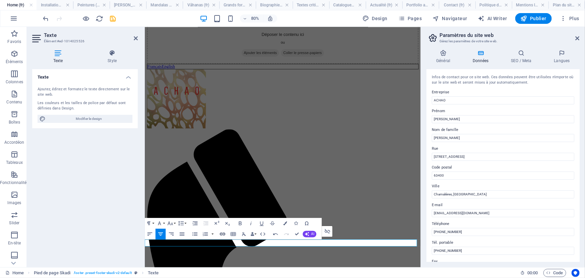
click at [221, 232] on icon "button" at bounding box center [222, 233] width 6 height 6
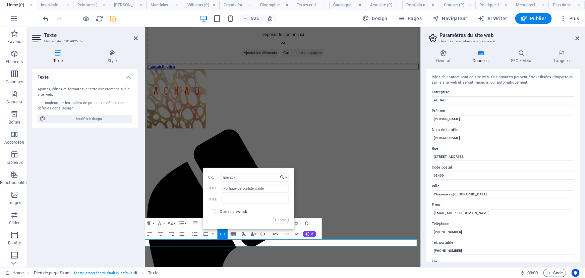
click at [287, 176] on button "Choose Link" at bounding box center [284, 177] width 10 height 9
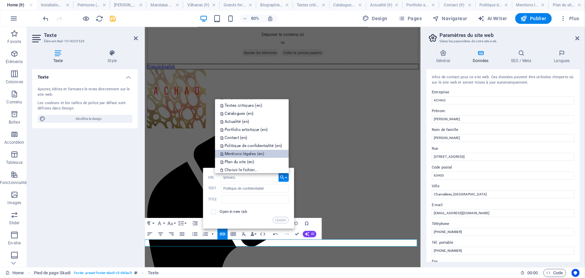
scroll to position [245, 0]
click at [272, 142] on p "Politique de confidentialité (en)" at bounding box center [252, 143] width 63 height 8
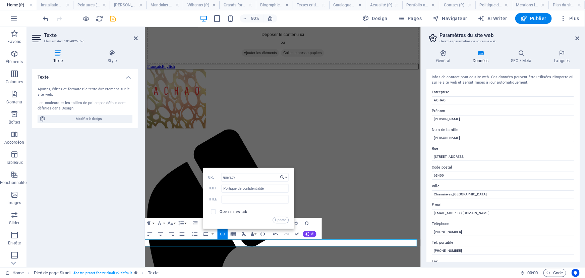
click at [287, 178] on button "Choose Link" at bounding box center [284, 177] width 10 height 9
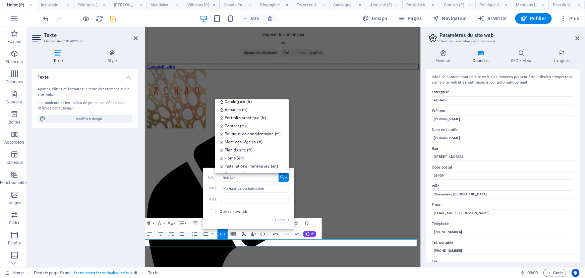
scroll to position [93, 0]
click at [276, 136] on p "Politique de confidentialité (fr)" at bounding box center [251, 136] width 61 height 8
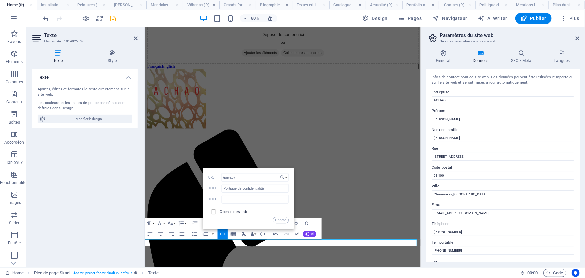
click at [214, 211] on input "checkbox" at bounding box center [212, 210] width 5 height 5
checkbox input "true"
click at [283, 220] on button "Update" at bounding box center [281, 220] width 16 height 6
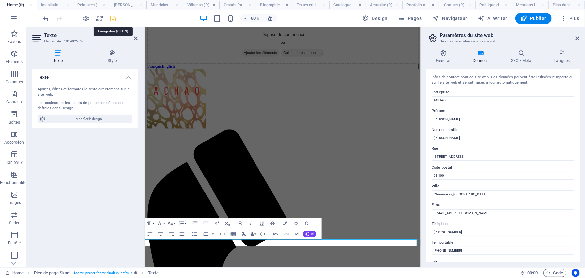
drag, startPoint x: 113, startPoint y: 18, endPoint x: 213, endPoint y: 165, distance: 177.2
click at [113, 18] on icon "save" at bounding box center [113, 19] width 8 height 8
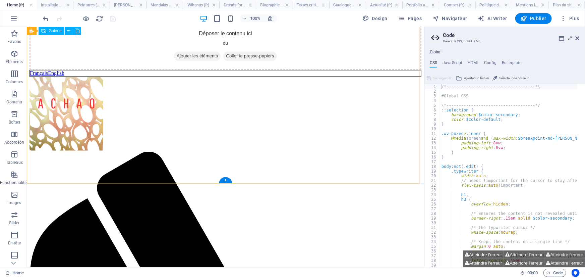
scroll to position [631, 0]
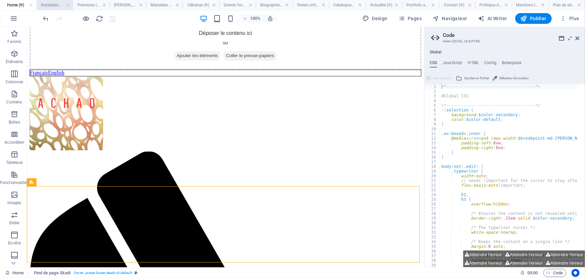
click at [57, 6] on h4 "Installations immersives (fr)" at bounding box center [55, 4] width 37 height 7
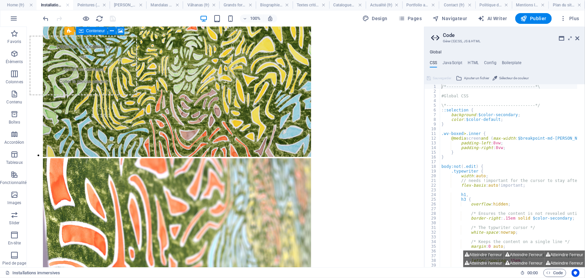
scroll to position [2251, 0]
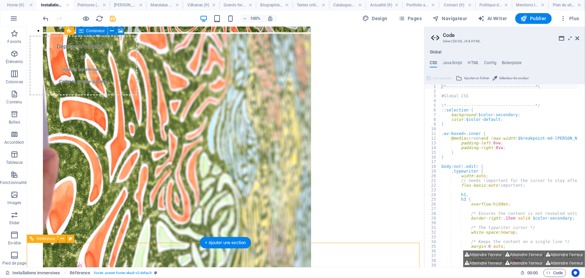
scroll to position [2327, 0]
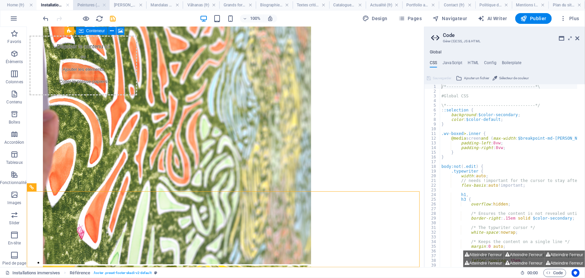
click at [95, 7] on h4 "Peintures (fr)" at bounding box center [91, 4] width 37 height 7
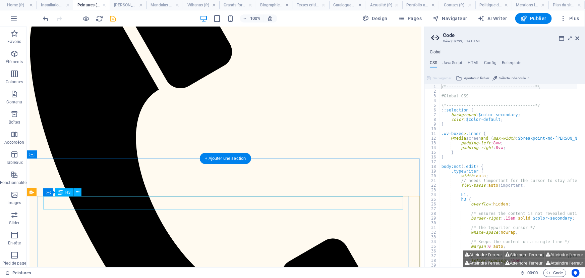
scroll to position [372, 0]
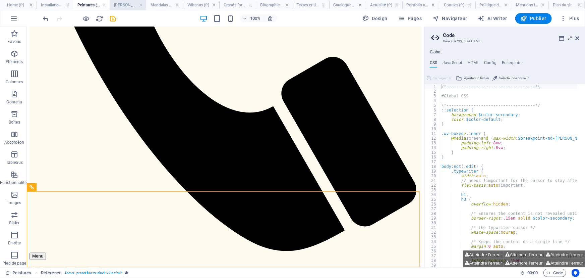
drag, startPoint x: 123, startPoint y: 1, endPoint x: 115, endPoint y: 8, distance: 10.5
click at [123, 1] on h4 "Pantha Rhei (fr)" at bounding box center [128, 4] width 37 height 7
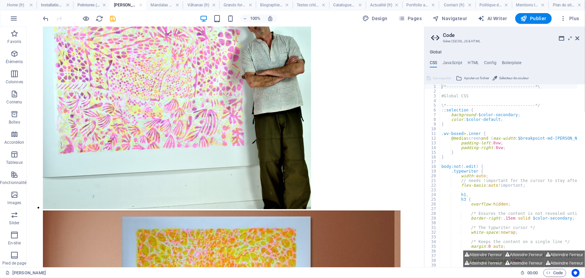
scroll to position [1238, 0]
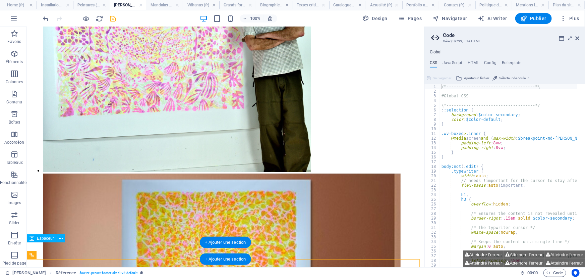
scroll to position [1314, 0]
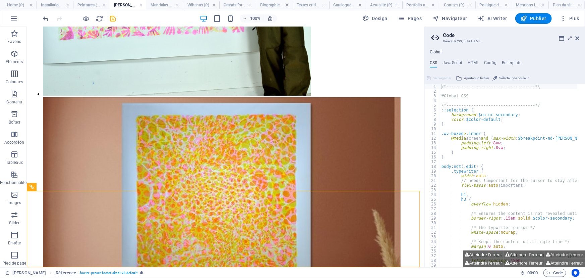
drag, startPoint x: 160, startPoint y: 7, endPoint x: 162, endPoint y: 11, distance: 4.9
click at [162, 4] on h4 "Mandalas (fr)" at bounding box center [164, 4] width 37 height 7
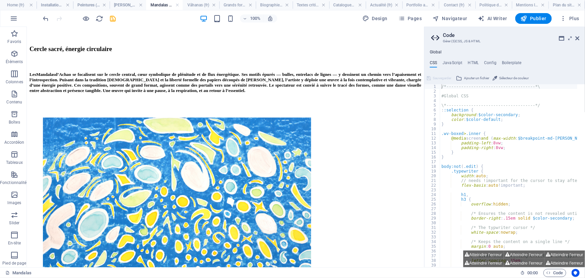
scroll to position [1089, 0]
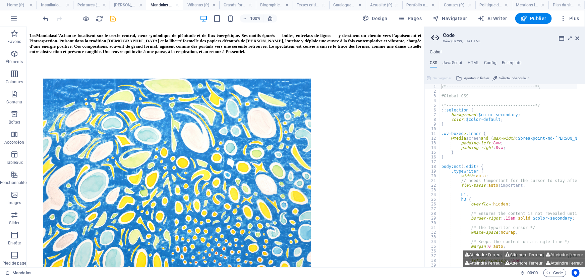
drag, startPoint x: 422, startPoint y: 164, endPoint x: 452, endPoint y: 283, distance: 122.0
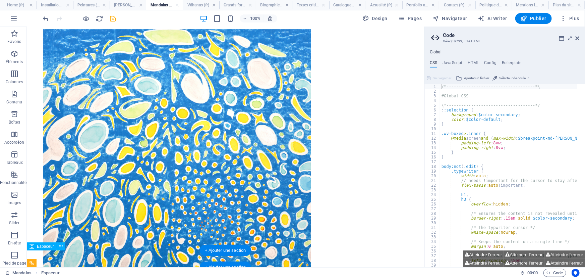
scroll to position [1165, 0]
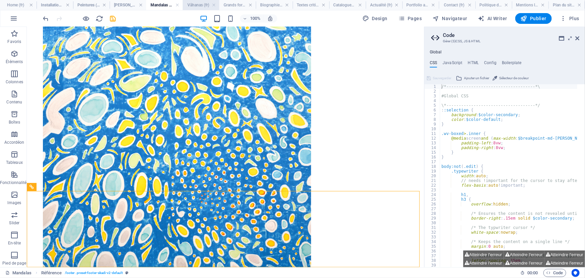
click at [194, 4] on h4 "Vâhanas (fr)" at bounding box center [201, 4] width 37 height 7
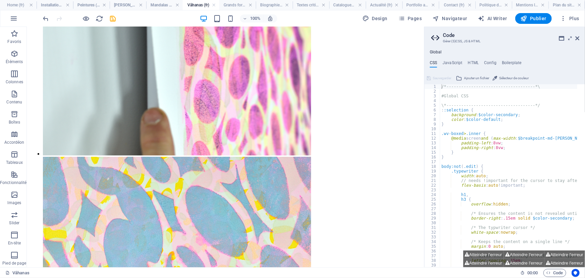
scroll to position [1281, 0]
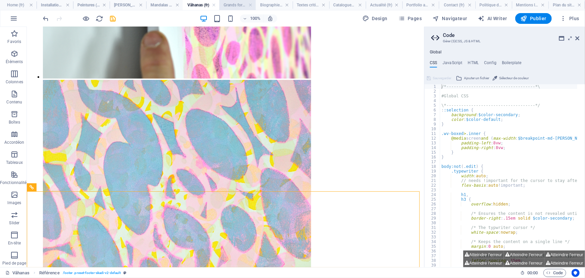
drag, startPoint x: 241, startPoint y: 8, endPoint x: 216, endPoint y: 0, distance: 26.6
click at [241, 8] on h4 "Grands formats (fr)" at bounding box center [237, 4] width 37 height 7
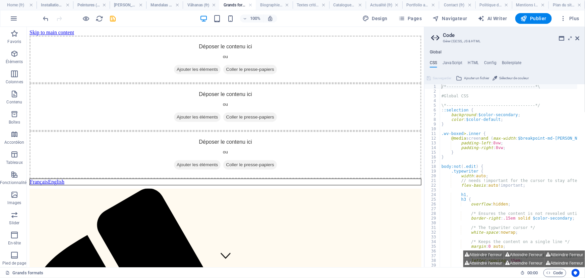
scroll to position [1556, 0]
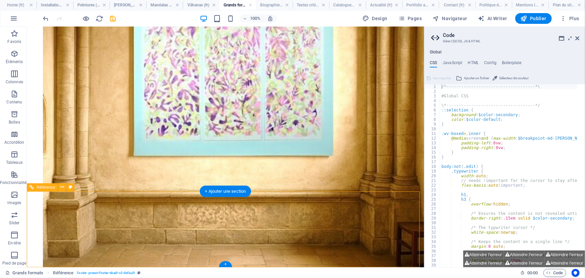
scroll to position [1631, 0]
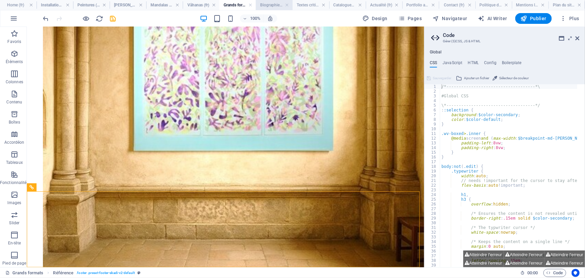
click at [278, 4] on h4 "Biographie (fr)" at bounding box center [274, 4] width 37 height 7
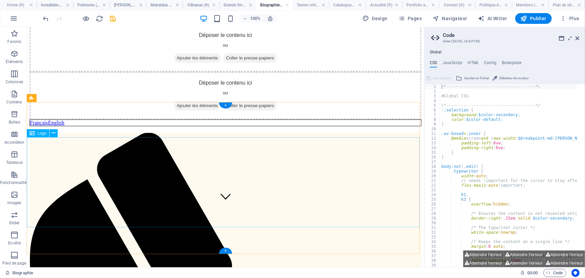
scroll to position [45, 0]
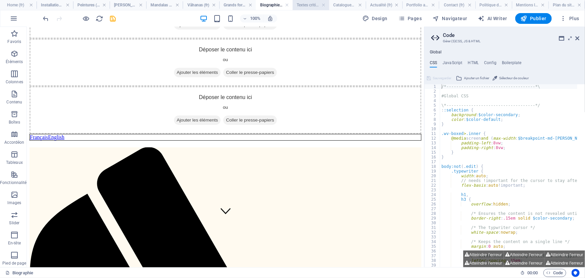
click at [311, 3] on h4 "Textes critiques (fr)" at bounding box center [311, 4] width 37 height 7
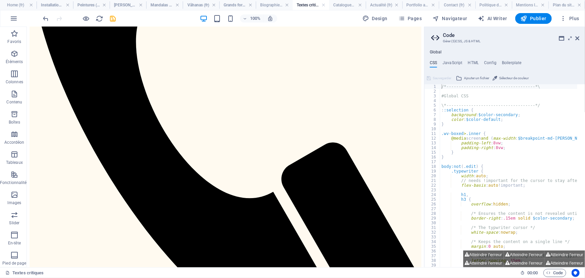
scroll to position [516, 0]
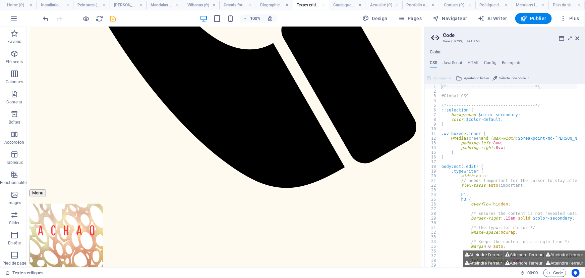
drag, startPoint x: 421, startPoint y: 82, endPoint x: 401, endPoint y: 298, distance: 216.2
click at [343, 4] on h4 "Catalogues (fr)" at bounding box center [347, 4] width 37 height 7
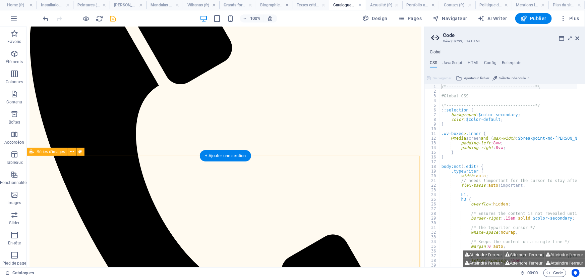
scroll to position [577, 0]
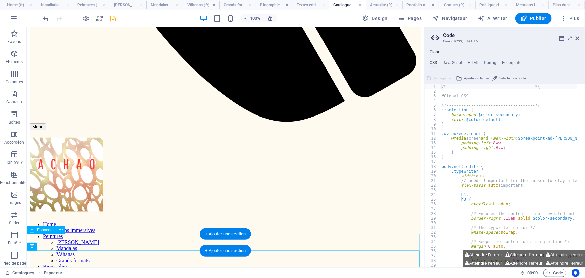
scroll to position [560, 0]
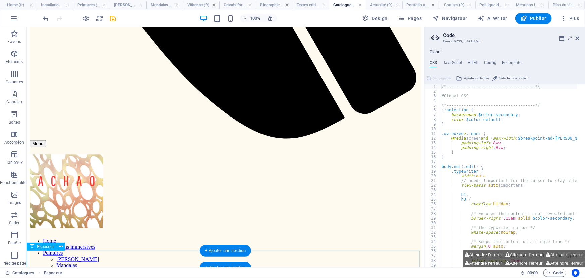
scroll to position [543, 0]
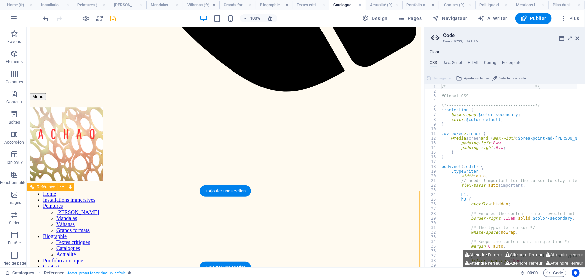
scroll to position [619, 0]
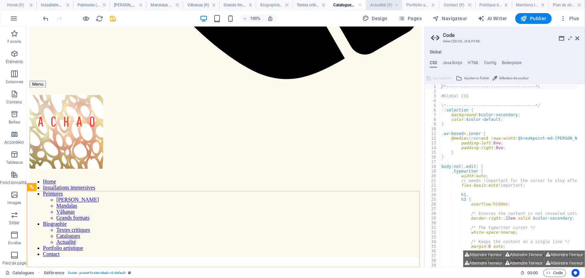
click at [377, 4] on h4 "Actualité (fr)" at bounding box center [384, 4] width 37 height 7
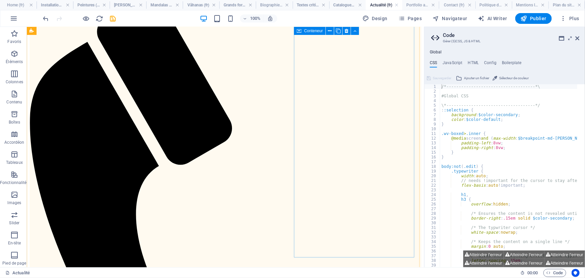
scroll to position [571, 0]
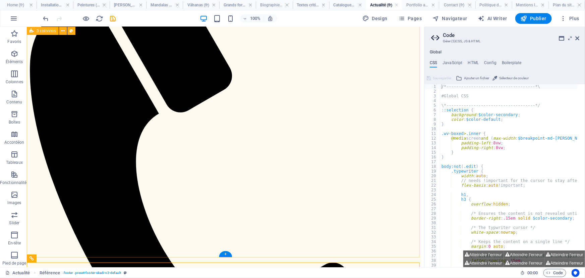
scroll to position [642, 0]
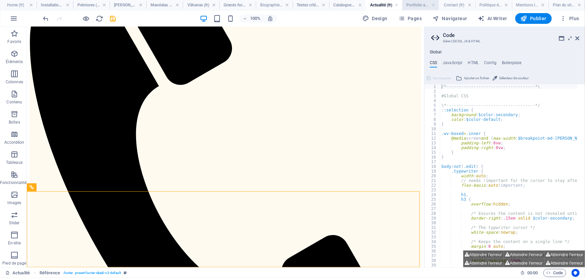
click at [416, 10] on li "Portfolio artistique (fr)" at bounding box center [420, 5] width 37 height 10
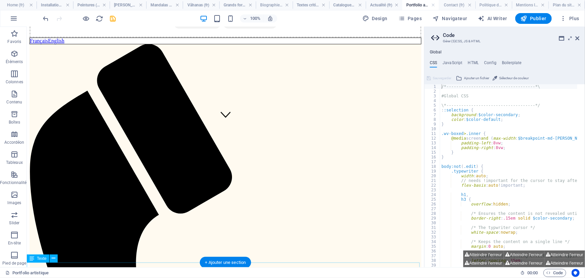
scroll to position [198, 0]
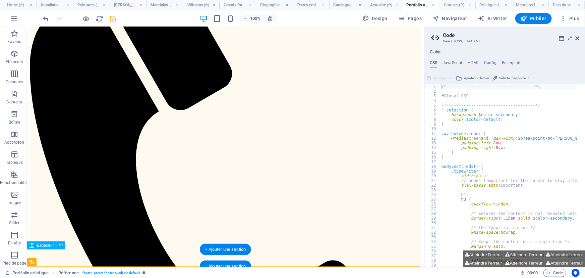
scroll to position [274, 0]
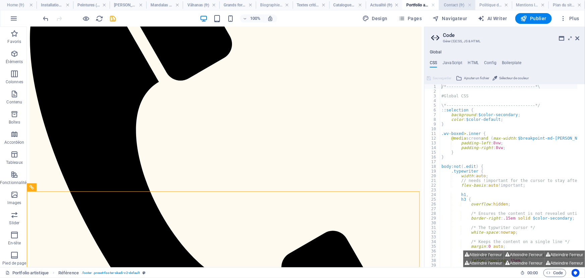
click at [454, 5] on h4 "Contact (fr)" at bounding box center [457, 4] width 37 height 7
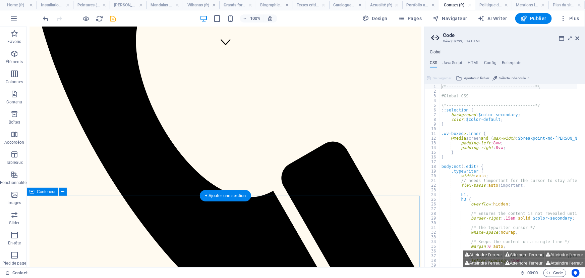
scroll to position [180, 0]
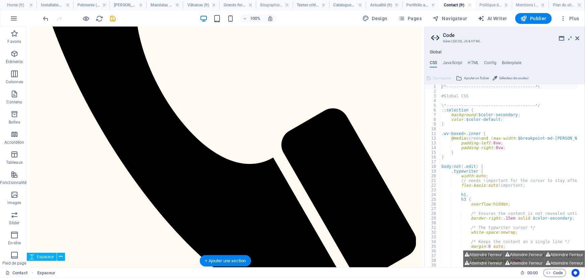
scroll to position [283, 0]
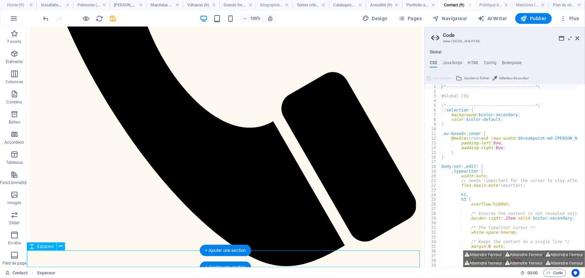
scroll to position [266, 0]
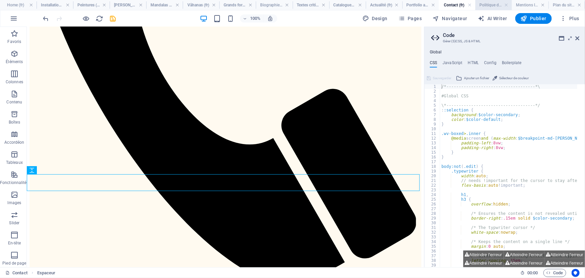
click at [495, 2] on h4 "Politique de confidentialité (fr)" at bounding box center [494, 4] width 37 height 7
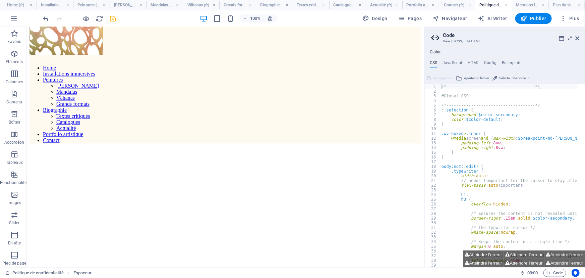
scroll to position [905, 0]
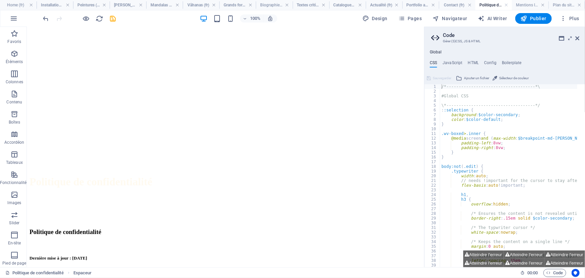
drag, startPoint x: 421, startPoint y: 197, endPoint x: 419, endPoint y: 295, distance: 97.6
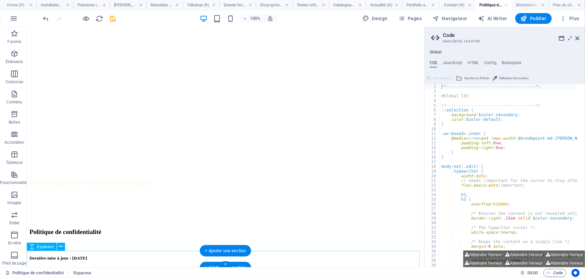
scroll to position [888, 0]
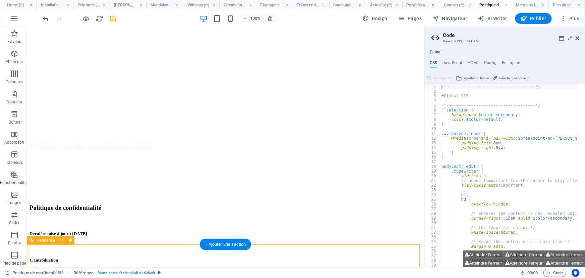
scroll to position [964, 0]
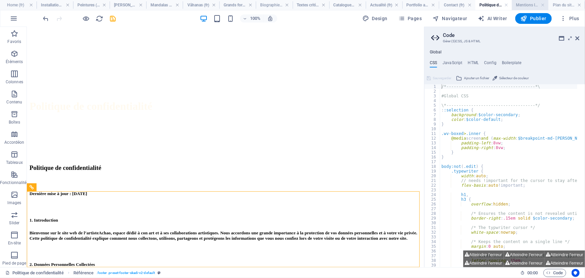
click at [525, 5] on h4 "Mentions légales (fr)" at bounding box center [530, 4] width 37 height 7
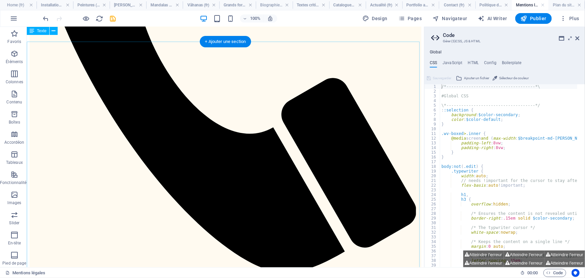
scroll to position [496, 0]
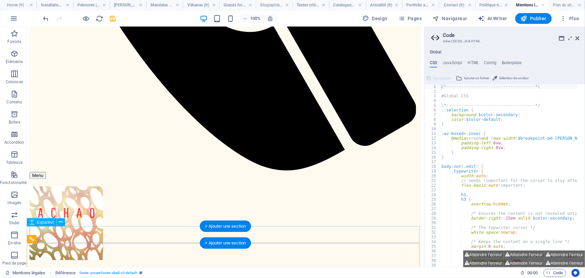
scroll to position [556, 0]
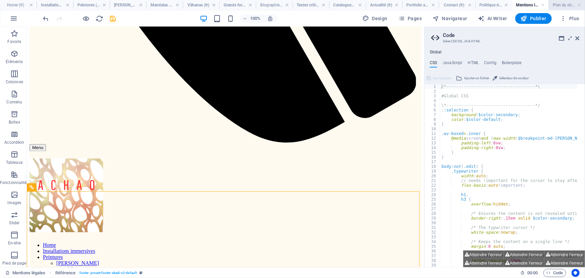
drag, startPoint x: 565, startPoint y: 4, endPoint x: 560, endPoint y: 8, distance: 6.4
click at [570, 2] on h4 "Plan du site (fr)" at bounding box center [567, 4] width 37 height 7
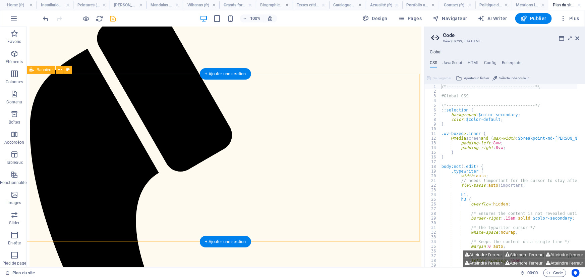
scroll to position [382, 0]
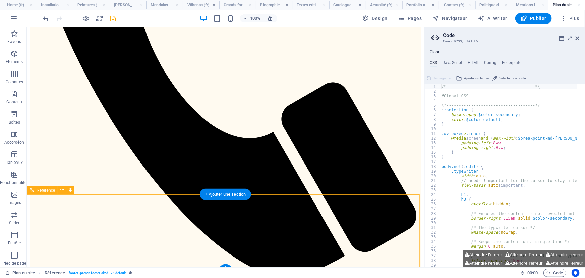
scroll to position [458, 0]
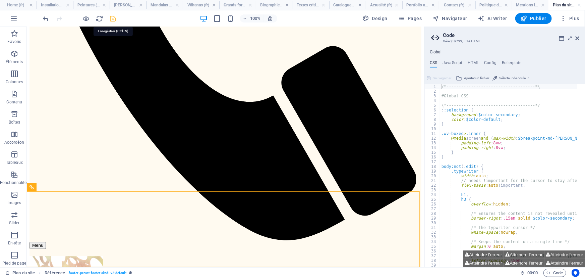
click at [114, 19] on icon "save" at bounding box center [113, 19] width 8 height 8
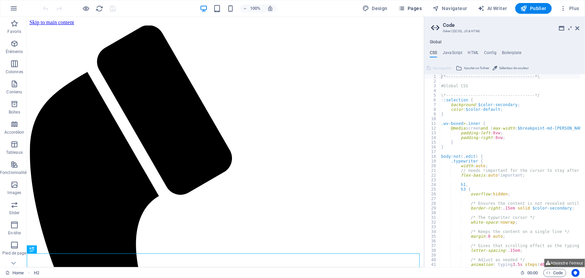
click at [411, 8] on span "Pages" at bounding box center [409, 8] width 23 height 7
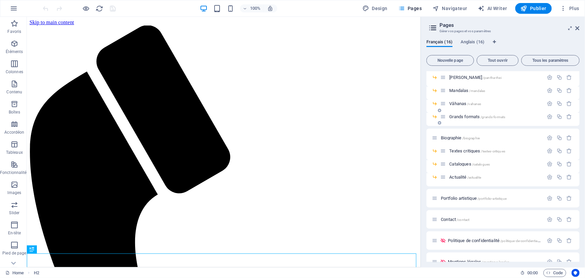
scroll to position [61, 0]
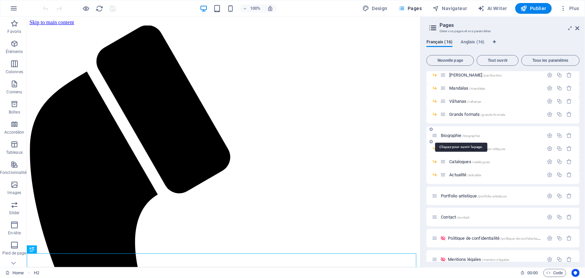
click at [455, 137] on span "Biographie /biographie" at bounding box center [460, 135] width 39 height 5
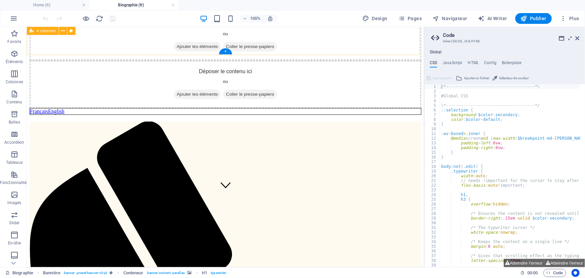
scroll to position [61, 0]
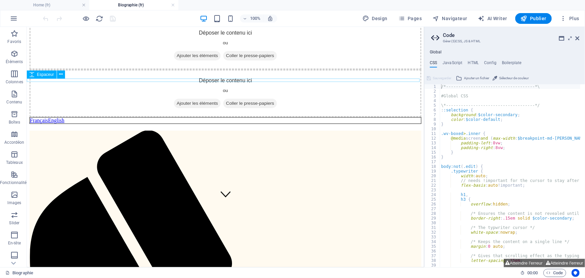
click at [316, 123] on div at bounding box center [225, 124] width 392 height 3
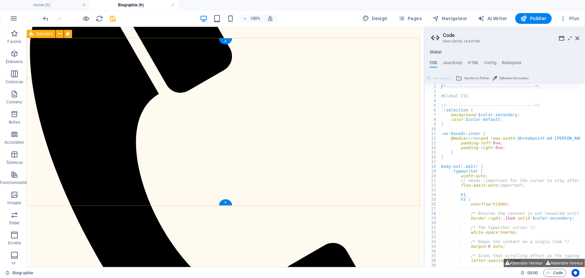
scroll to position [275, 0]
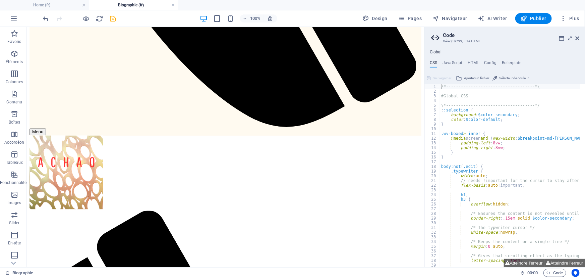
scroll to position [104, 0]
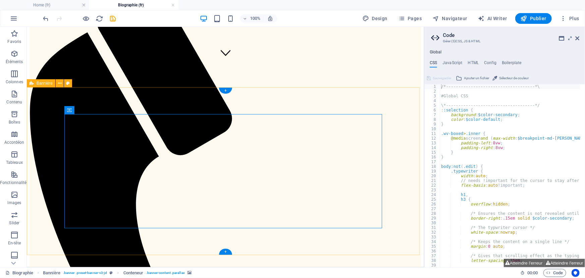
scroll to position [232, 0]
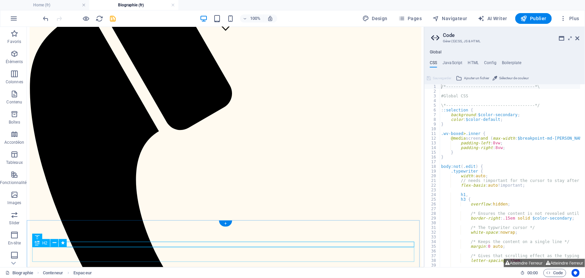
scroll to position [162, 0]
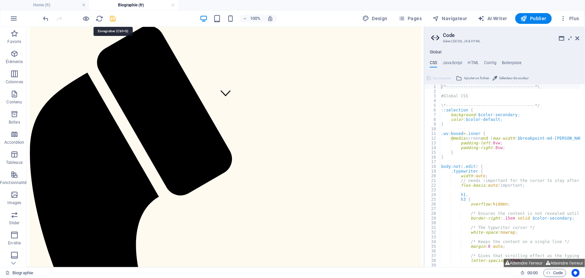
click at [116, 17] on icon "save" at bounding box center [113, 19] width 8 height 8
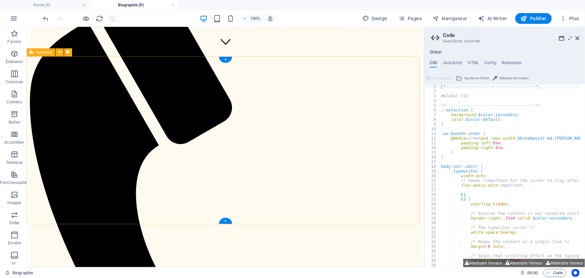
scroll to position [249, 0]
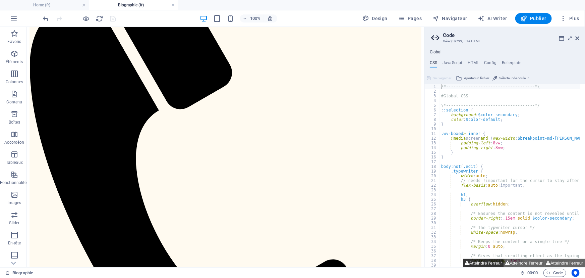
click at [486, 263] on button "Atteindre l'erreur" at bounding box center [484, 263] width 41 height 8
type textarea "$menu-padding-outer: 1rem,"
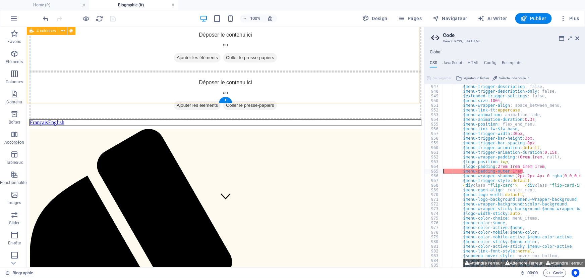
scroll to position [61, 0]
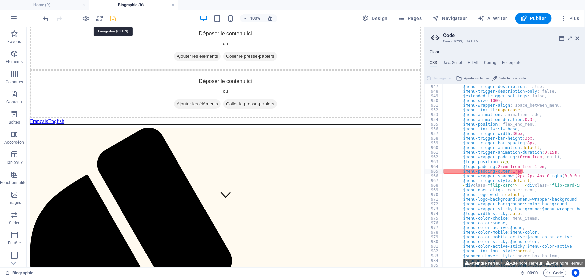
click at [111, 19] on icon "save" at bounding box center [113, 19] width 8 height 8
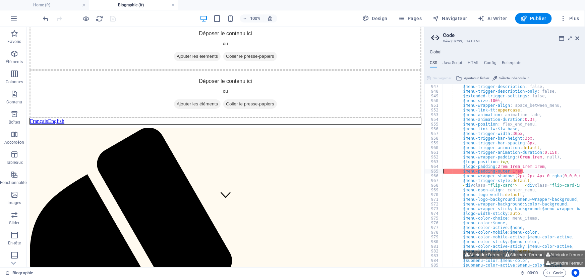
scroll to position [1197, 0]
click at [15, 233] on icon "button" at bounding box center [14, 235] width 8 height 8
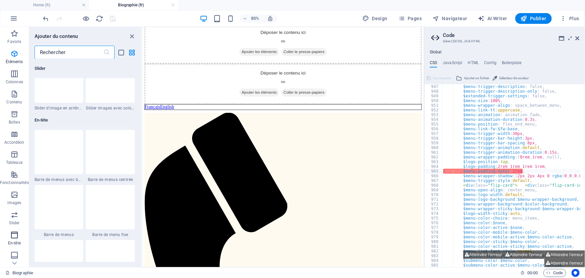
scroll to position [4038, 0]
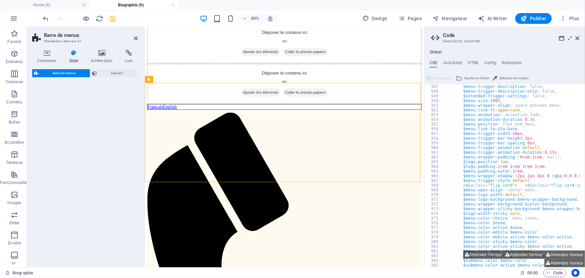
select select "rem"
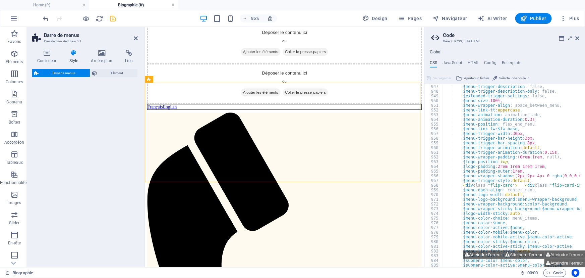
select select "rem"
select select "preset-menu-v2-loki"
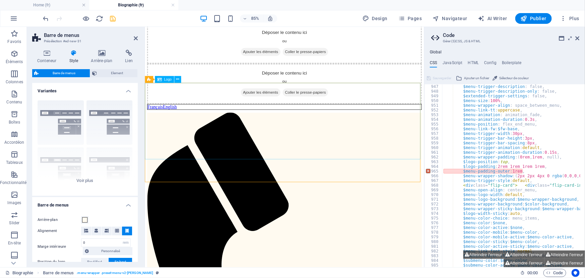
type textarea "/*------------------------------------*\"
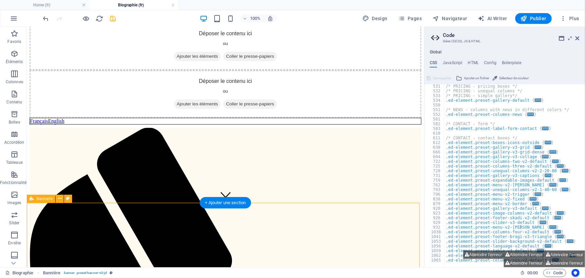
drag, startPoint x: 136, startPoint y: 82, endPoint x: 120, endPoint y: 207, distance: 125.4
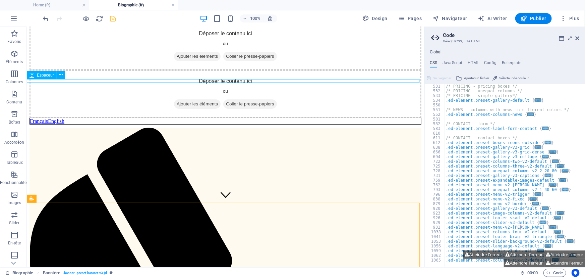
click at [124, 124] on div at bounding box center [225, 125] width 392 height 3
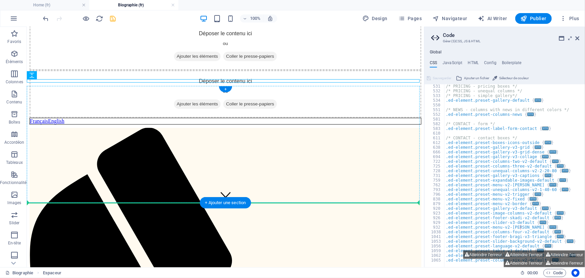
drag, startPoint x: 125, startPoint y: 80, endPoint x: 121, endPoint y: 198, distance: 117.8
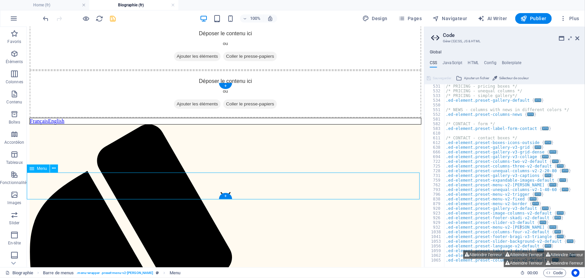
select select
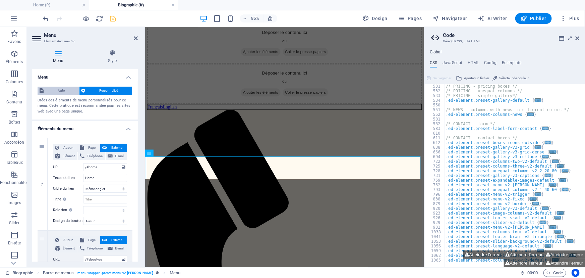
click at [57, 90] on span "Auto" at bounding box center [62, 91] width 32 height 8
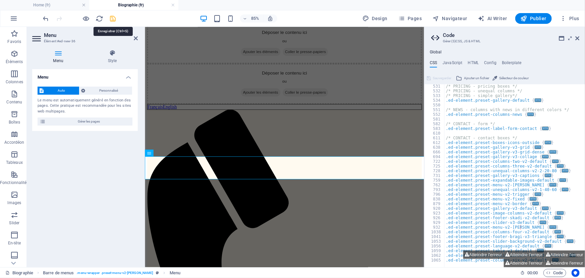
click at [115, 17] on icon "save" at bounding box center [113, 19] width 8 height 8
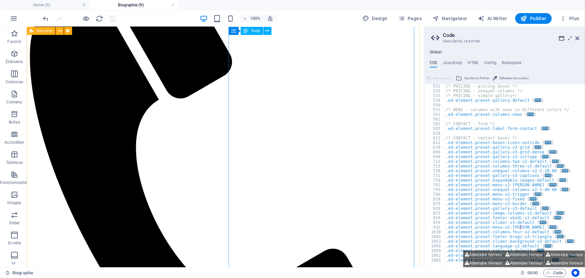
scroll to position [1433, 0]
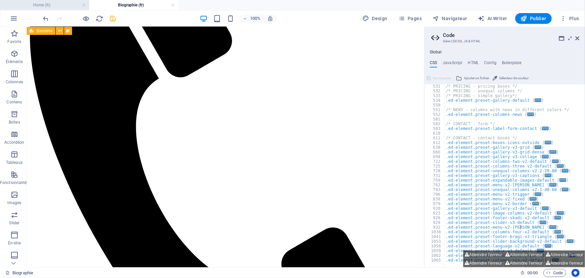
click at [47, 3] on h4 "Home (fr)" at bounding box center [44, 4] width 89 height 7
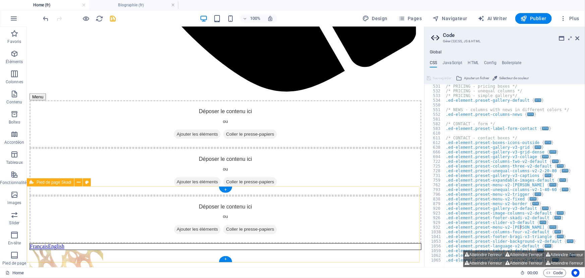
scroll to position [631, 0]
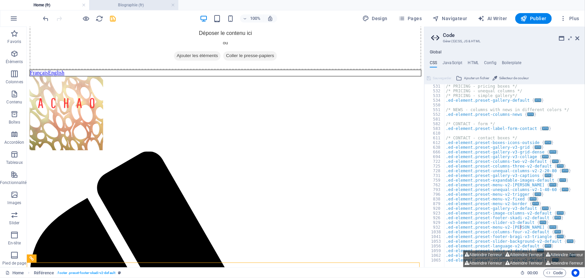
click at [145, 6] on h4 "Biographie (fr)" at bounding box center [133, 4] width 89 height 7
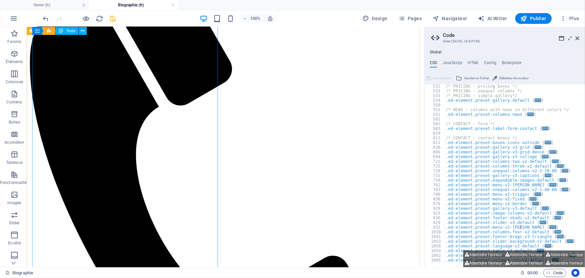
scroll to position [1399, 0]
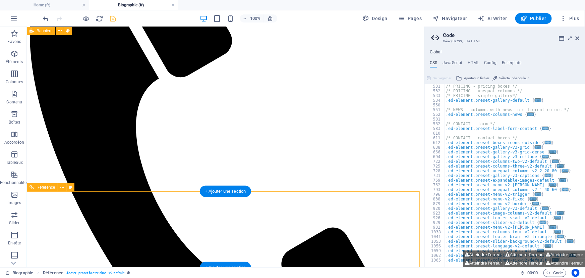
scroll to position [1475, 0]
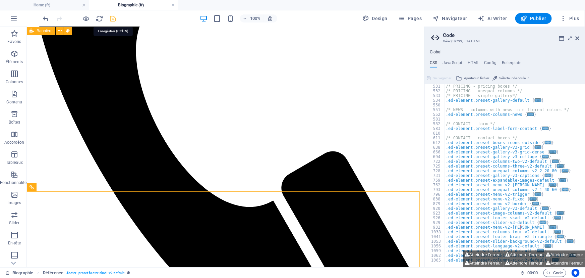
click at [113, 17] on icon "save" at bounding box center [113, 19] width 8 height 8
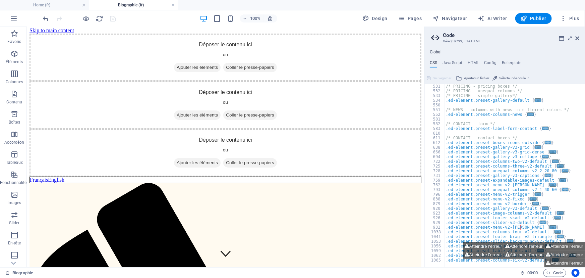
scroll to position [0, 0]
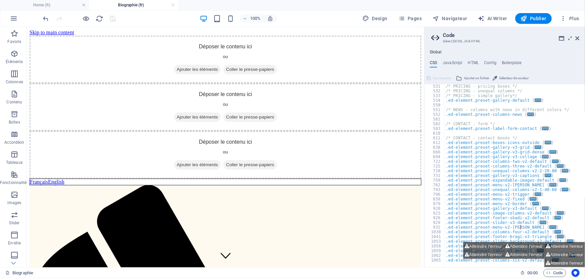
drag, startPoint x: 422, startPoint y: 94, endPoint x: 453, endPoint y: 63, distance: 43.4
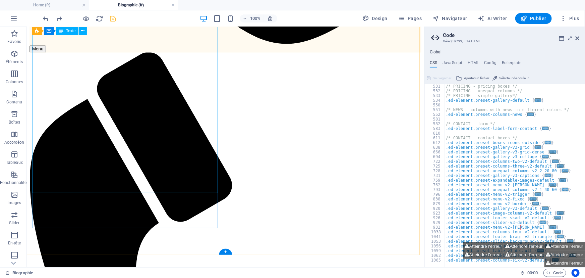
scroll to position [1399, 0]
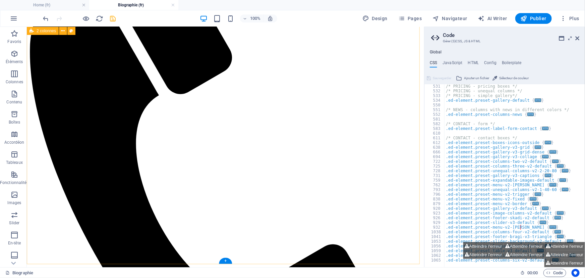
scroll to position [1379, 0]
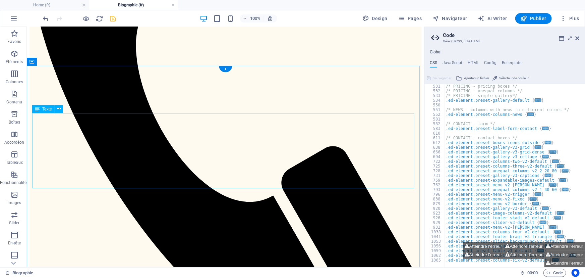
scroll to position [352, 0]
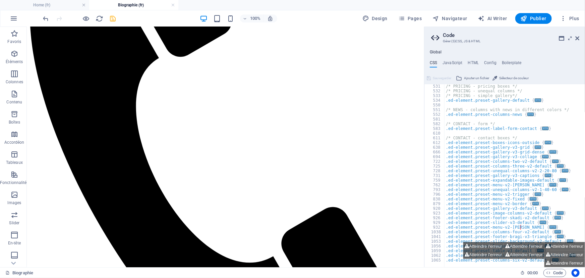
scroll to position [1454, 0]
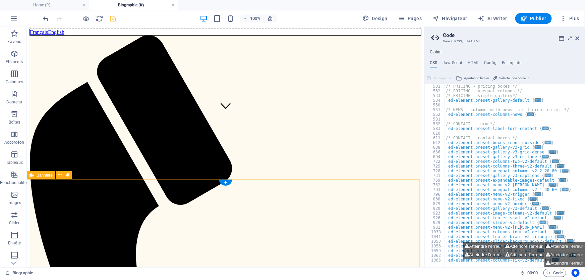
scroll to position [114, 0]
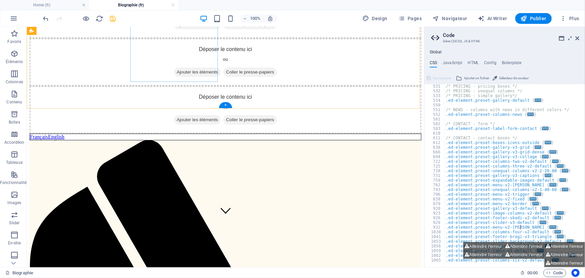
scroll to position [54, 0]
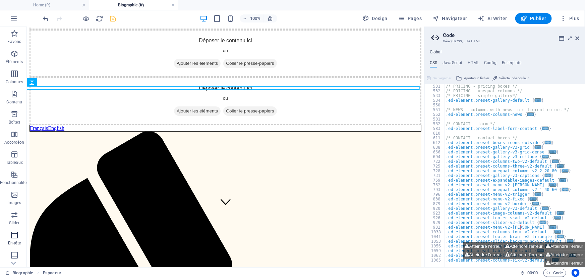
click at [9, 236] on span "En-tête" at bounding box center [14, 239] width 29 height 16
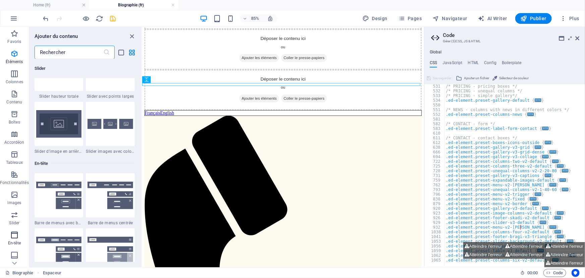
scroll to position [4038, 0]
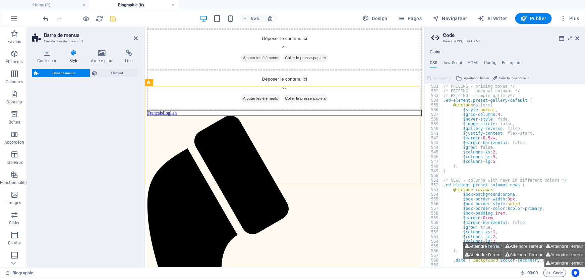
select select "rem"
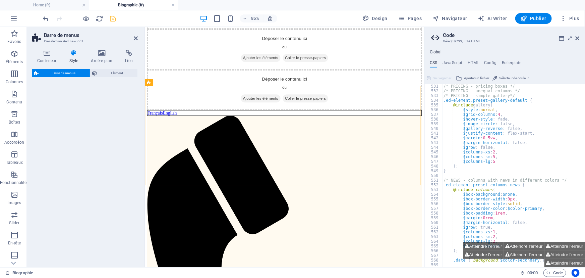
select select "rem"
select select "preset-menu-v2-loki"
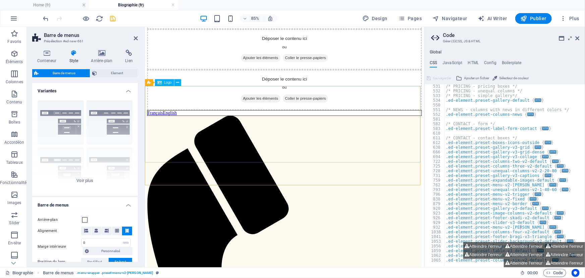
scroll to position [986, 0]
select select
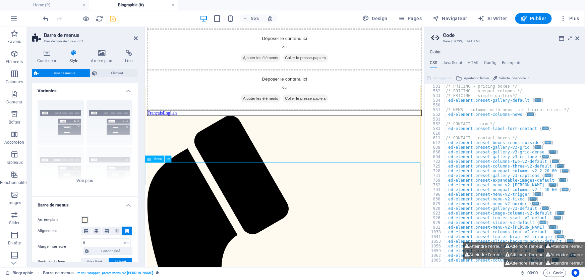
select select
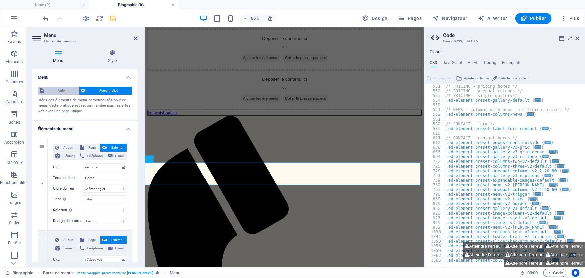
click at [70, 90] on span "Auto" at bounding box center [62, 91] width 32 height 8
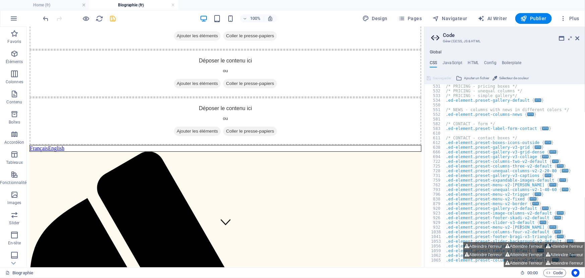
scroll to position [0, 0]
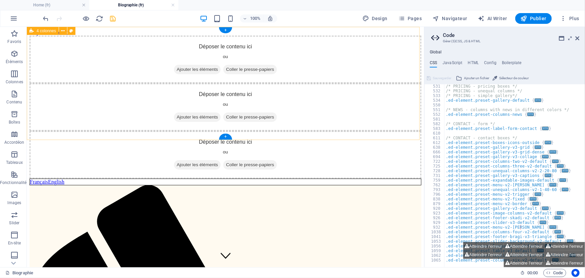
click at [379, 35] on div "Déposer le contenu ici ou Ajouter les éléments Coller le presse-papiers Déposer…" at bounding box center [225, 110] width 392 height 150
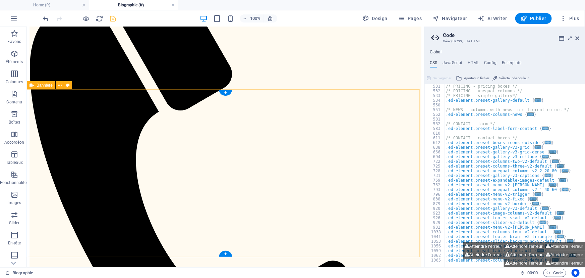
scroll to position [274, 0]
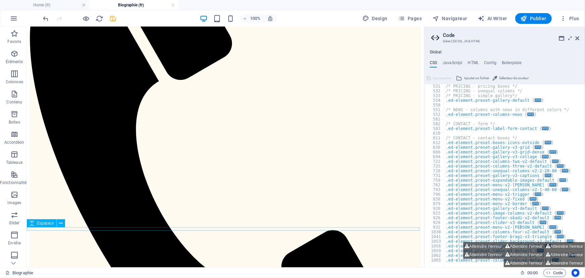
click at [18, 74] on span "Colonnes" at bounding box center [14, 78] width 29 height 16
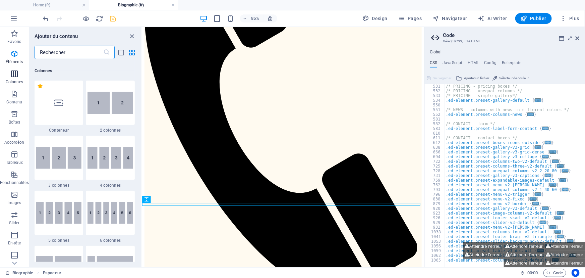
scroll to position [332, 0]
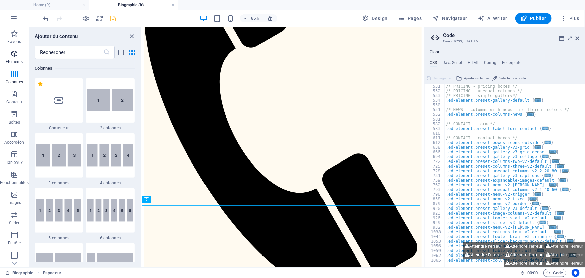
click at [13, 55] on icon "button" at bounding box center [14, 54] width 8 height 8
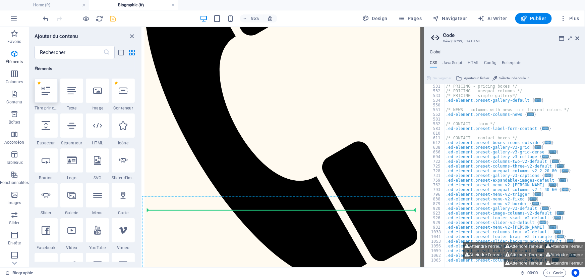
scroll to position [290, 0]
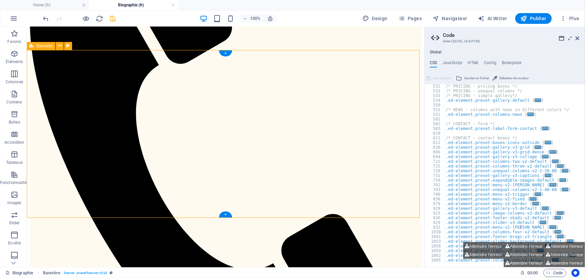
select select "vh"
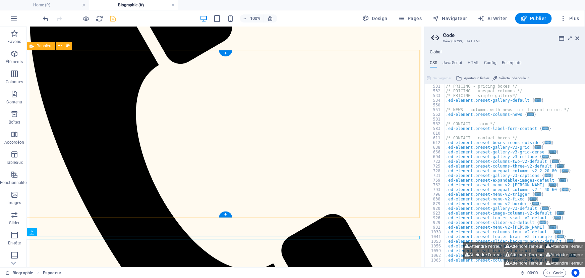
scroll to position [284, 0]
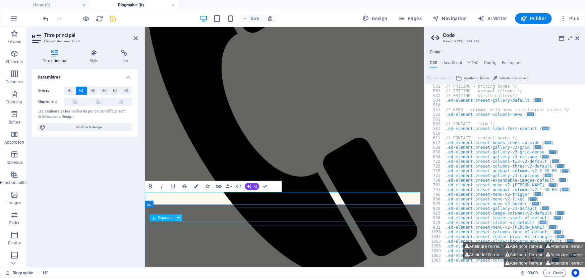
click at [179, 219] on icon at bounding box center [178, 218] width 3 height 6
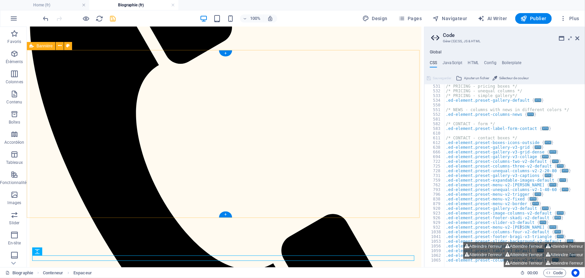
scroll to position [284, 0]
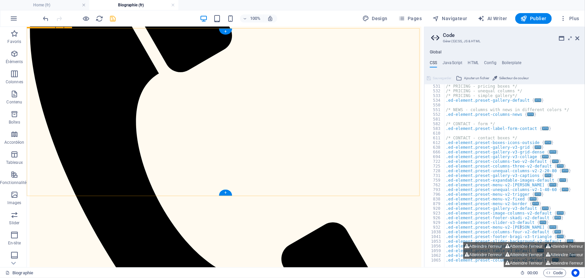
scroll to position [332, 0]
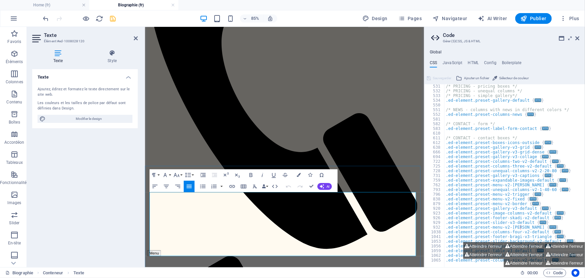
scroll to position [350, 0]
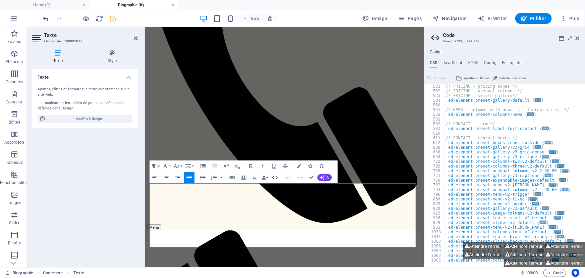
drag, startPoint x: 446, startPoint y: 278, endPoint x: 138, endPoint y: 210, distance: 315.5
copy div "Artiste français, Achao explore depuis plus de dix ans un univers plastique où …"
click at [15, 55] on icon "button" at bounding box center [14, 54] width 8 height 8
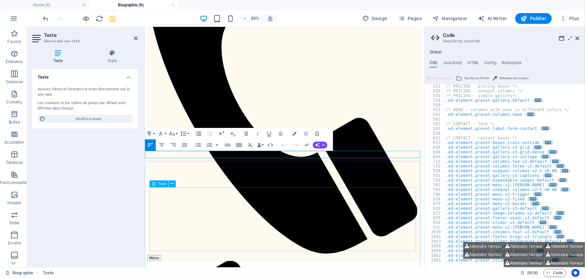
scroll to position [375, 0]
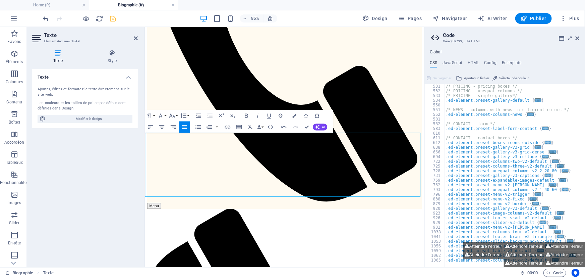
drag, startPoint x: 409, startPoint y: 220, endPoint x: 142, endPoint y: 156, distance: 275.3
click at [154, 114] on button "Paragraph Format" at bounding box center [150, 115] width 11 height 11
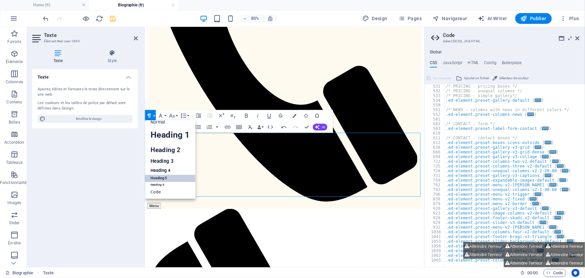
scroll to position [5, 0]
click at [167, 176] on link "Heading 5" at bounding box center [170, 178] width 51 height 7
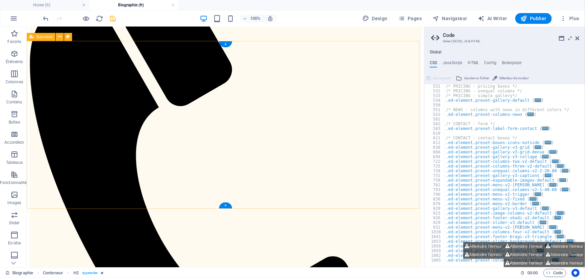
scroll to position [295, 0]
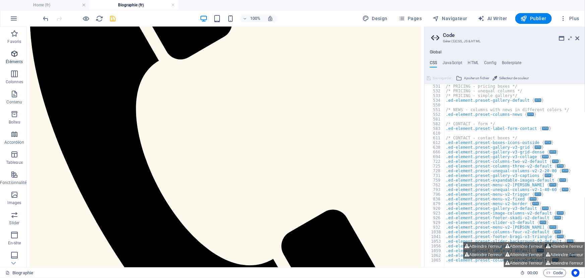
click at [16, 56] on icon "button" at bounding box center [14, 54] width 8 height 8
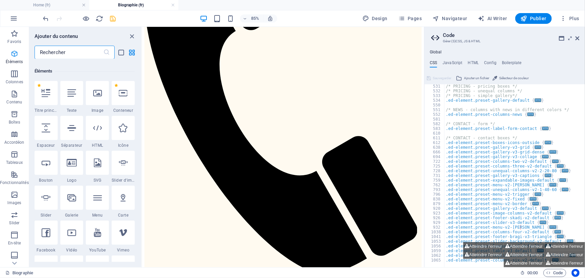
scroll to position [71, 0]
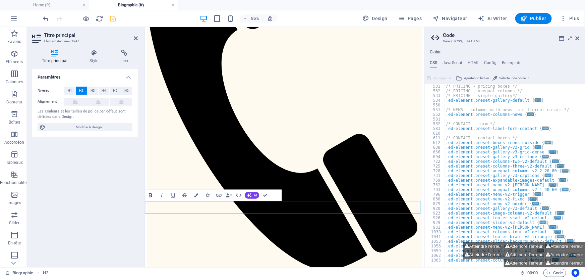
click at [152, 197] on icon "button" at bounding box center [150, 195] width 7 height 7
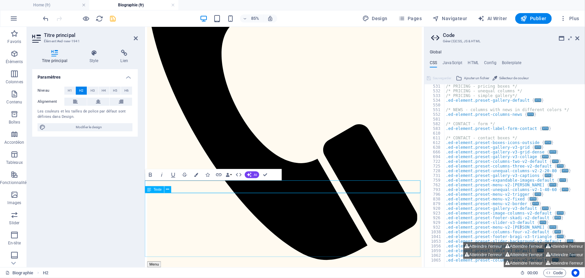
scroll to position [337, 0]
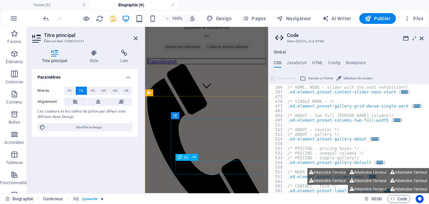
scroll to position [232, 0]
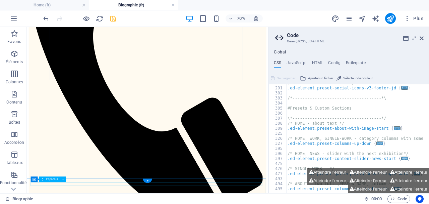
scroll to position [378, 0]
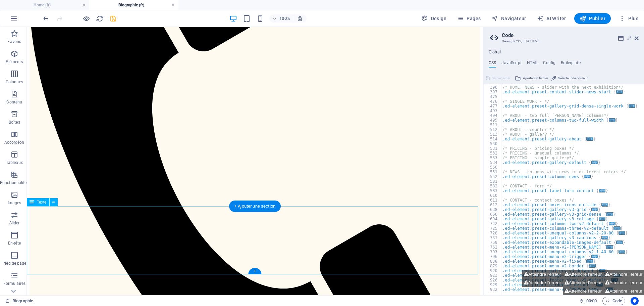
scroll to position [330, 0]
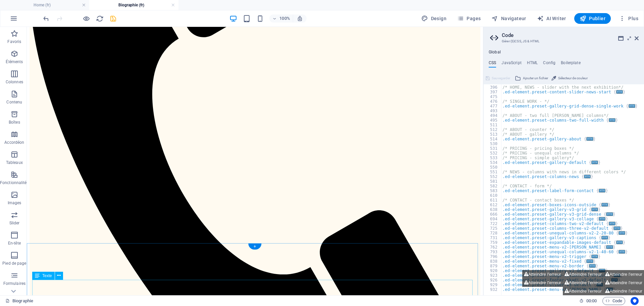
scroll to position [364, 0]
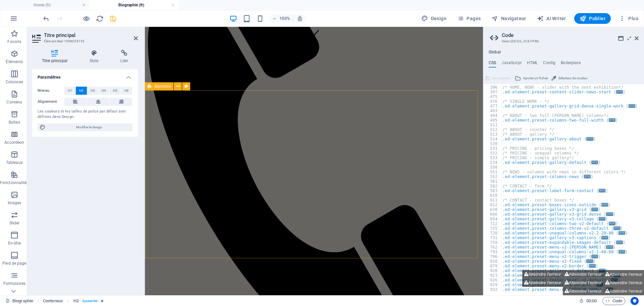
scroll to position [318, 0]
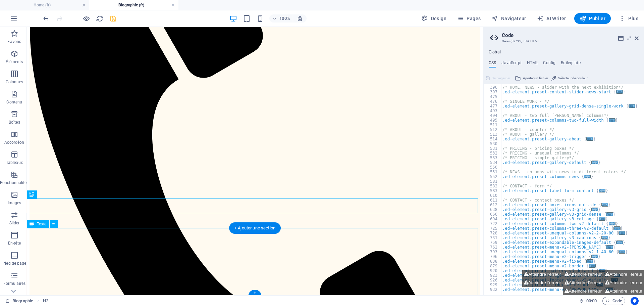
scroll to position [336, 0]
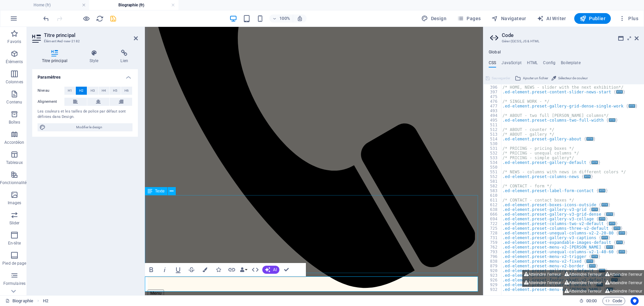
scroll to position [366, 0]
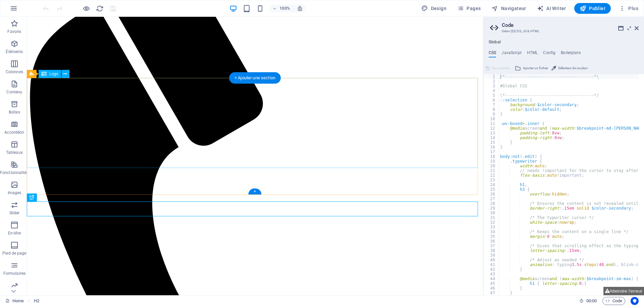
scroll to position [86, 0]
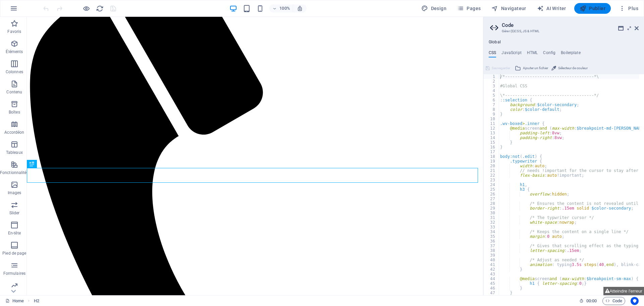
type textarea "/*------------------------------------*\"
click at [596, 11] on span "Publier" at bounding box center [593, 8] width 26 height 7
